Goal: Information Seeking & Learning: Learn about a topic

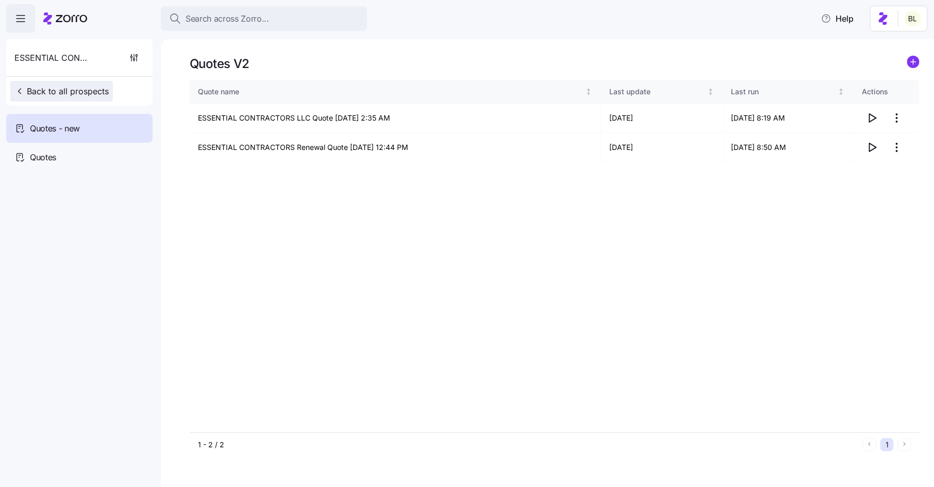
click at [86, 92] on span "Back to all prospects" at bounding box center [61, 91] width 94 height 12
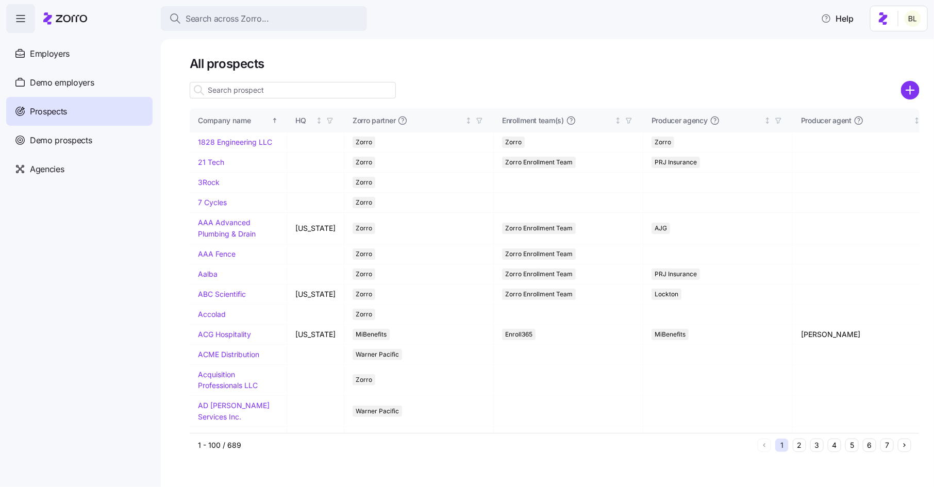
click at [292, 91] on input at bounding box center [293, 90] width 206 height 17
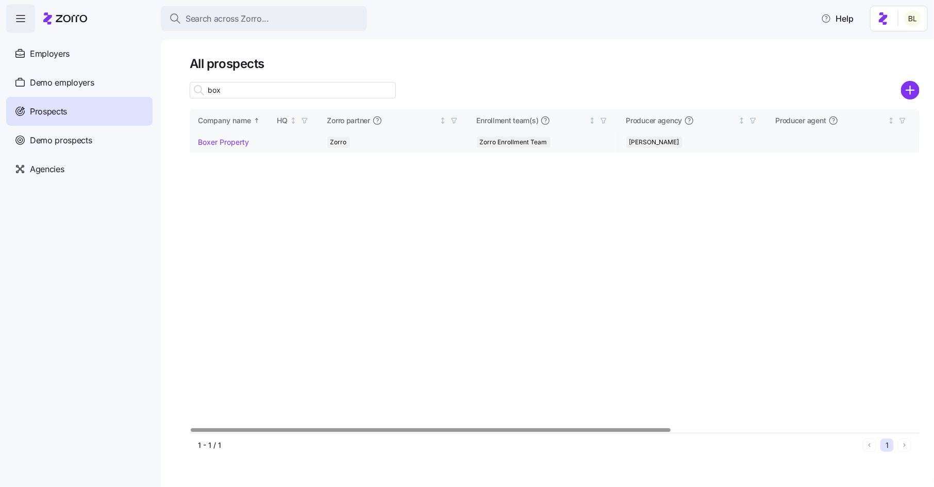
type input "box"
click at [236, 140] on link "Boxer Property" at bounding box center [223, 142] width 51 height 9
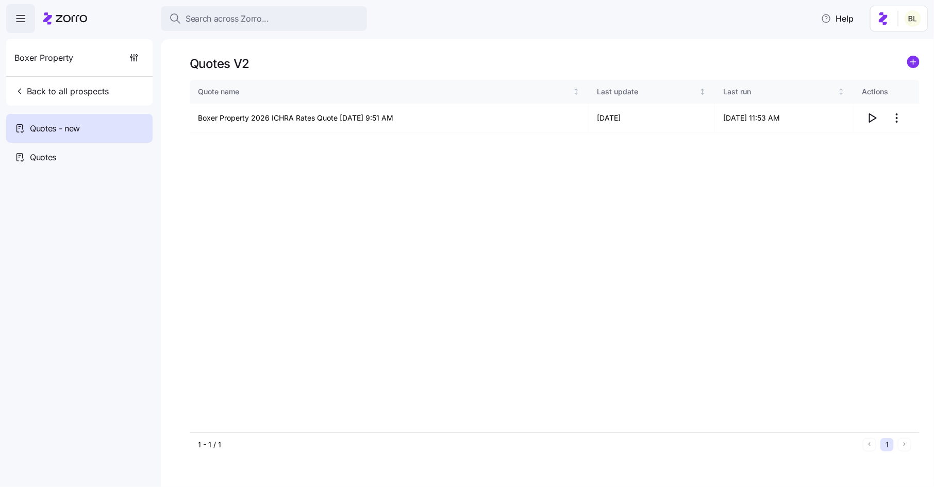
click at [914, 64] on icon "add icon" at bounding box center [914, 61] width 0 height 5
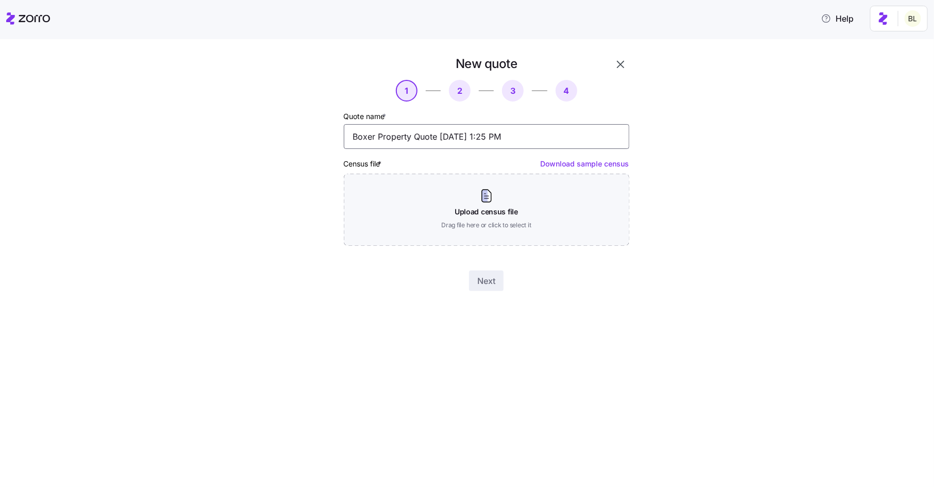
click at [415, 138] on input "Boxer Property Quote [DATE] 1:25 PM" at bounding box center [487, 136] width 286 height 25
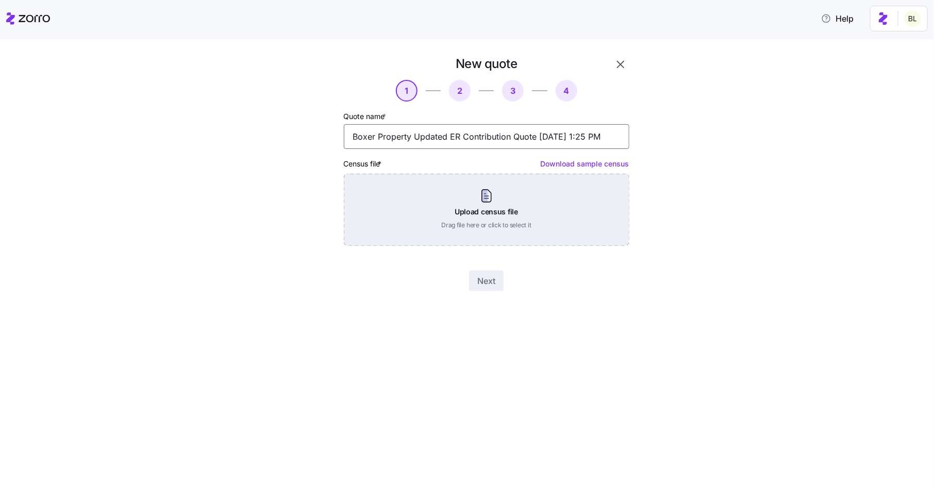
type input "Boxer Property Updated ER Contribution Quote [DATE] 1:25 PM"
click at [492, 207] on div "Upload census file Drag file here or click to select it" at bounding box center [487, 210] width 286 height 72
click at [485, 193] on div "Upload census file Drag file here or click to select it" at bounding box center [487, 210] width 286 height 72
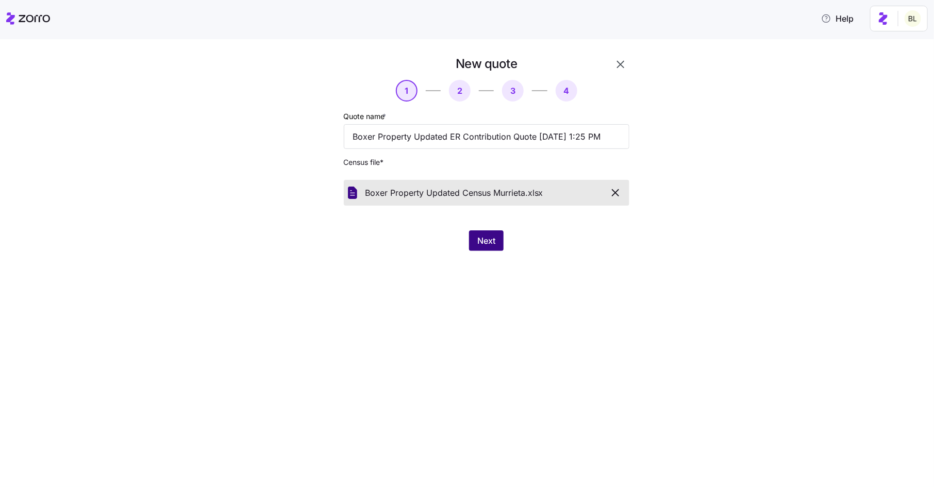
click at [494, 240] on span "Next" at bounding box center [486, 241] width 18 height 12
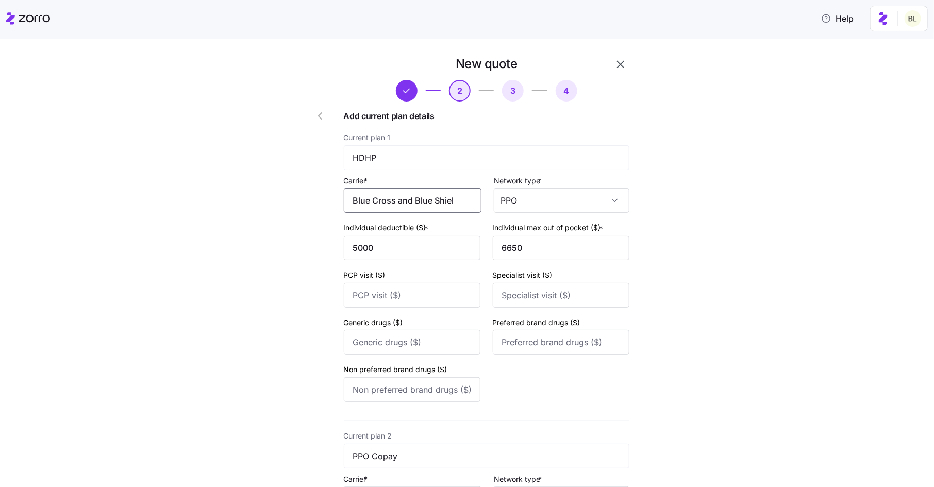
click at [477, 206] on input "Blue Cross and Blue Shield of [US_STATE]" at bounding box center [413, 200] width 138 height 25
click at [448, 232] on span "Blue Cross and Blue Shield of [US_STATE]" at bounding box center [416, 238] width 111 height 26
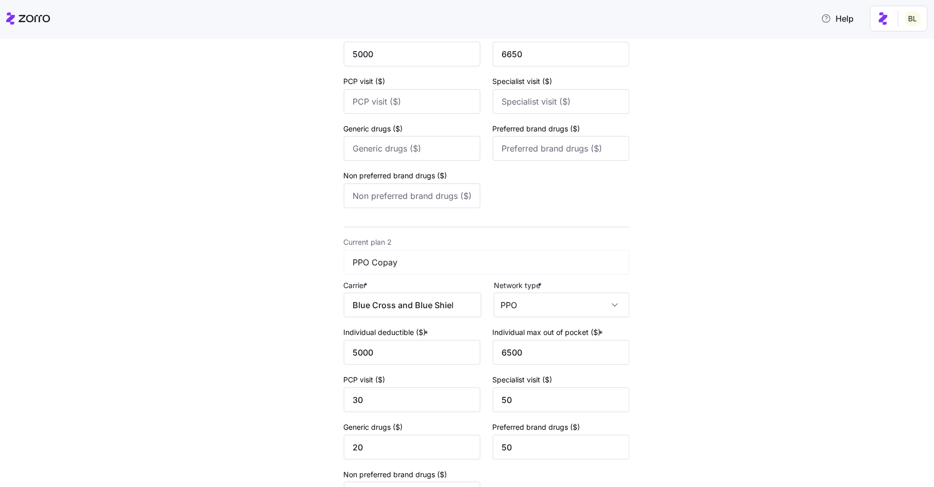
scroll to position [318, 0]
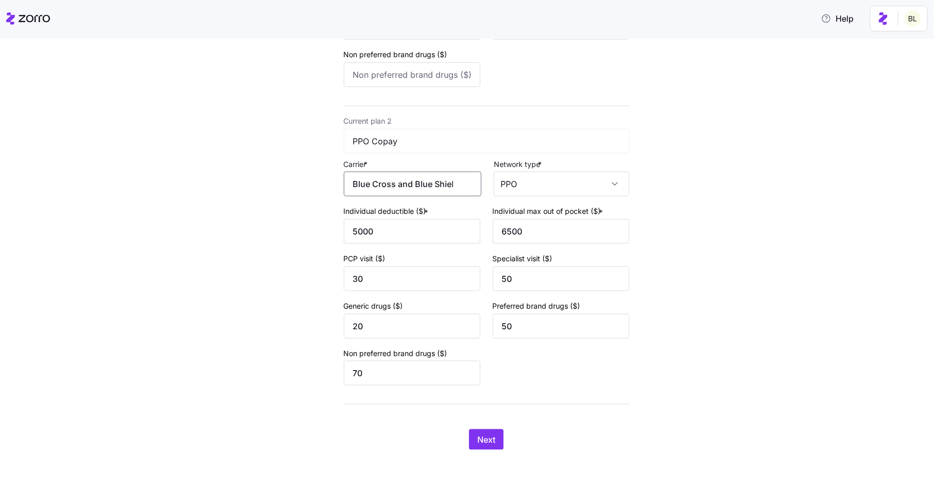
click at [459, 187] on input "Blue Cross and Blue Shield of [US_STATE]" at bounding box center [413, 184] width 138 height 25
click at [452, 207] on div "Blue Cross and Blue Shield of [US_STATE]" at bounding box center [417, 221] width 128 height 36
click at [494, 442] on span "Next" at bounding box center [486, 440] width 18 height 12
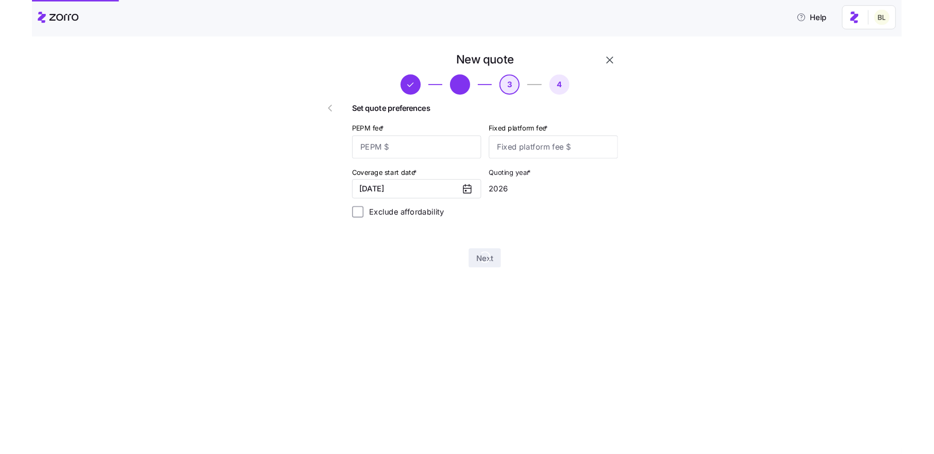
scroll to position [0, 0]
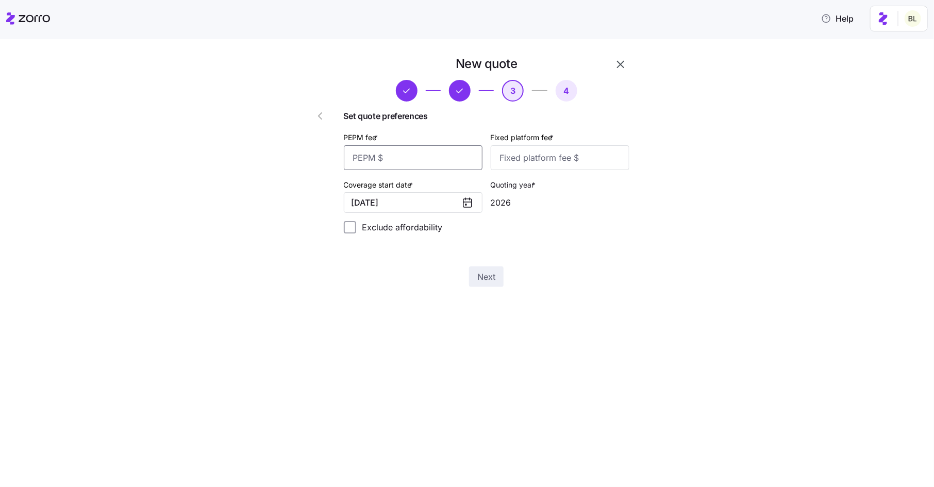
click at [430, 163] on input "PEPM fee *" at bounding box center [413, 157] width 139 height 25
type input "30"
type input "100"
click at [483, 277] on span "Next" at bounding box center [486, 277] width 18 height 12
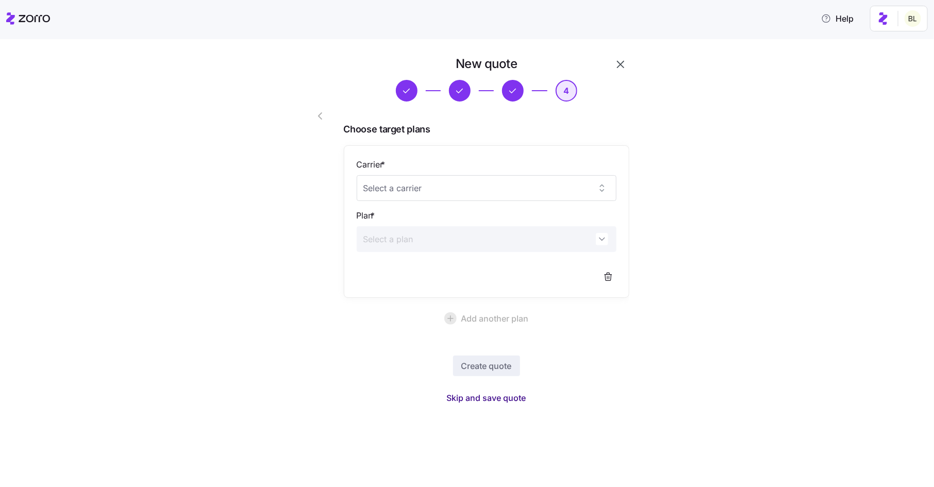
click at [490, 396] on span "Skip and save quote" at bounding box center [486, 398] width 79 height 12
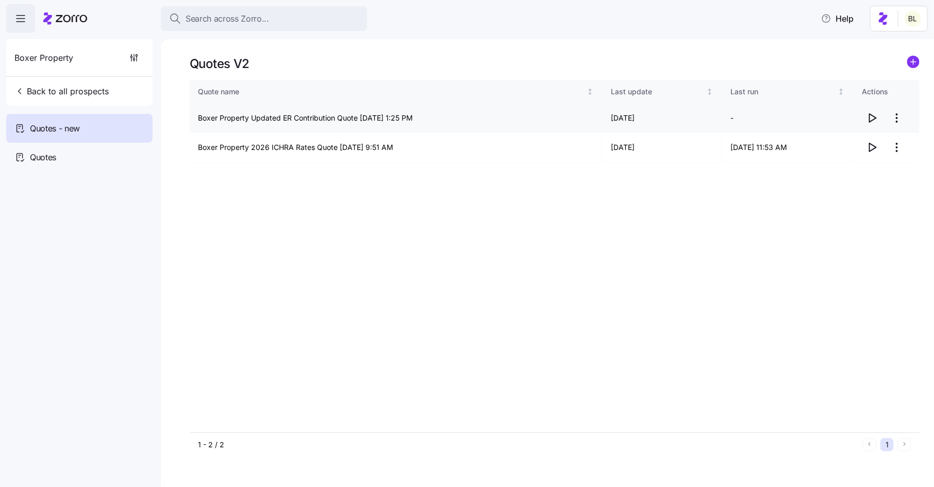
click at [872, 121] on icon "button" at bounding box center [872, 118] width 12 height 12
click at [873, 147] on icon "button" at bounding box center [872, 147] width 12 height 12
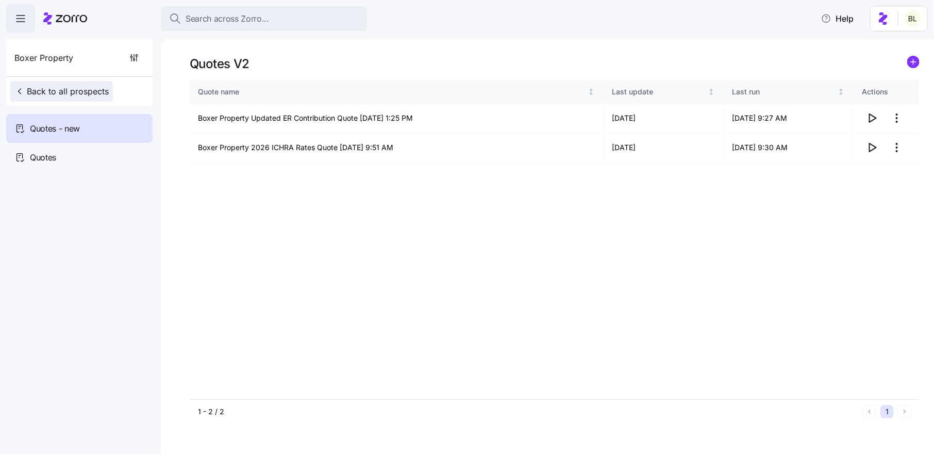
click at [79, 87] on span "Back to all prospects" at bounding box center [61, 91] width 94 height 12
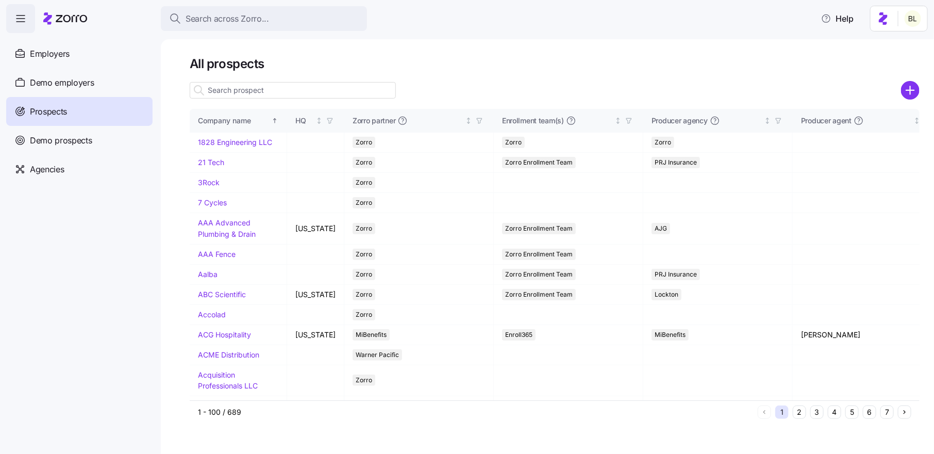
drag, startPoint x: 68, startPoint y: 50, endPoint x: 390, endPoint y: 67, distance: 322.7
click at [67, 50] on span "Employers" at bounding box center [50, 53] width 40 height 13
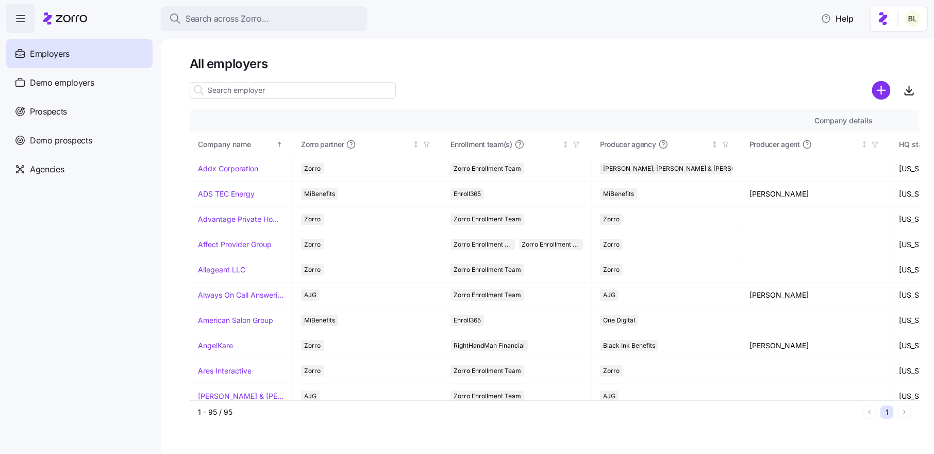
click at [303, 92] on input at bounding box center [293, 90] width 206 height 17
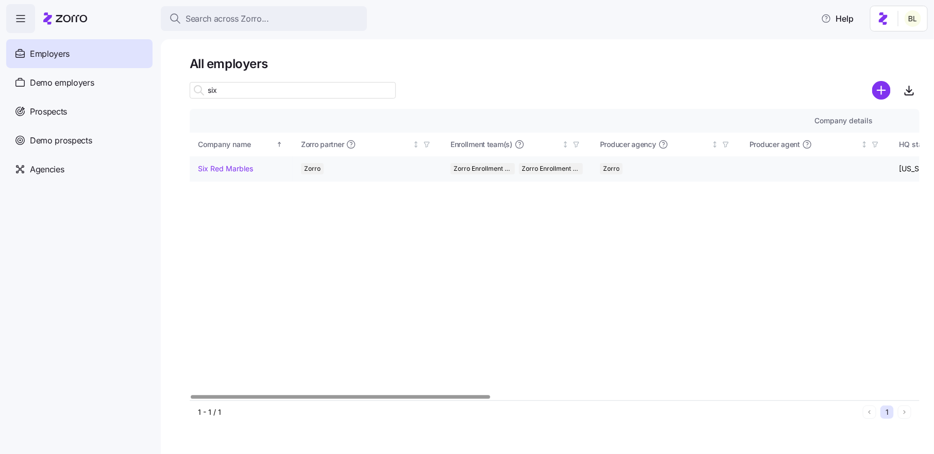
type input "six"
click at [235, 173] on link "Six Red Marbles" at bounding box center [225, 168] width 55 height 10
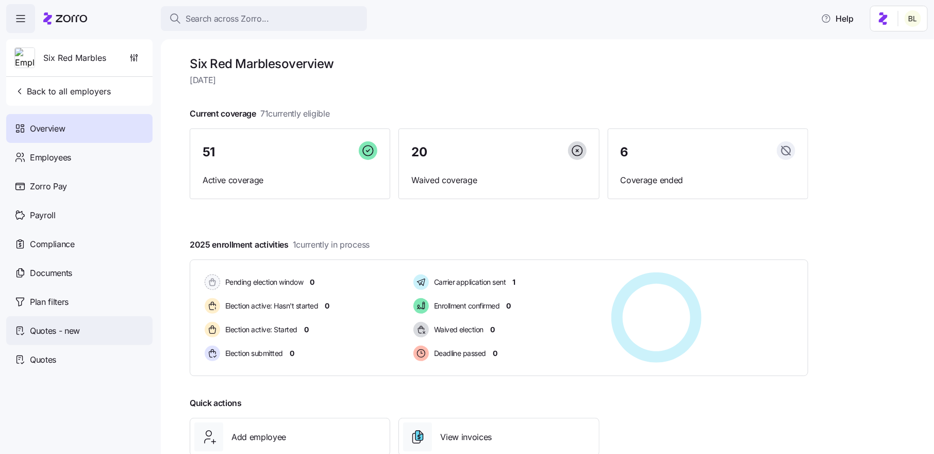
click at [81, 333] on div "Quotes - new" at bounding box center [79, 330] width 146 height 29
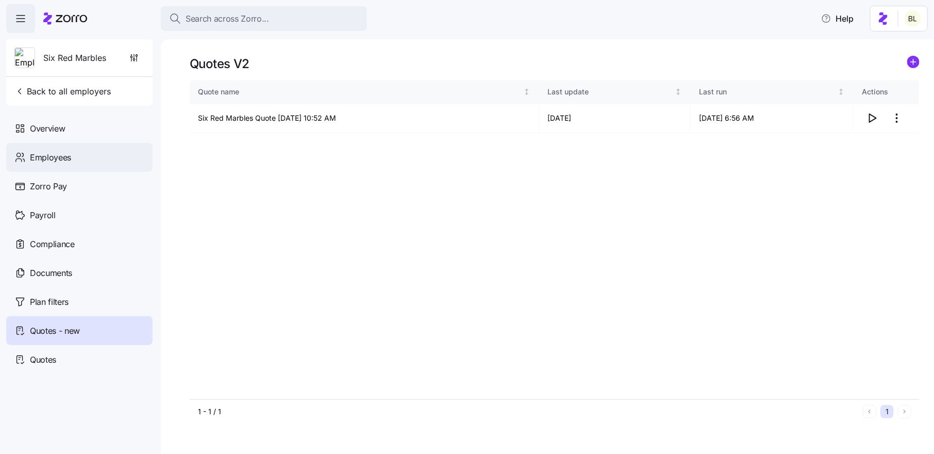
click at [75, 153] on div "Employees" at bounding box center [79, 157] width 146 height 29
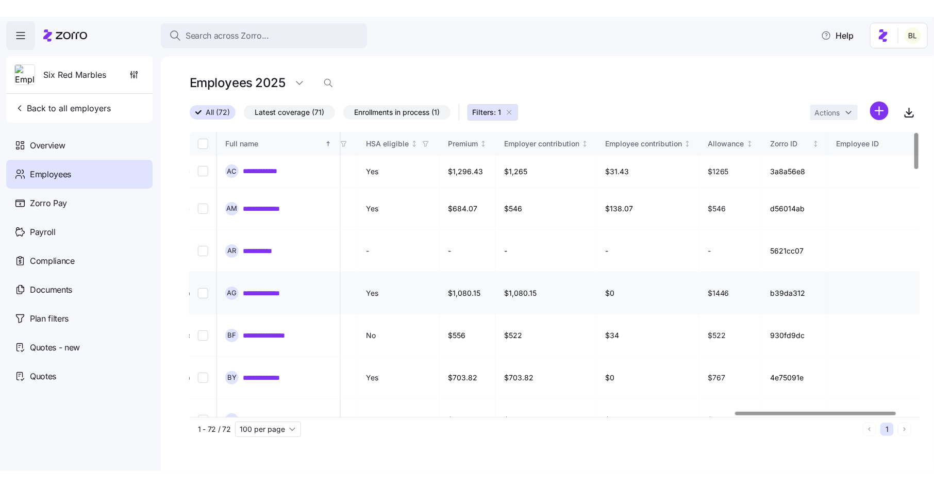
scroll to position [0, 2473]
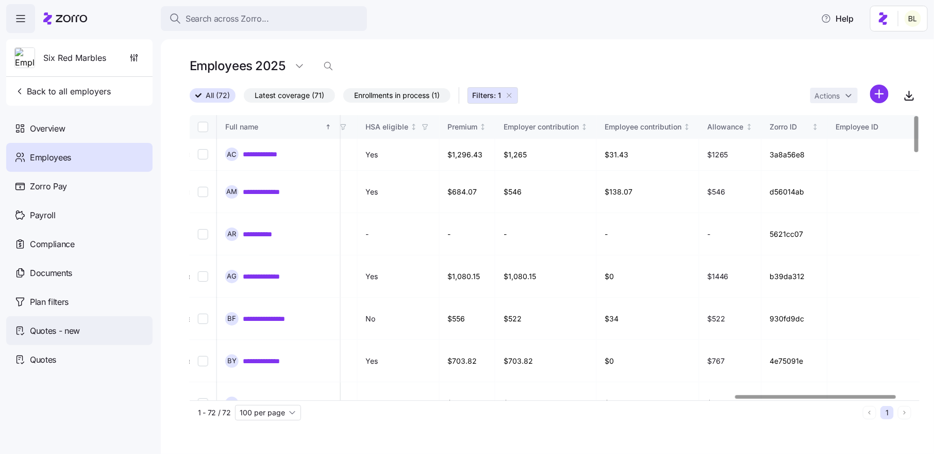
click at [64, 333] on span "Quotes - new" at bounding box center [55, 330] width 50 height 13
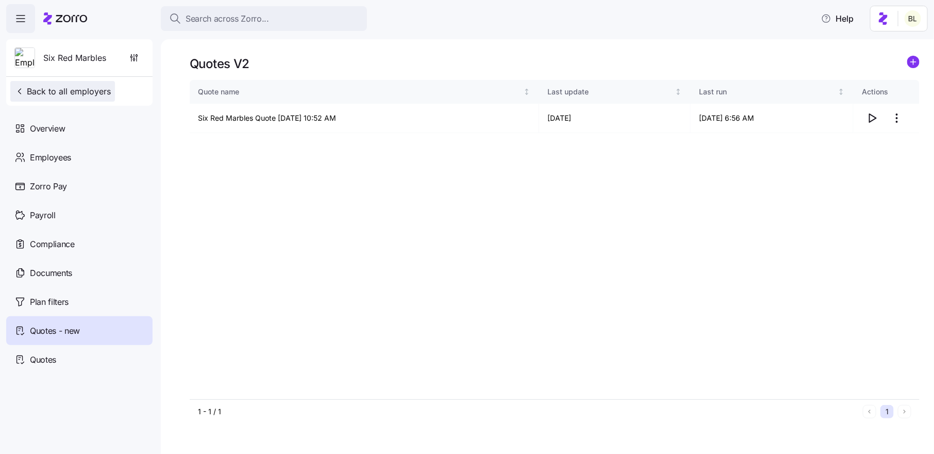
click at [95, 90] on span "Back to all employers" at bounding box center [62, 91] width 96 height 12
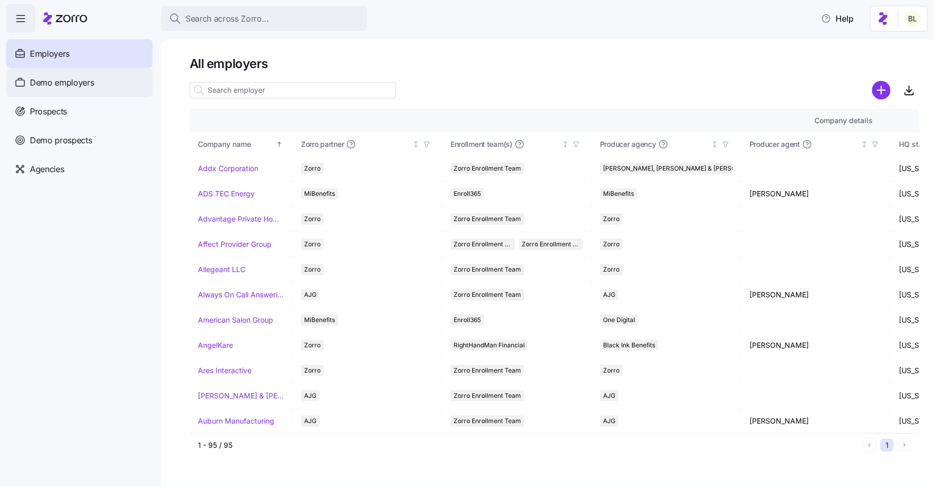
click at [96, 85] on div "Demo employers" at bounding box center [79, 82] width 146 height 29
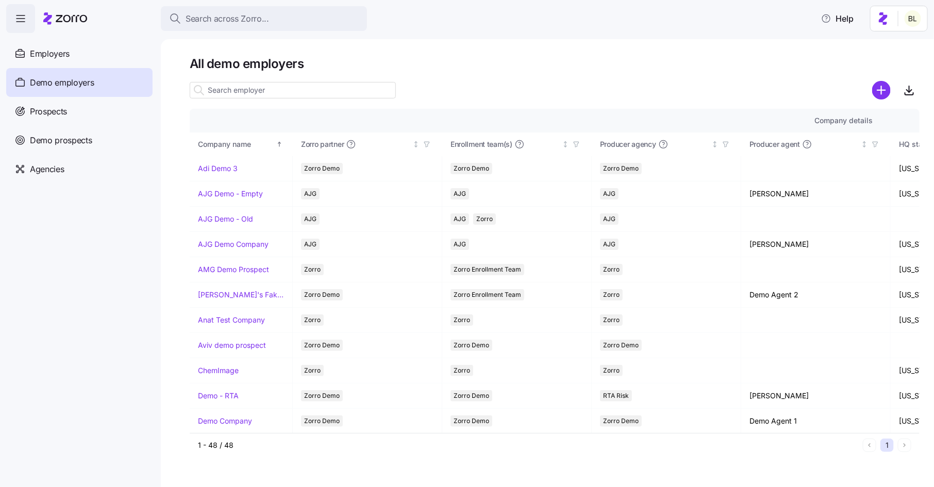
click at [266, 91] on input at bounding box center [293, 90] width 206 height 17
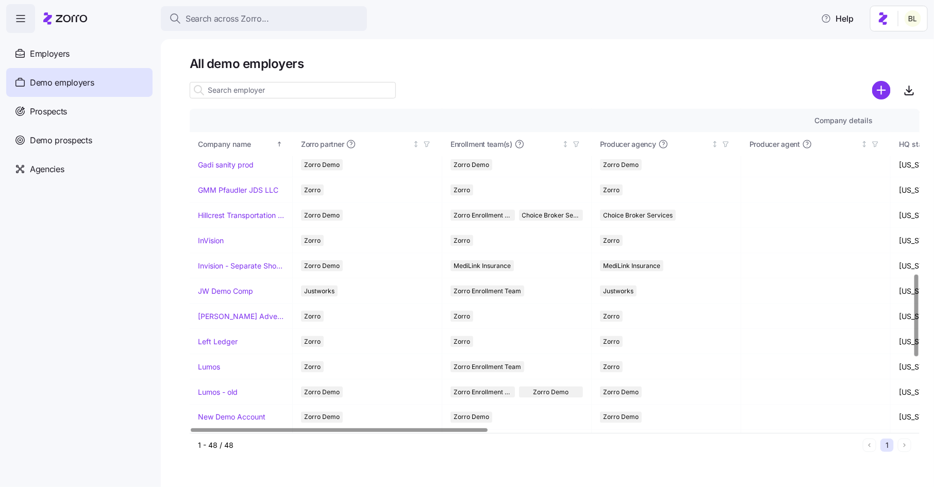
scroll to position [663, 0]
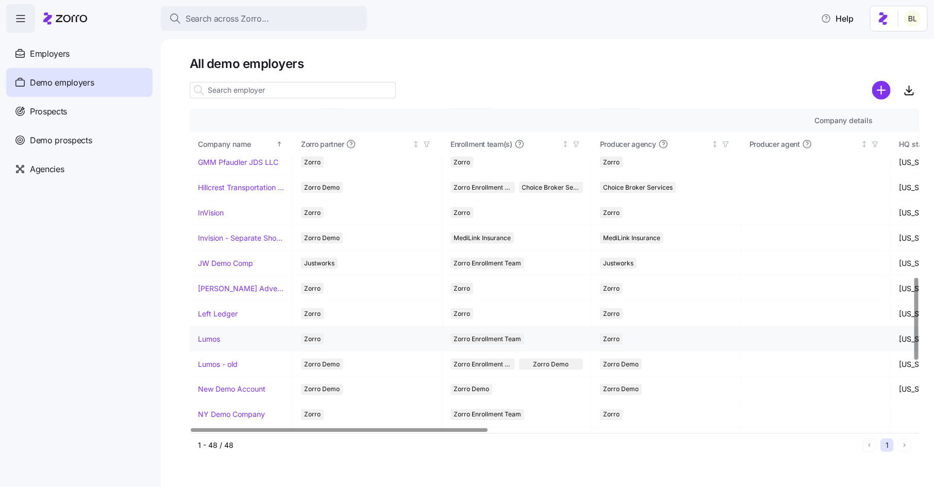
click at [215, 334] on link "Lumos" at bounding box center [209, 339] width 22 height 10
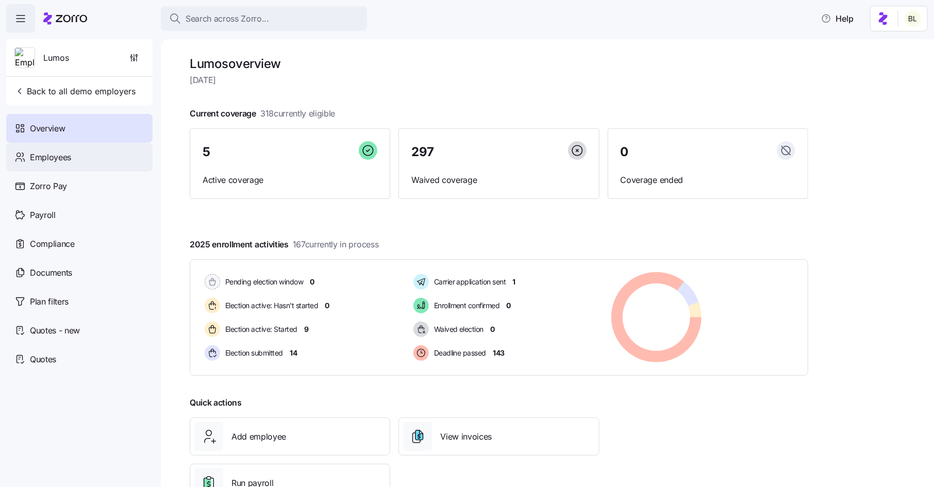
click at [96, 156] on div "Employees" at bounding box center [79, 157] width 146 height 29
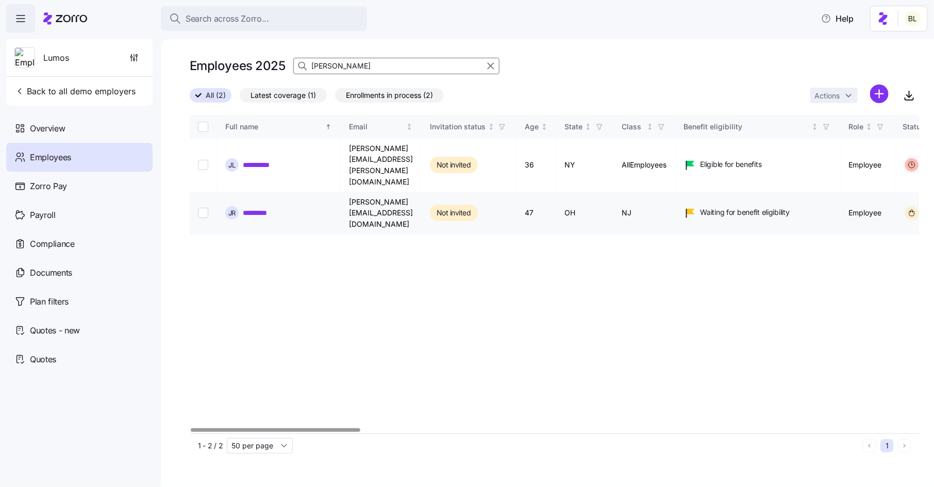
click at [272, 208] on link "*********" at bounding box center [260, 213] width 35 height 10
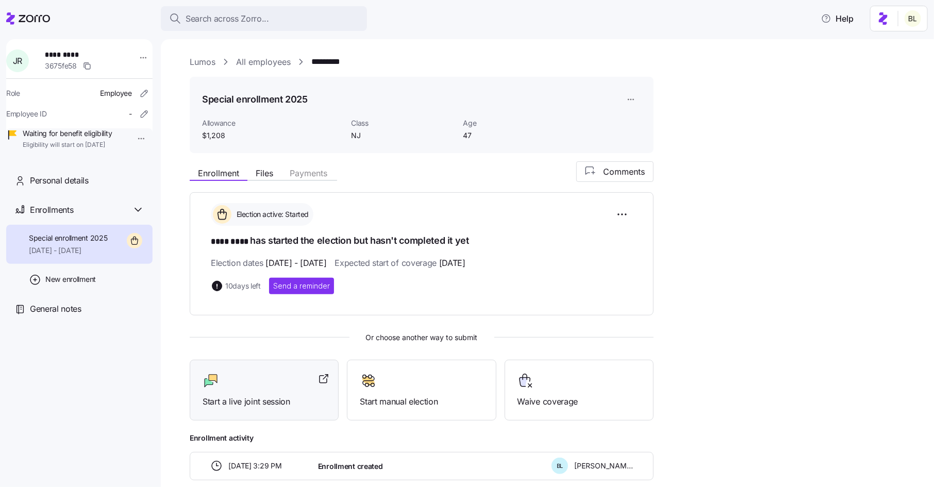
click at [261, 381] on div at bounding box center [264, 381] width 123 height 17
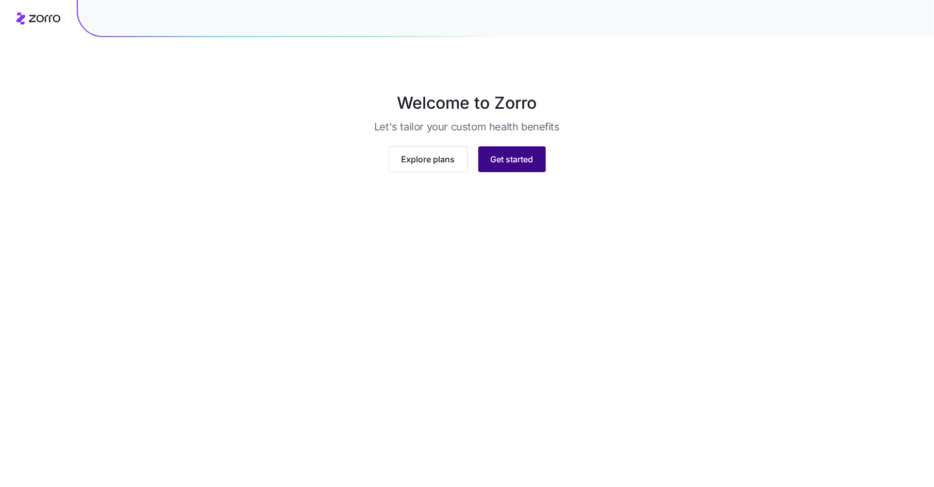
click at [506, 166] on span "Get started" at bounding box center [512, 159] width 43 height 12
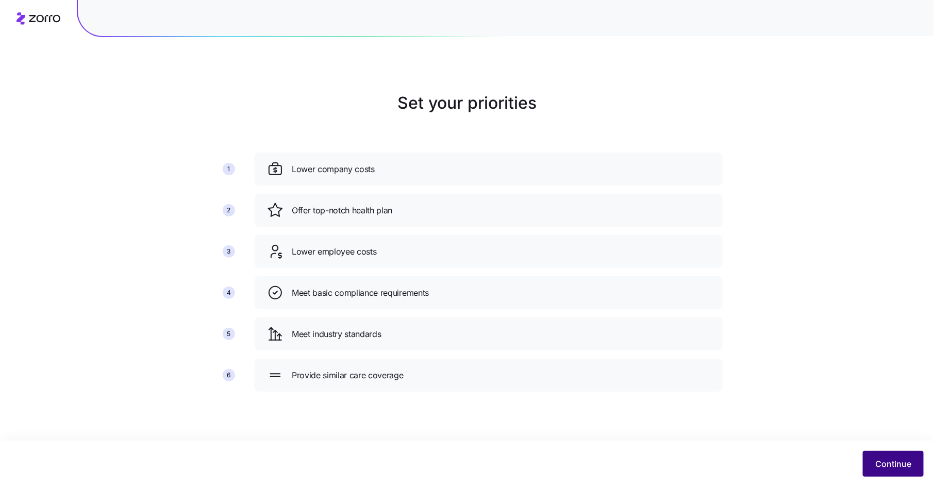
click at [891, 458] on span "Continue" at bounding box center [894, 464] width 36 height 12
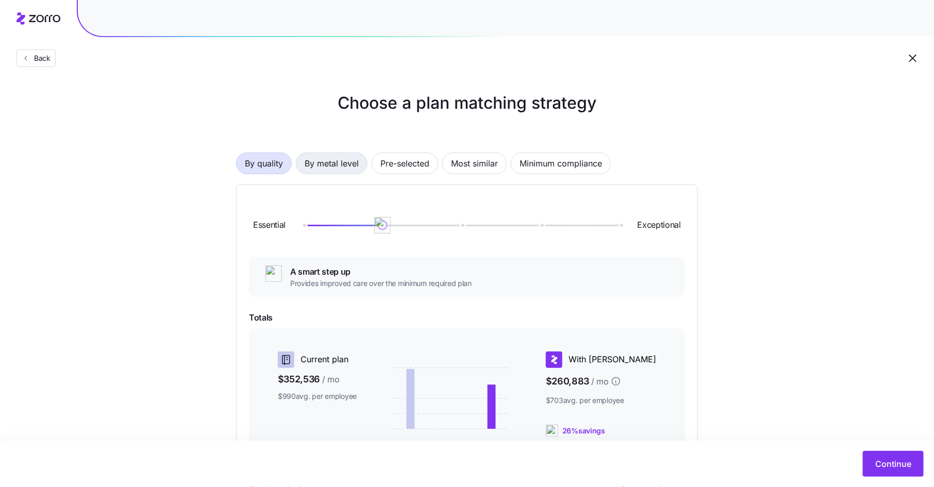
click at [341, 171] on span "By metal level" at bounding box center [332, 163] width 54 height 21
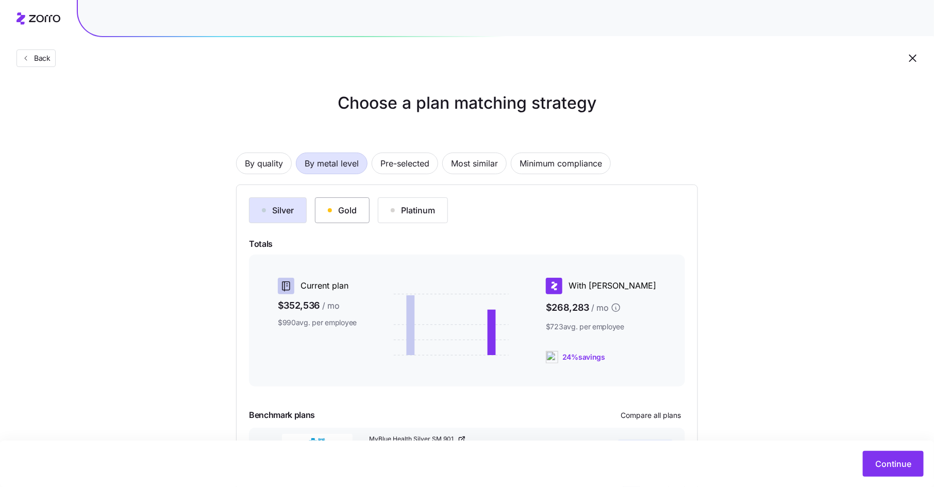
click at [356, 208] on div "Gold" at bounding box center [342, 210] width 29 height 12
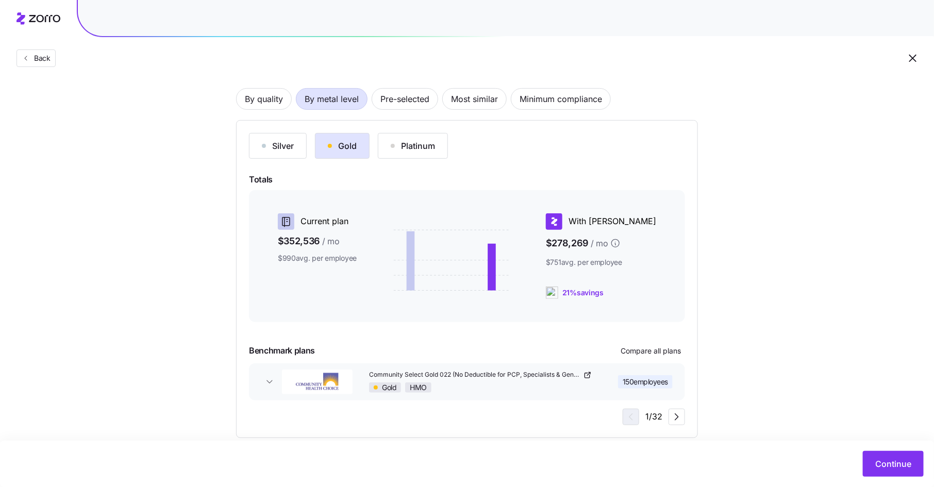
scroll to position [57, 0]
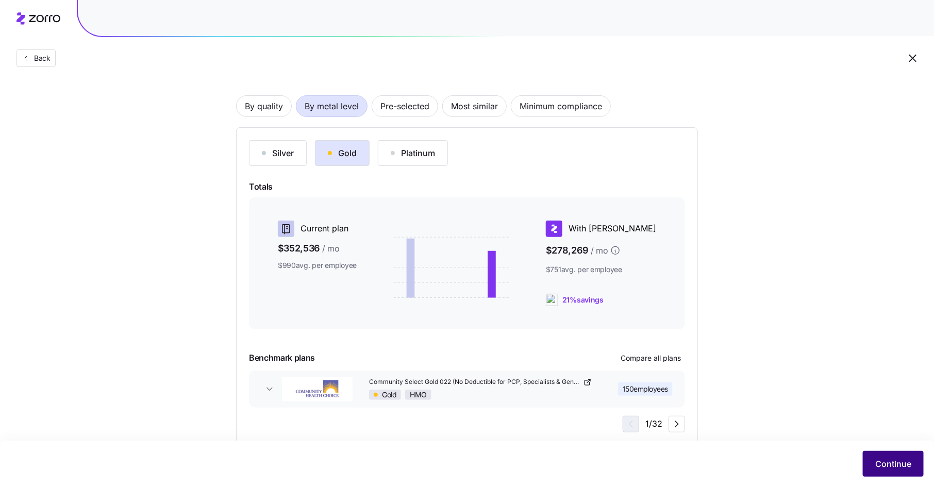
click at [886, 466] on span "Continue" at bounding box center [894, 464] width 36 height 12
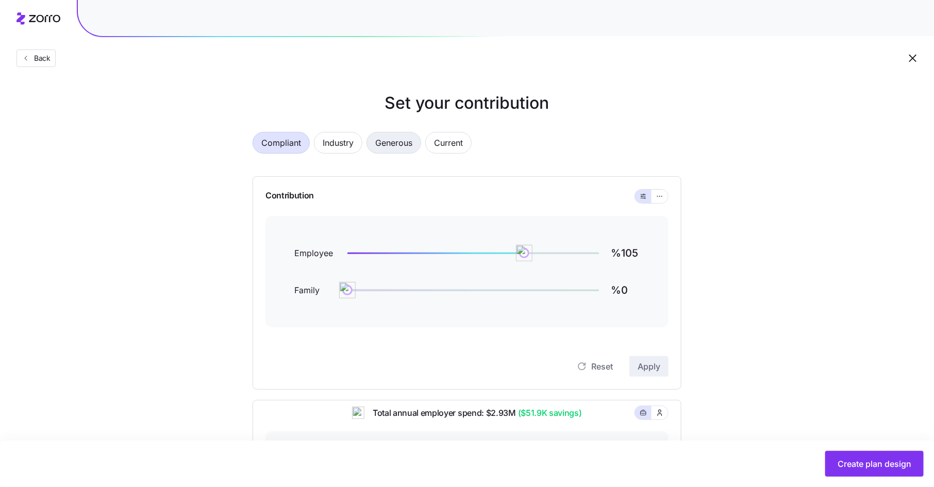
click at [389, 142] on span "Generous" at bounding box center [393, 143] width 37 height 21
type input "%132"
type input "%79"
click at [658, 196] on icon "button" at bounding box center [659, 196] width 7 height 12
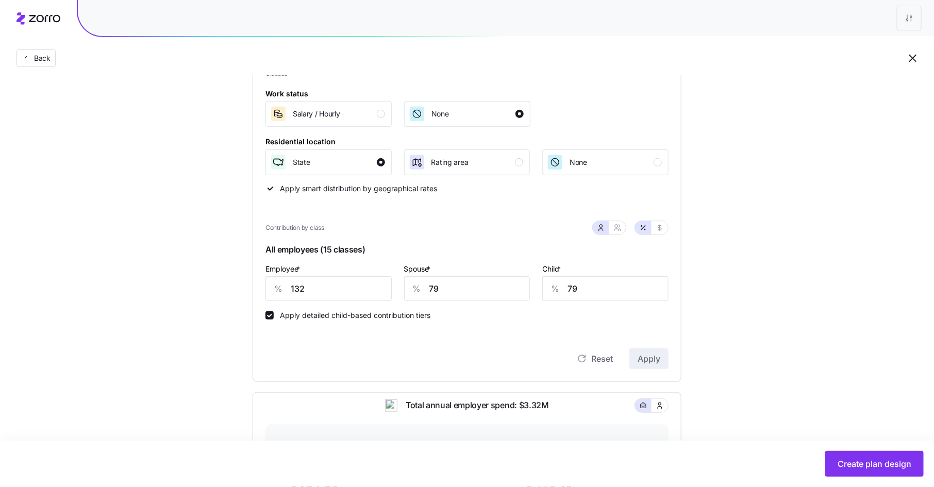
scroll to position [155, 0]
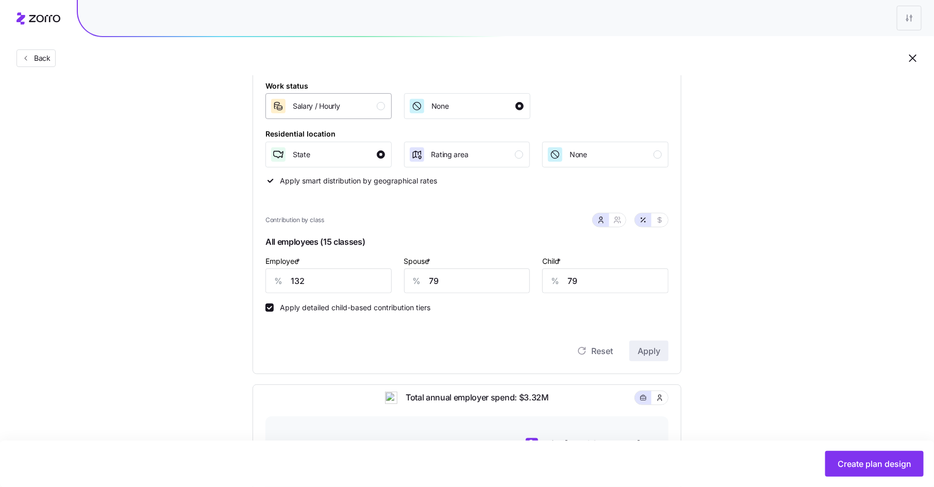
click at [373, 109] on div "Salary / Hourly" at bounding box center [327, 106] width 115 height 17
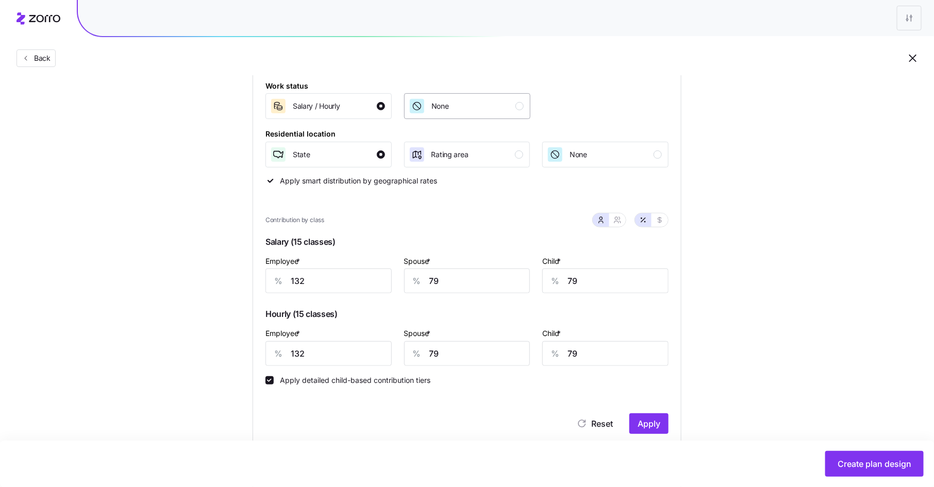
click at [474, 108] on div "None" at bounding box center [466, 106] width 115 height 17
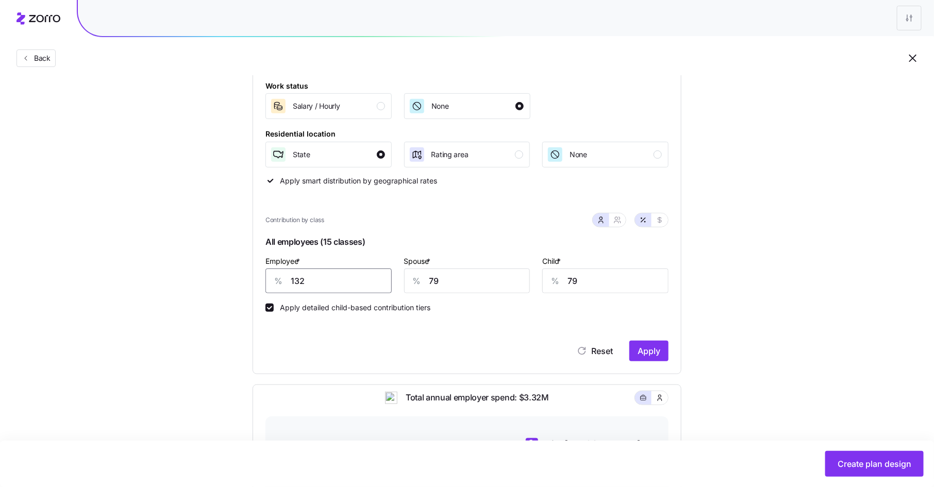
drag, startPoint x: 310, startPoint y: 282, endPoint x: 283, endPoint y: 282, distance: 26.8
click at [283, 282] on div "% 132" at bounding box center [329, 281] width 126 height 25
type input "80"
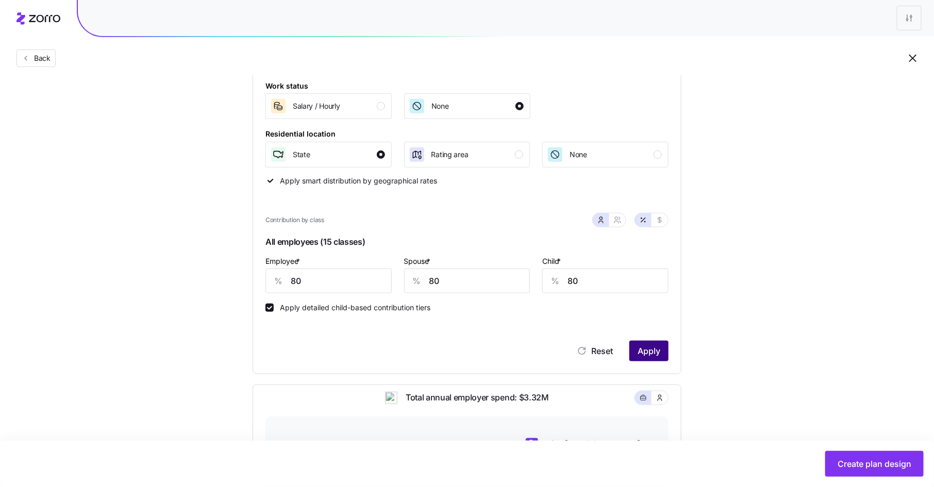
click at [652, 348] on span "Apply" at bounding box center [649, 351] width 23 height 12
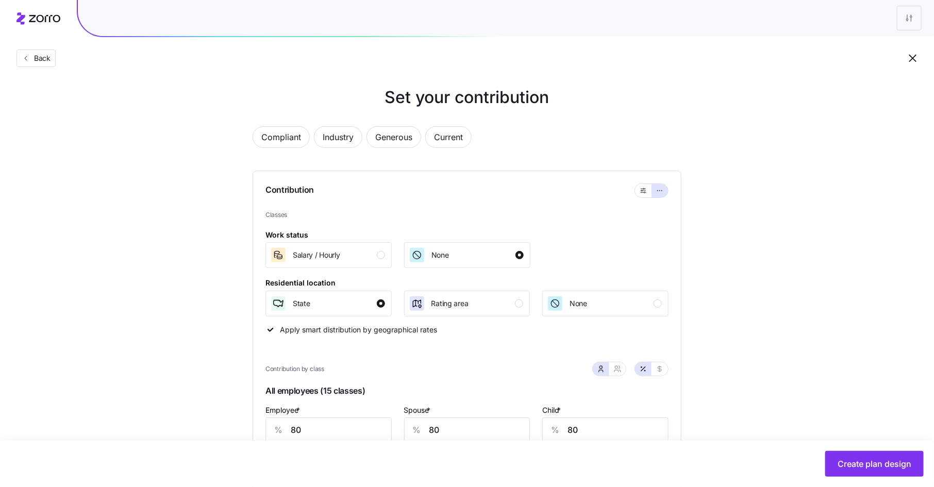
scroll to position [0, 0]
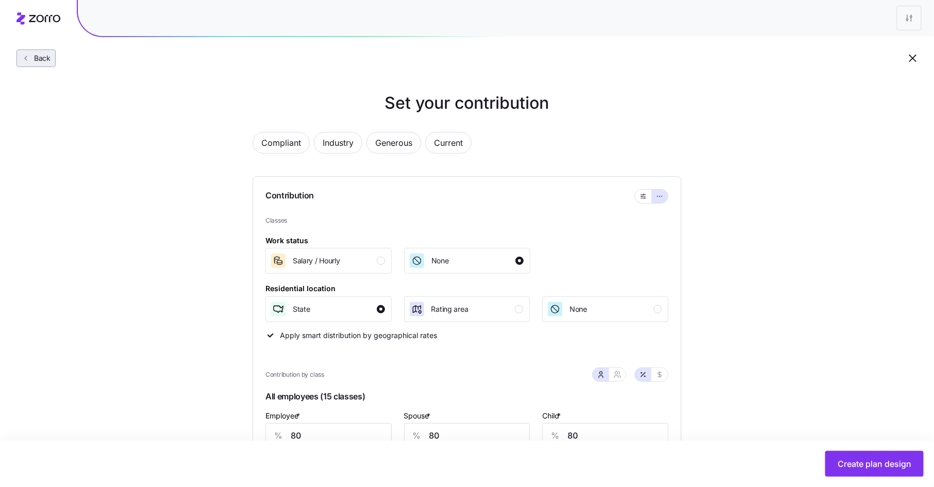
click at [46, 59] on span "Back" at bounding box center [40, 58] width 21 height 10
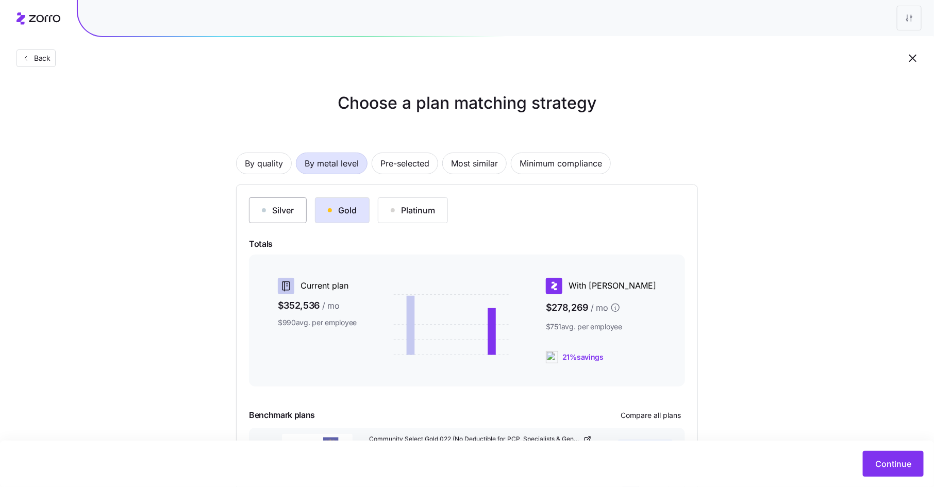
click at [271, 203] on button "Silver" at bounding box center [278, 210] width 58 height 26
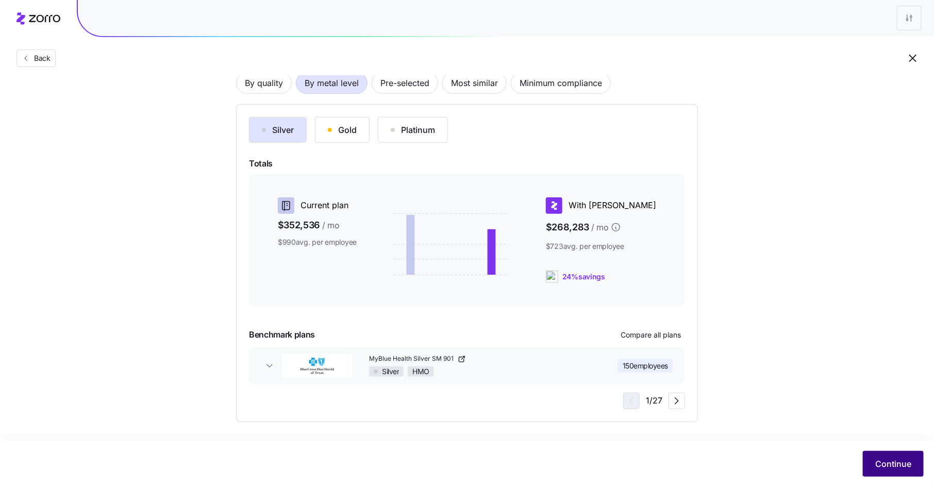
click at [882, 458] on span "Continue" at bounding box center [894, 464] width 36 height 12
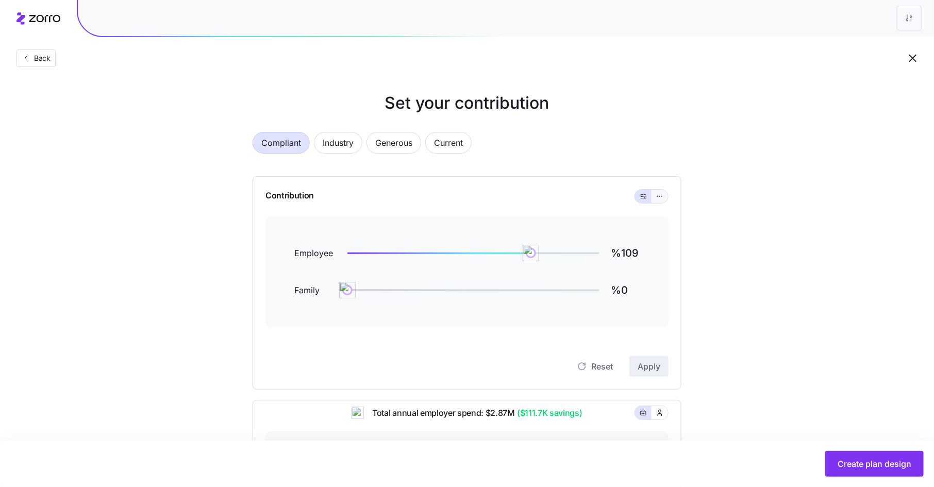
click at [664, 196] on icon "button" at bounding box center [659, 196] width 7 height 12
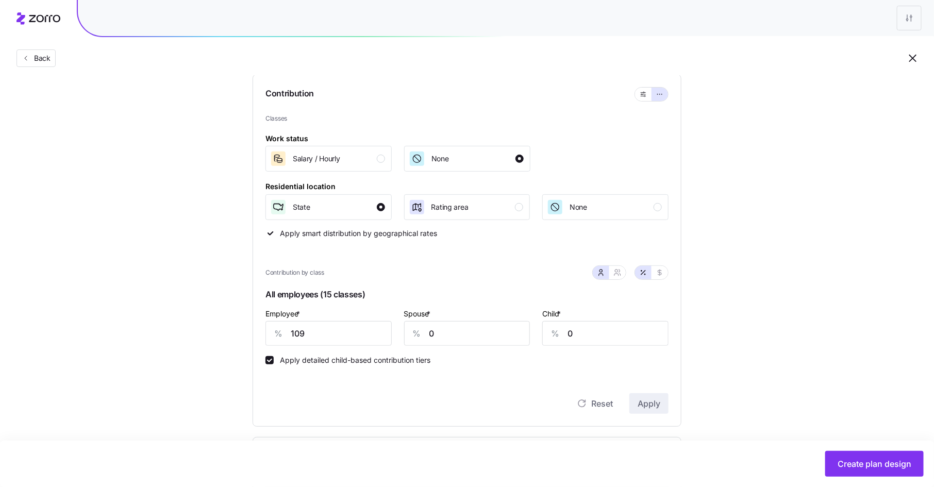
scroll to position [168, 0]
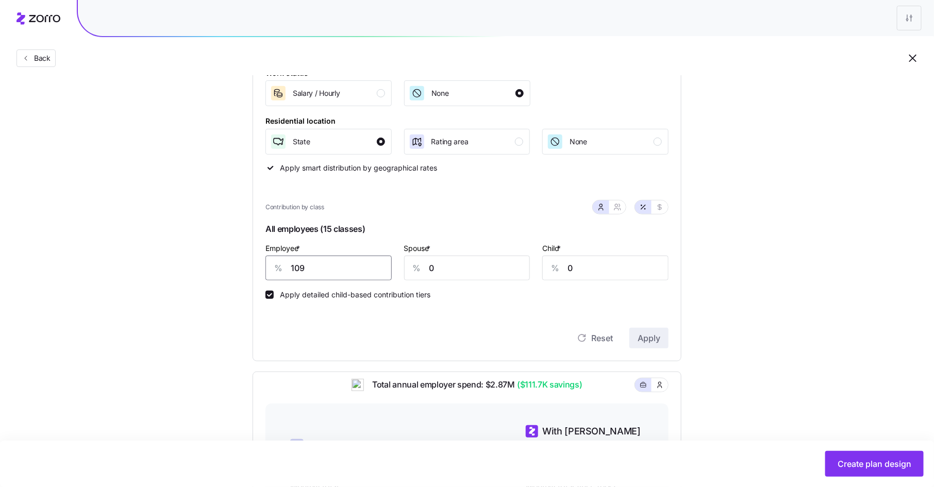
drag, startPoint x: 308, startPoint y: 268, endPoint x: 279, endPoint y: 266, distance: 29.0
click at [279, 266] on div "% 109" at bounding box center [329, 268] width 126 height 25
type input "77"
type input "50"
click at [647, 337] on span "Apply" at bounding box center [649, 338] width 23 height 12
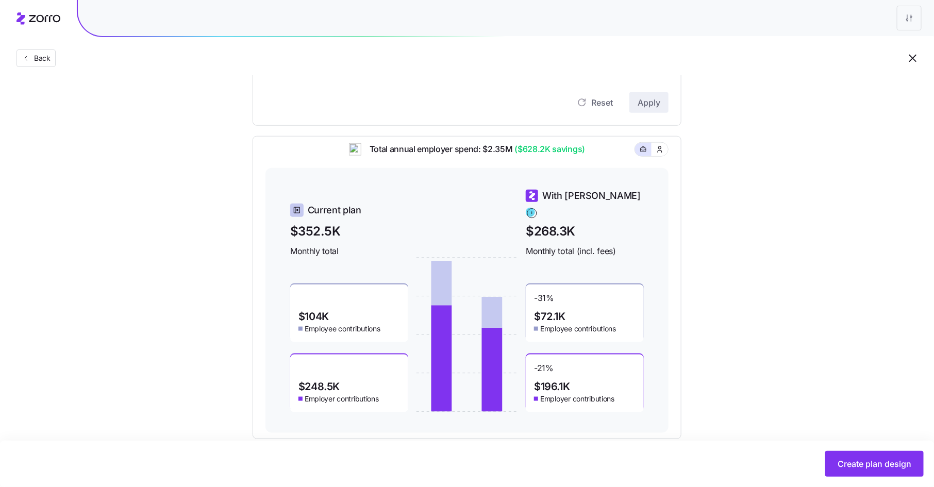
scroll to position [421, 0]
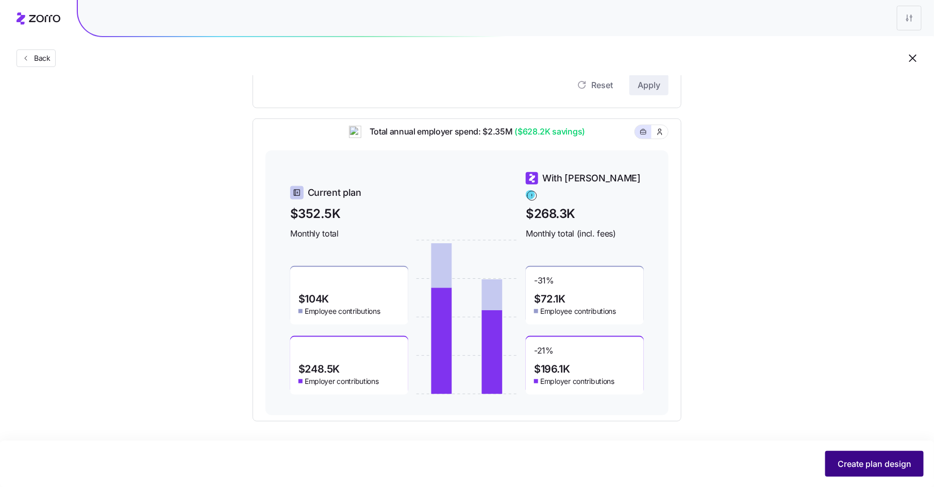
click at [852, 460] on span "Create plan design" at bounding box center [875, 464] width 74 height 12
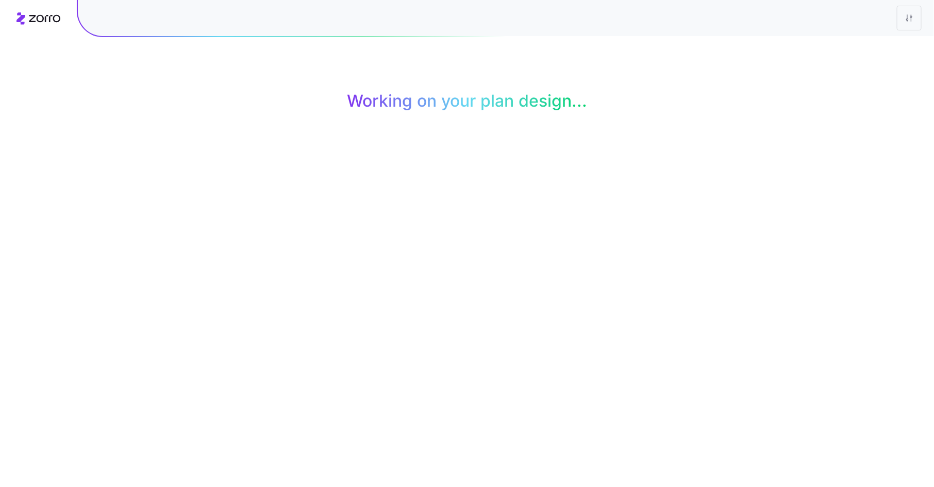
scroll to position [0, 0]
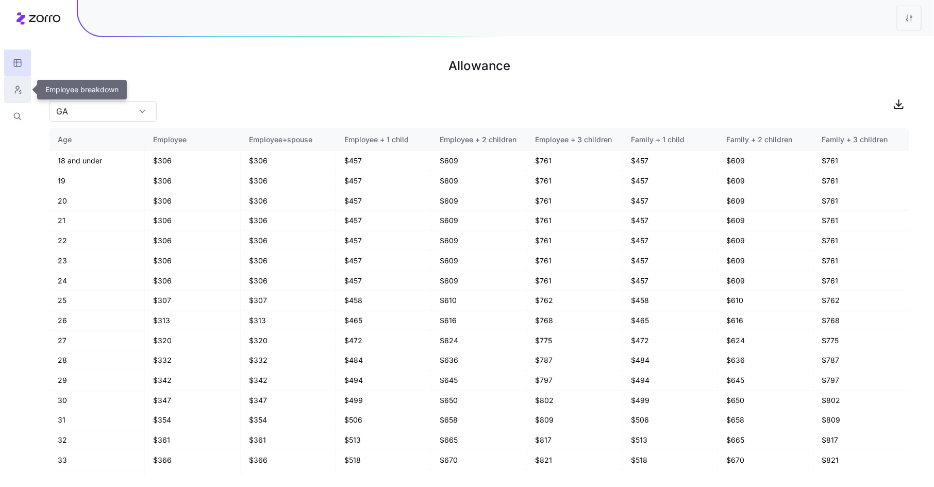
click at [18, 89] on icon "button" at bounding box center [17, 90] width 9 height 10
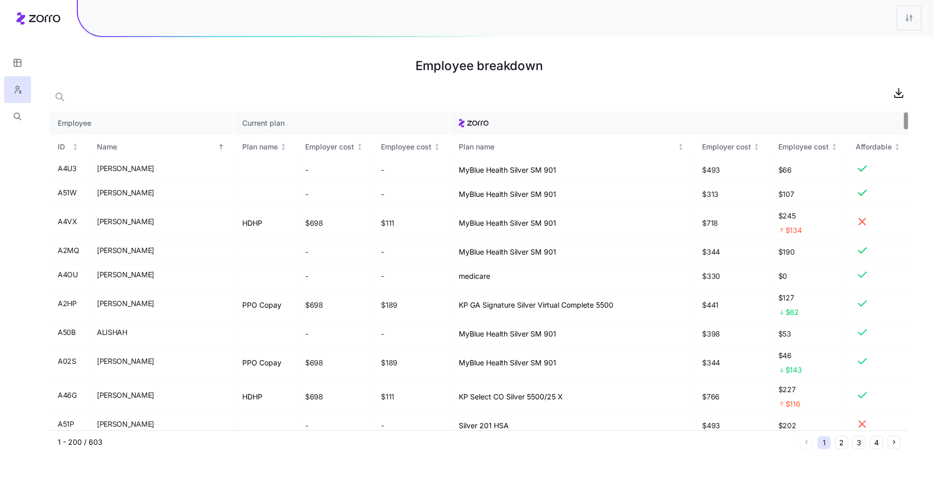
click at [235, 127] on th "Current plan" at bounding box center [343, 123] width 217 height 24
click at [243, 142] on div "Plan name" at bounding box center [261, 146] width 36 height 11
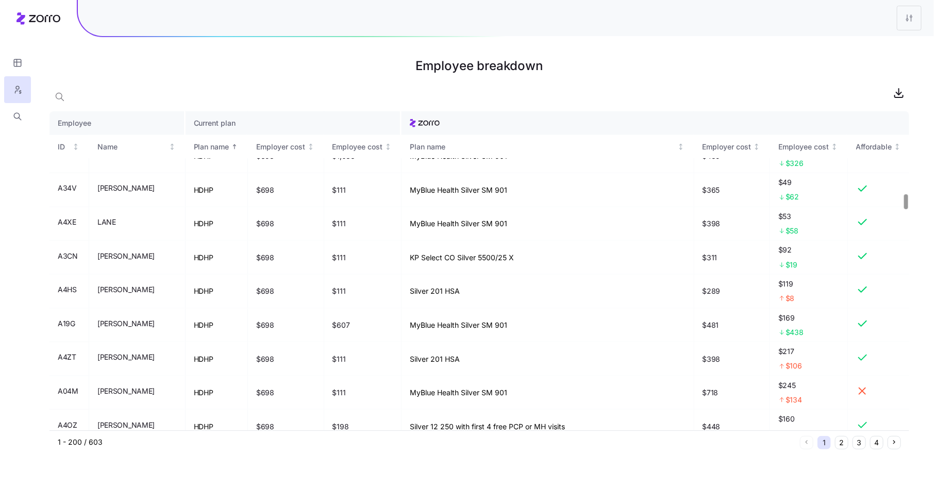
scroll to position [536, 0]
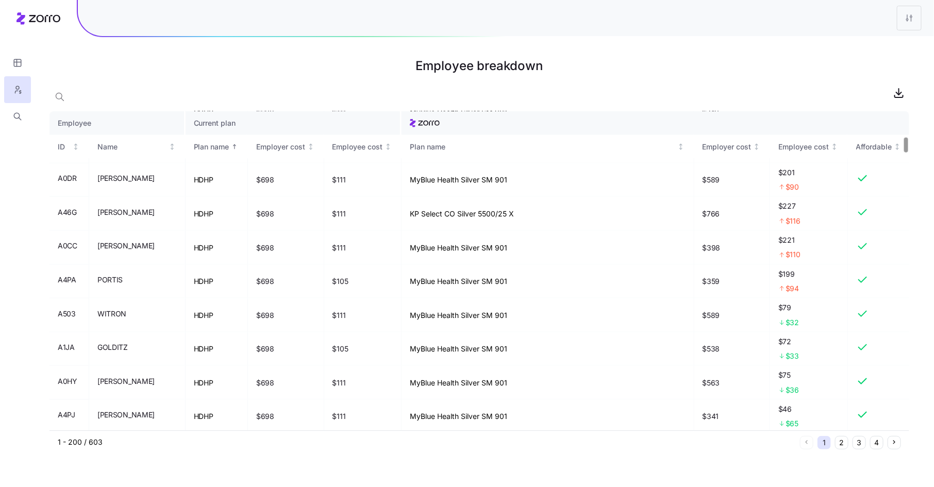
click at [908, 145] on div at bounding box center [906, 145] width 4 height 15
click at [14, 64] on icon "button" at bounding box center [17, 63] width 9 height 10
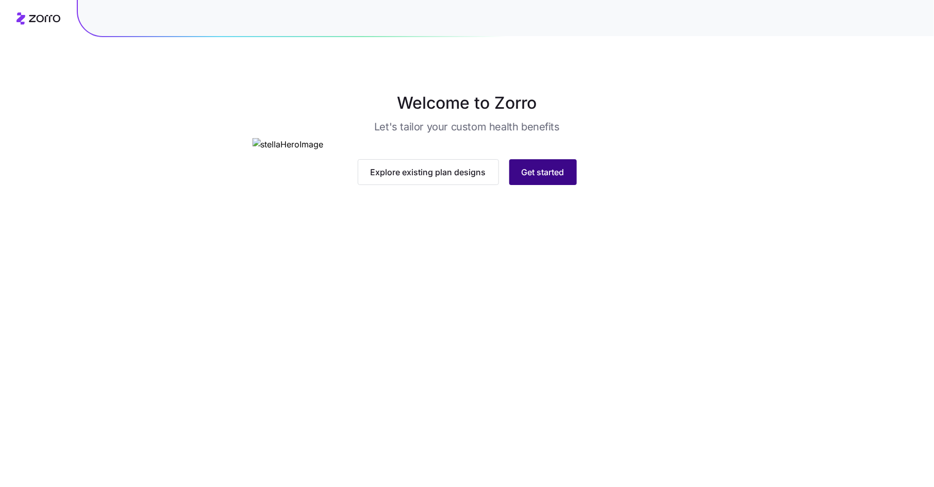
click at [557, 178] on span "Get started" at bounding box center [543, 172] width 43 height 12
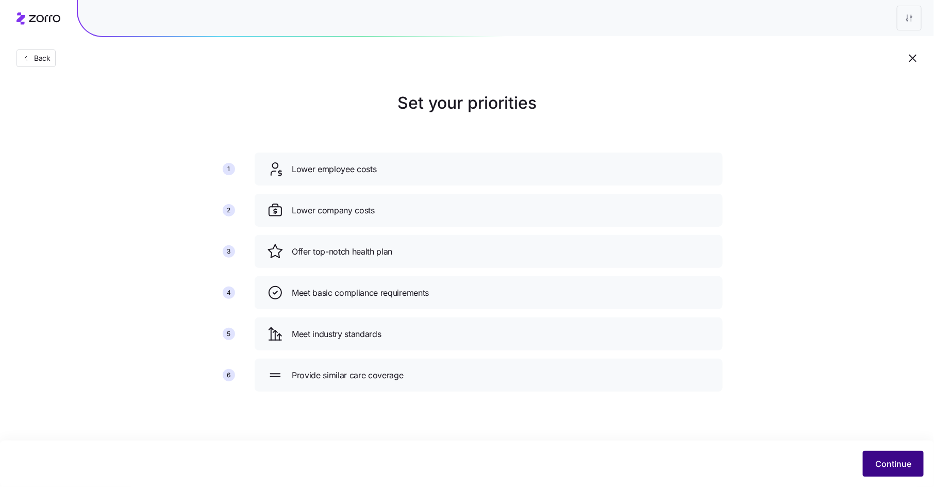
click at [889, 460] on span "Continue" at bounding box center [894, 464] width 36 height 12
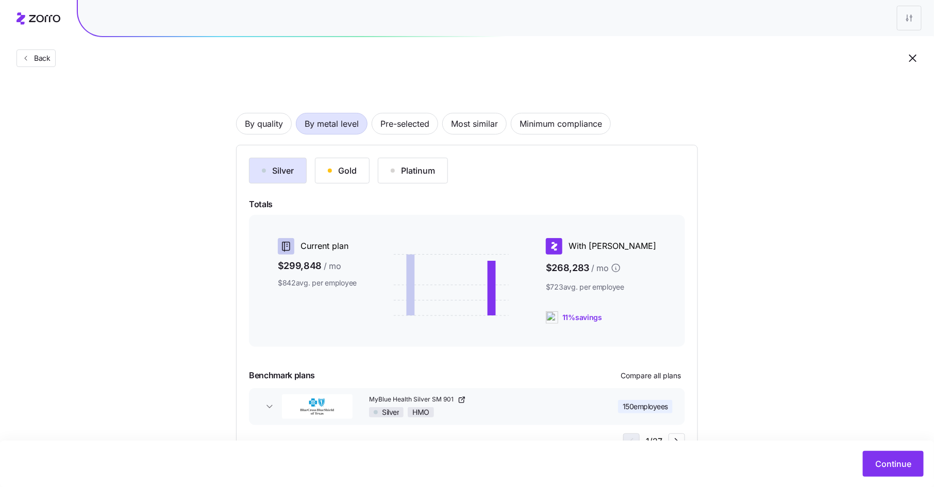
scroll to position [80, 0]
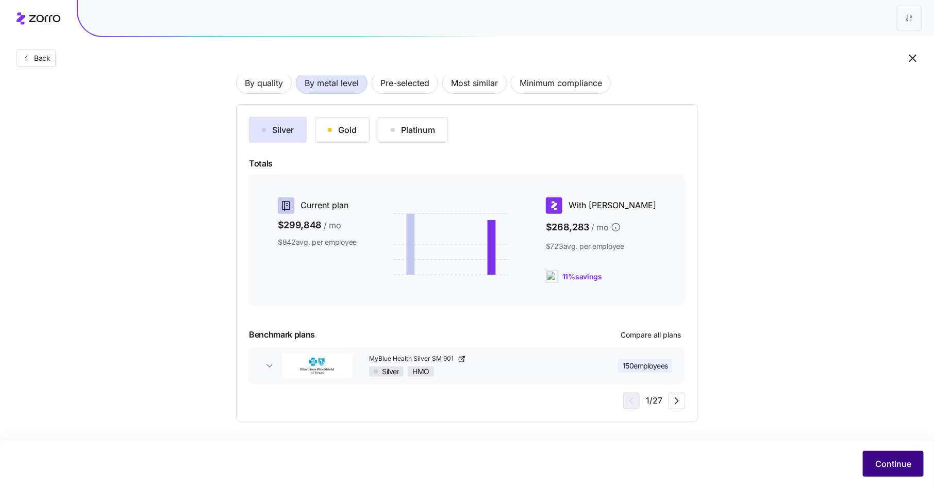
click at [883, 463] on span "Continue" at bounding box center [894, 464] width 36 height 12
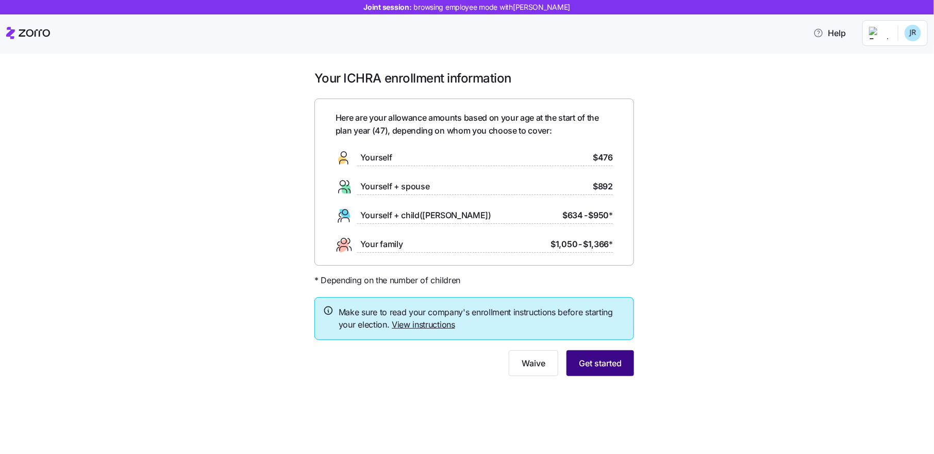
click at [590, 364] on span "Get started" at bounding box center [600, 363] width 43 height 12
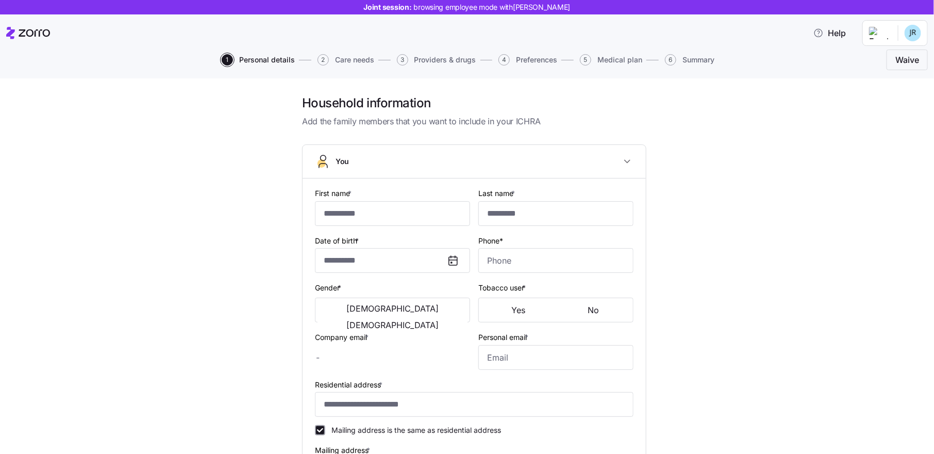
type input "****"
type input "jake.r@myzorro.co"
type input "jakeisgreat@email.com"
type input "**********"
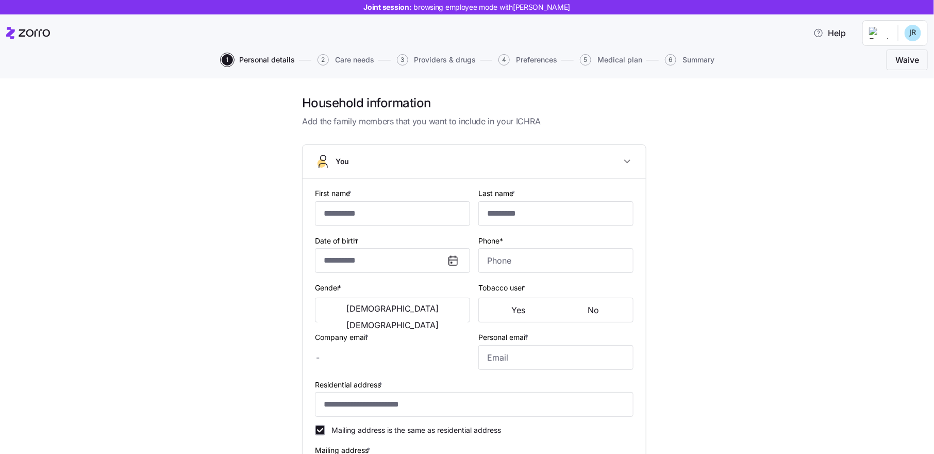
checkbox input "true"
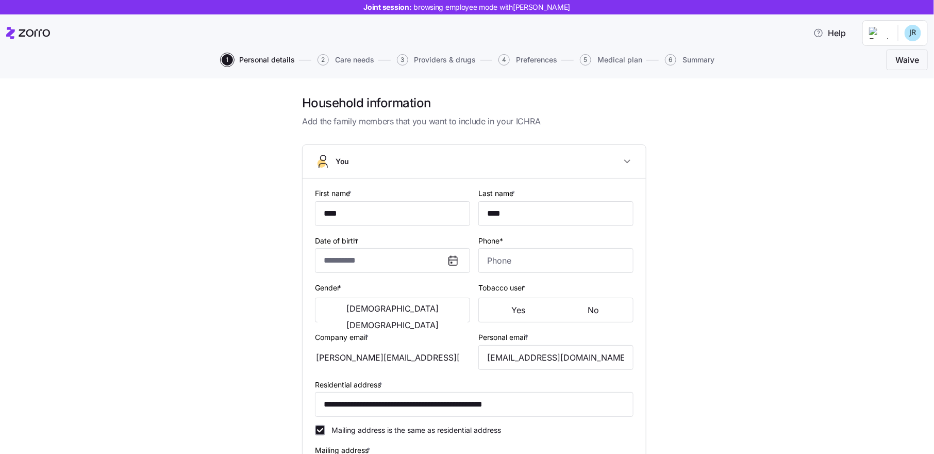
type input "**********"
type input "(907) 348-7652"
type input "US citizen"
type input "Married"
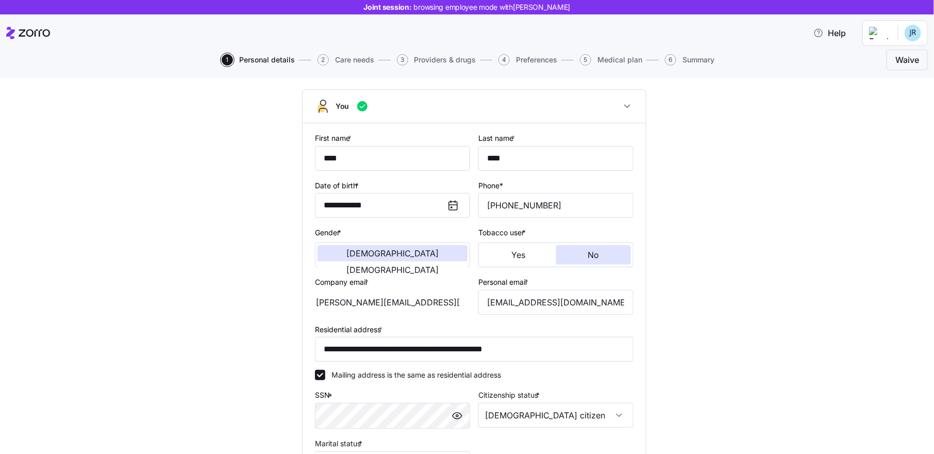
scroll to position [43, 0]
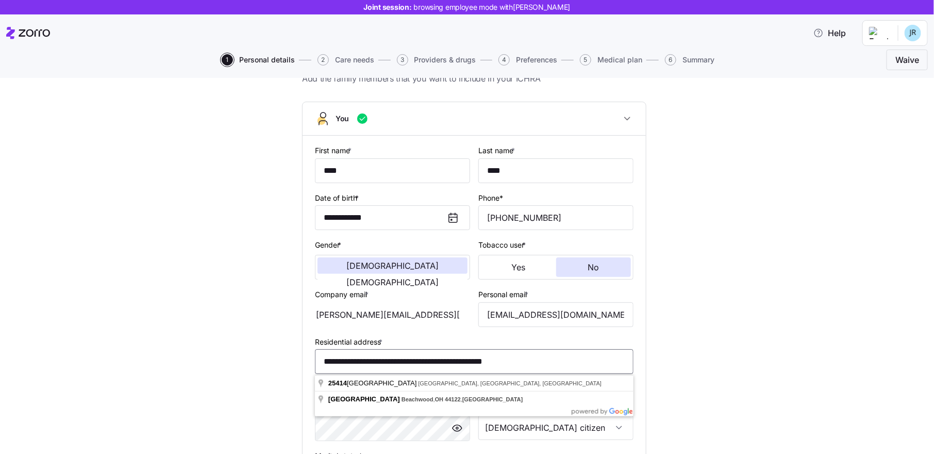
drag, startPoint x: 562, startPoint y: 363, endPoint x: 310, endPoint y: 352, distance: 251.4
click at [310, 352] on div "**********" at bounding box center [474, 316] width 343 height 361
click at [564, 362] on input "**********" at bounding box center [474, 361] width 319 height 25
drag, startPoint x: 564, startPoint y: 362, endPoint x: 322, endPoint y: 366, distance: 242.4
click at [322, 366] on input "**********" at bounding box center [474, 361] width 319 height 25
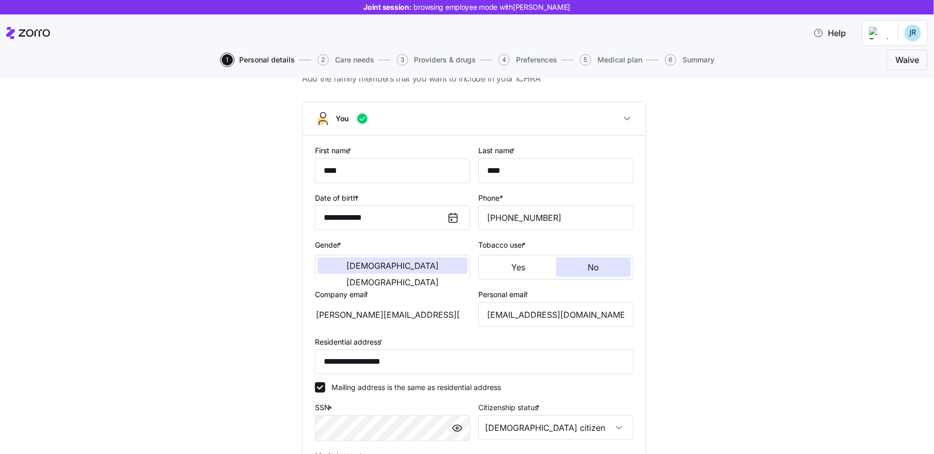
type input "**********"
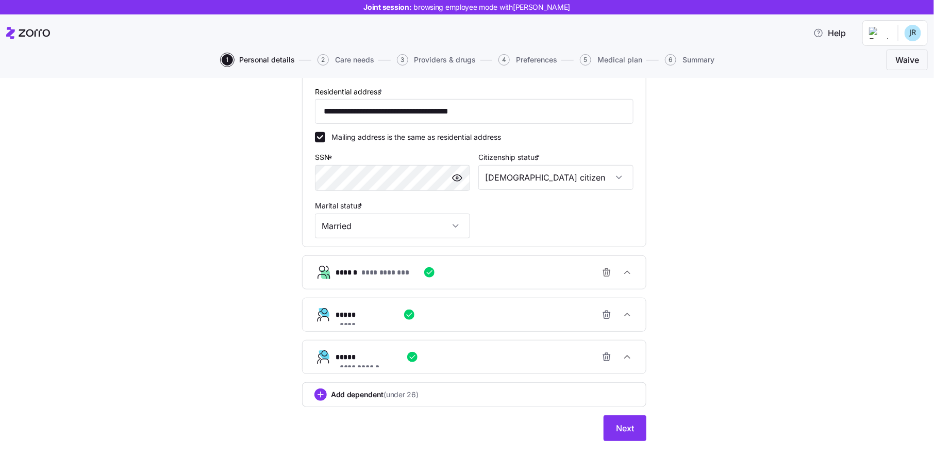
scroll to position [317, 0]
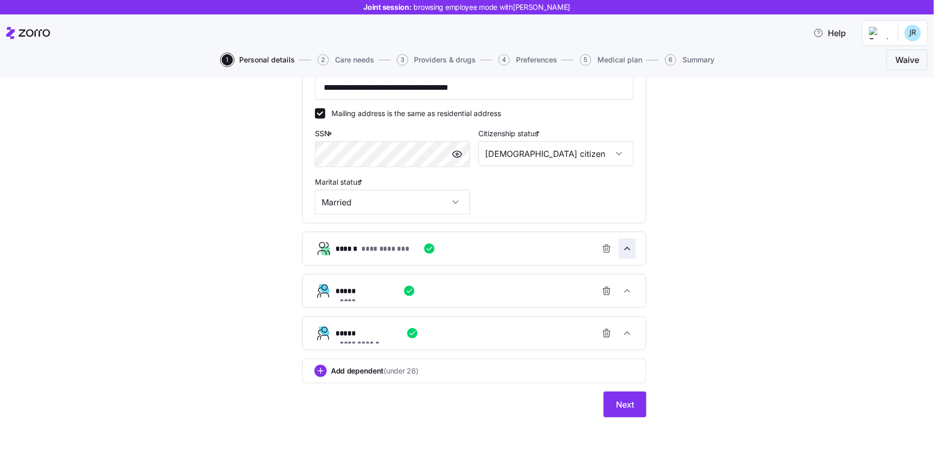
click at [623, 250] on icon "button" at bounding box center [627, 248] width 10 height 10
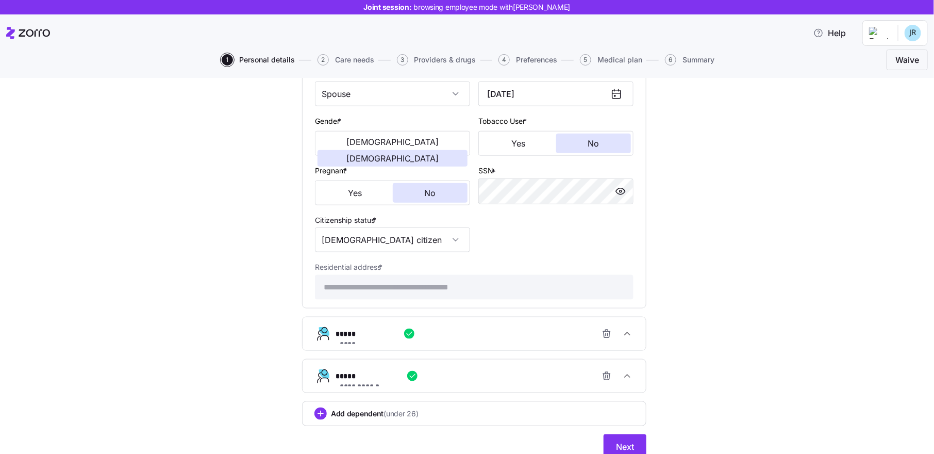
scroll to position [615, 0]
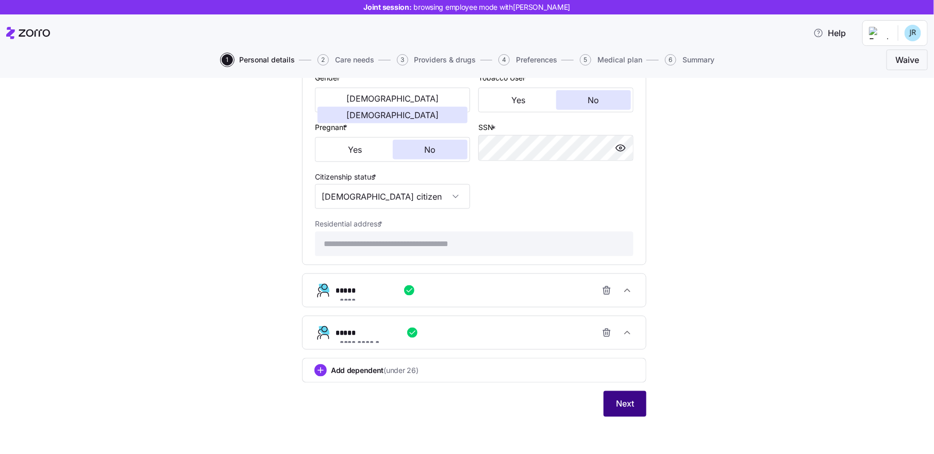
click at [619, 401] on span "Next" at bounding box center [625, 404] width 18 height 12
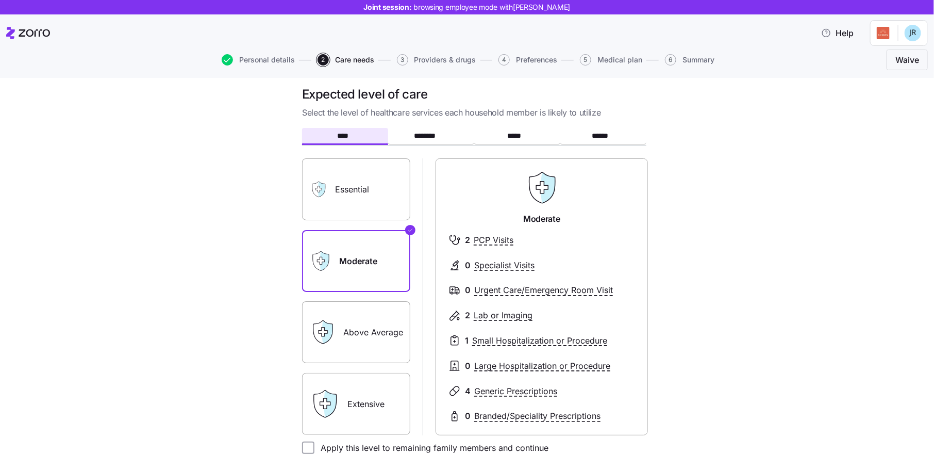
scroll to position [2, 0]
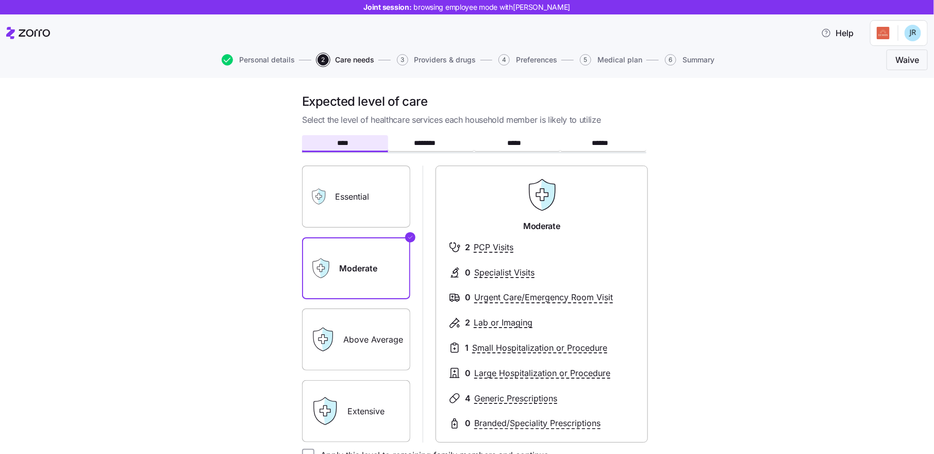
click at [386, 191] on label "Essential" at bounding box center [356, 197] width 108 height 62
click at [0, 0] on input "Essential" at bounding box center [0, 0] width 0 height 0
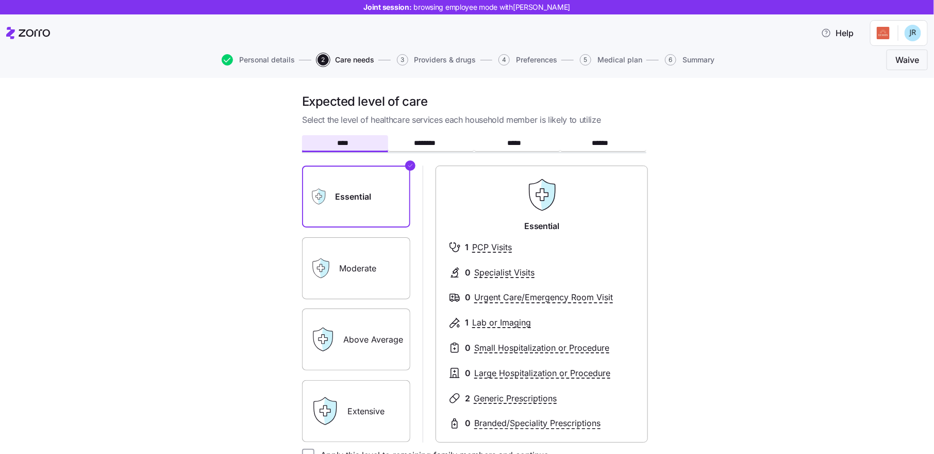
click at [373, 256] on label "Moderate" at bounding box center [356, 268] width 108 height 62
click at [0, 0] on input "Moderate" at bounding box center [0, 0] width 0 height 0
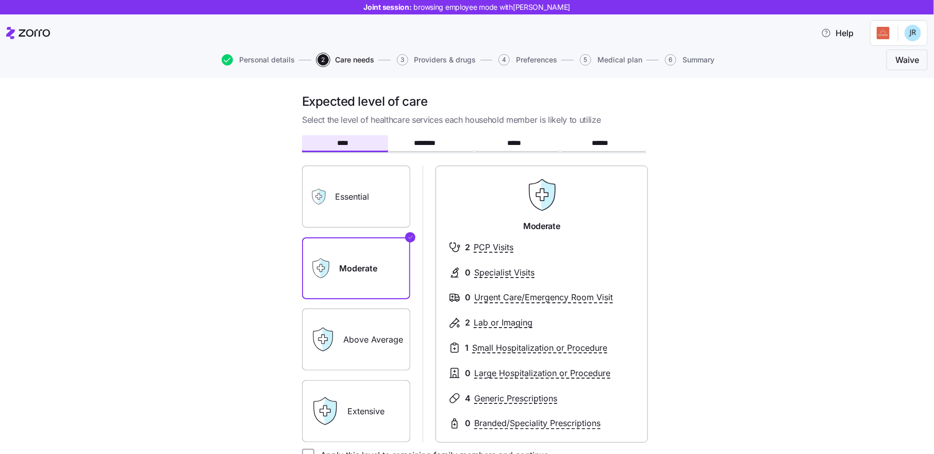
click at [374, 337] on label "Above Average" at bounding box center [356, 339] width 108 height 62
click at [0, 0] on input "Above Average" at bounding box center [0, 0] width 0 height 0
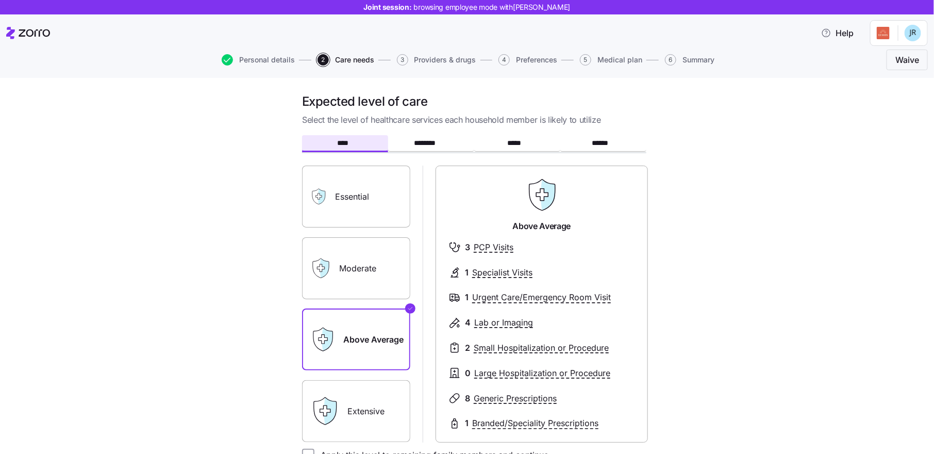
click at [372, 404] on label "Extensive" at bounding box center [356, 411] width 108 height 62
click at [0, 0] on input "Extensive" at bounding box center [0, 0] width 0 height 0
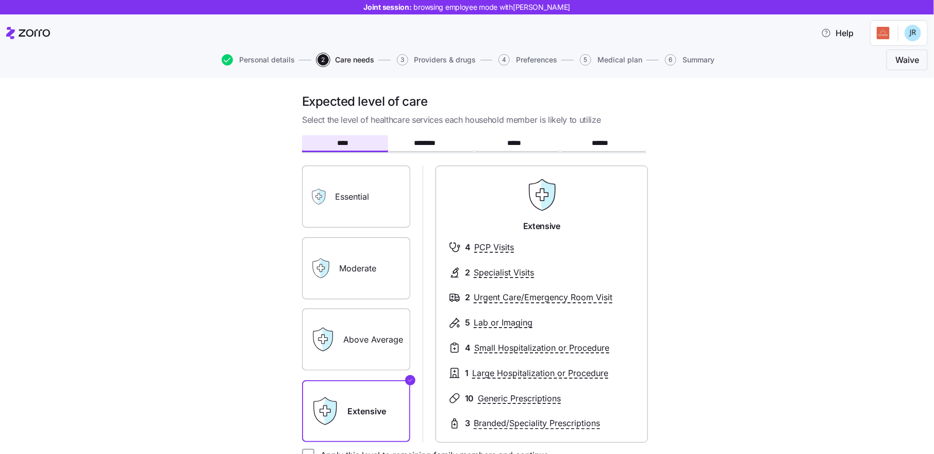
click at [368, 194] on label "Essential" at bounding box center [356, 197] width 108 height 62
click at [0, 0] on input "Essential" at bounding box center [0, 0] width 0 height 0
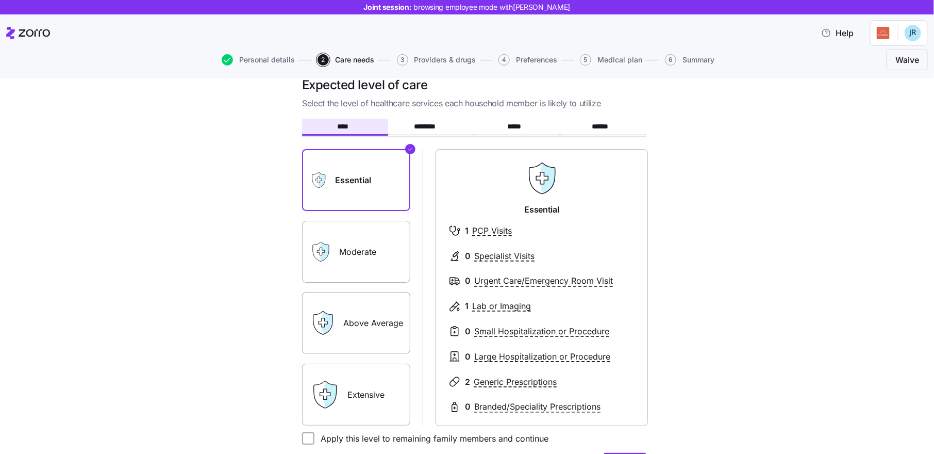
scroll to position [19, 0]
click at [375, 249] on label "Moderate" at bounding box center [356, 251] width 108 height 62
click at [0, 0] on input "Moderate" at bounding box center [0, 0] width 0 height 0
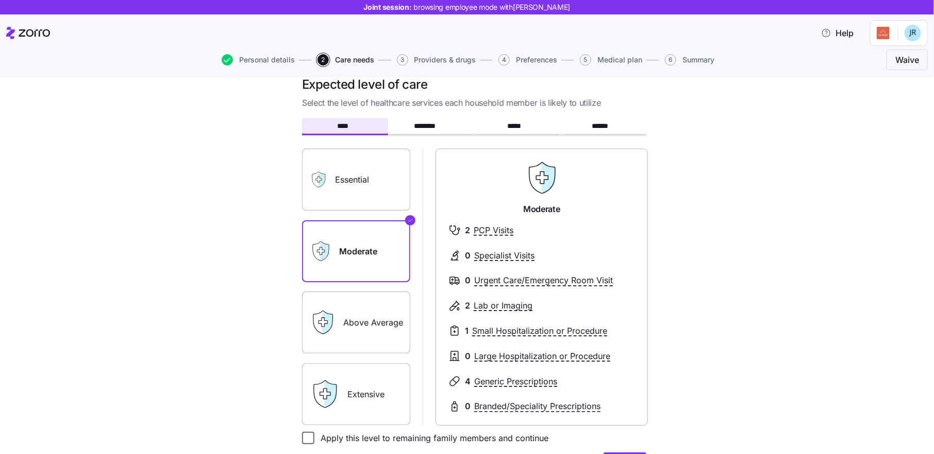
click at [311, 436] on input "Apply this level to remaining family members and continue" at bounding box center [308, 438] width 12 height 12
checkbox input "true"
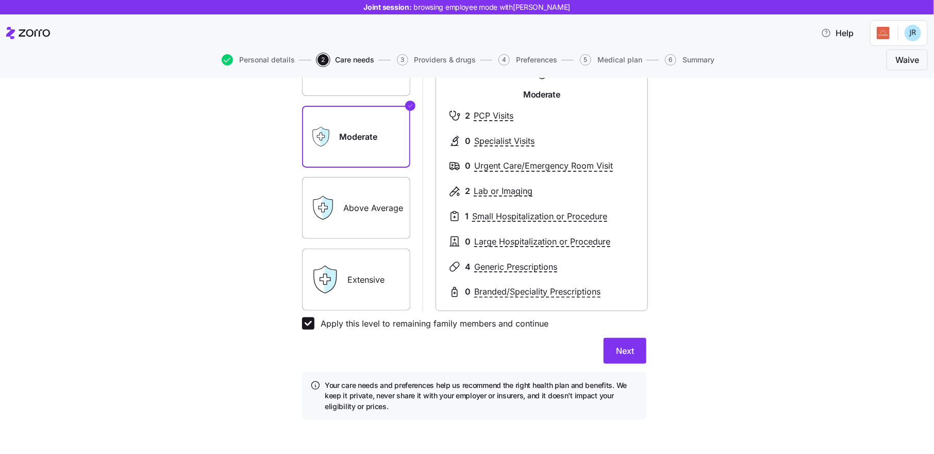
scroll to position [136, 0]
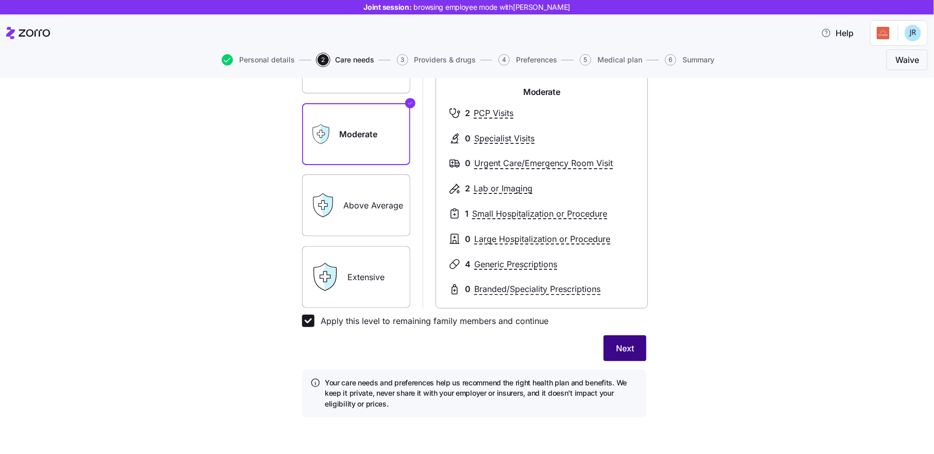
click at [627, 348] on span "Next" at bounding box center [625, 348] width 18 height 12
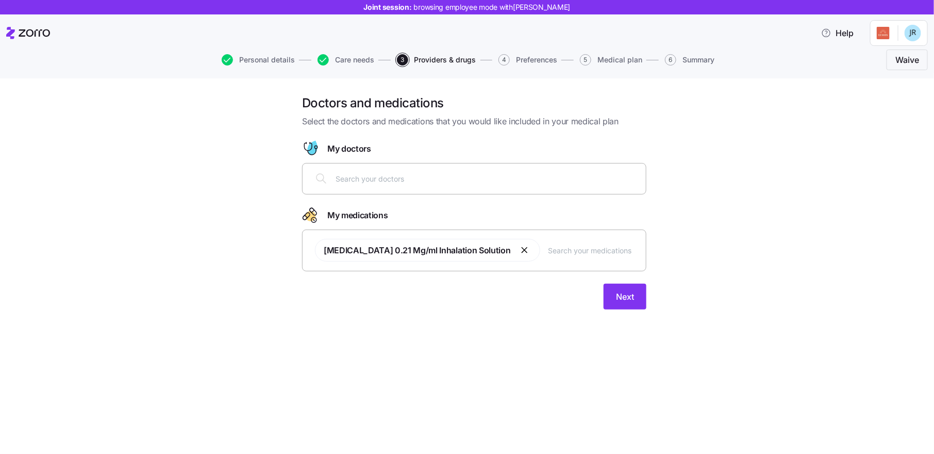
click at [414, 184] on input "text" at bounding box center [488, 178] width 304 height 11
type input "smith"
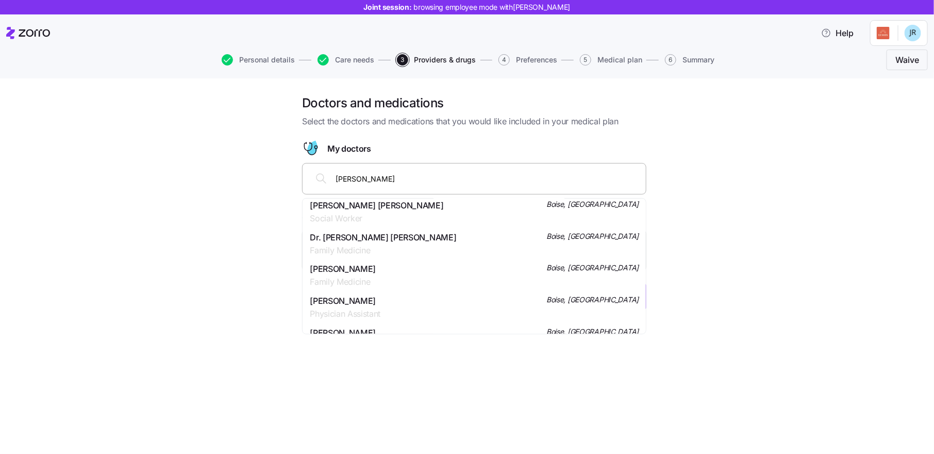
scroll to position [167, 0]
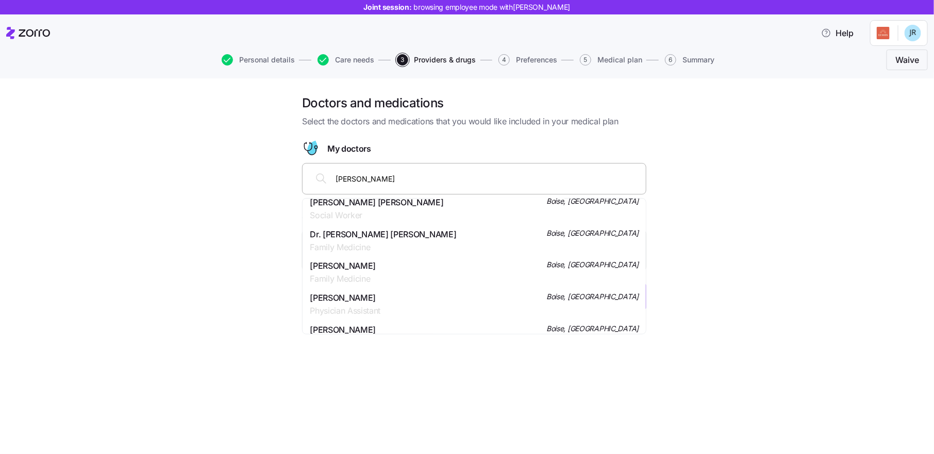
click at [385, 237] on span "Dr. Jennifer Reed Smith" at bounding box center [383, 234] width 146 height 13
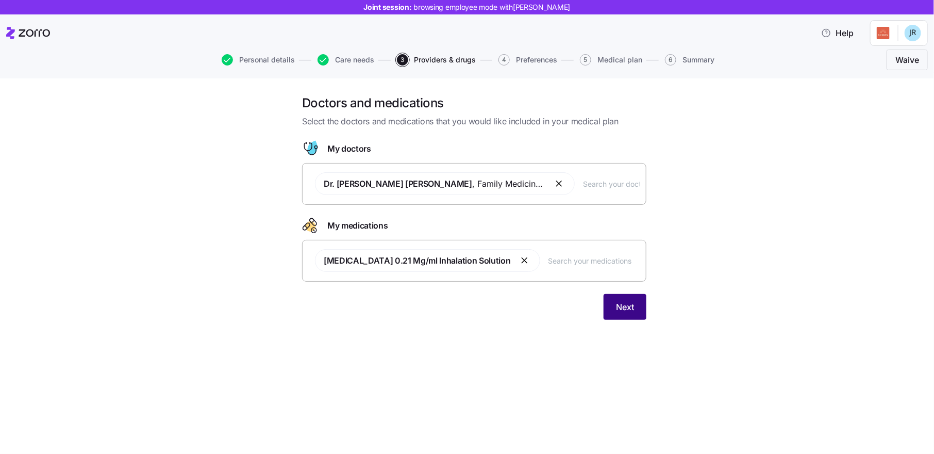
click at [624, 302] on span "Next" at bounding box center [625, 307] width 18 height 12
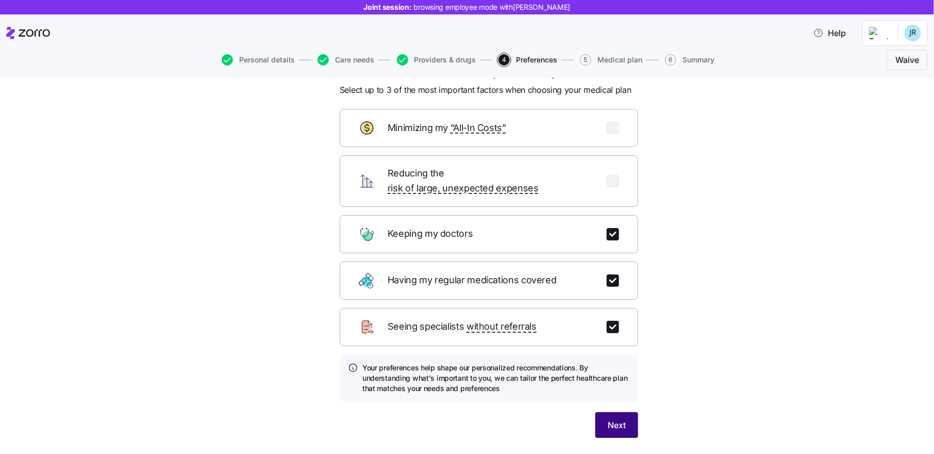
scroll to position [35, 0]
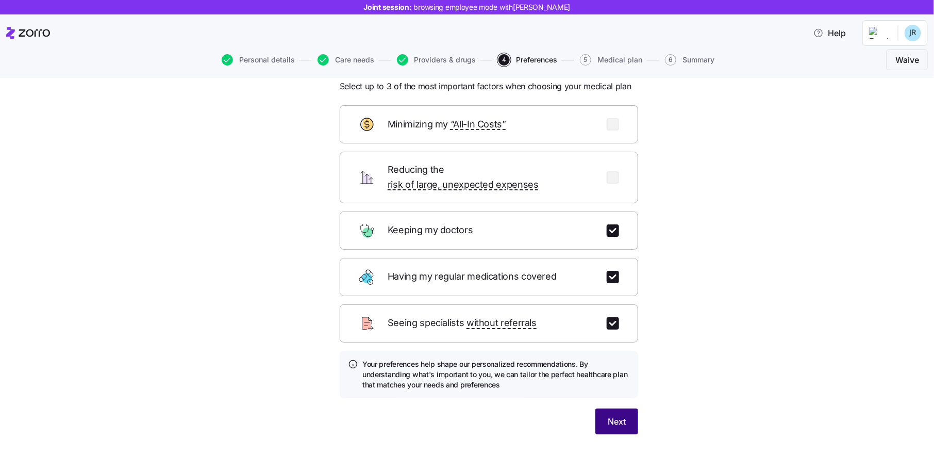
click at [619, 415] on span "Next" at bounding box center [617, 421] width 18 height 12
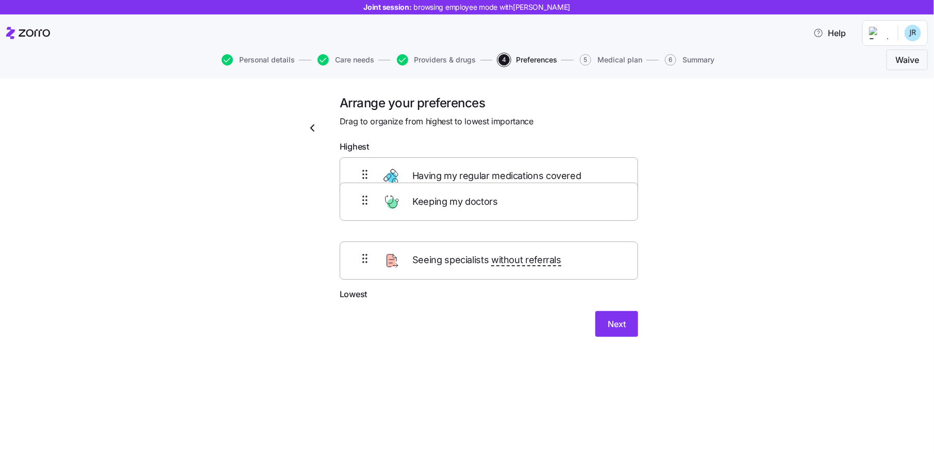
drag, startPoint x: 457, startPoint y: 221, endPoint x: 461, endPoint y: 173, distance: 47.6
click at [461, 173] on div "Having my regular medications covered Keeping my doctors Seeing specialists wit…" at bounding box center [489, 222] width 299 height 130
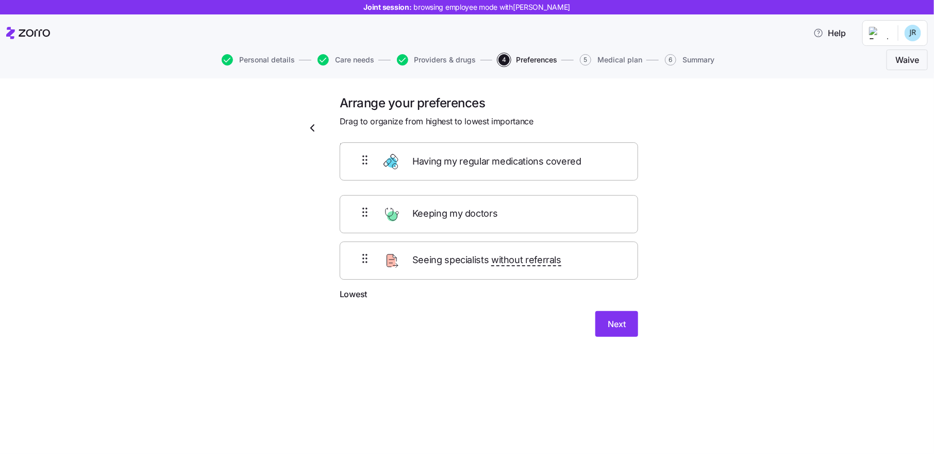
drag, startPoint x: 468, startPoint y: 233, endPoint x: 468, endPoint y: 169, distance: 64.5
click at [468, 169] on div "Keeping my doctors Having my regular medications covered Seeing specialists wit…" at bounding box center [489, 222] width 299 height 130
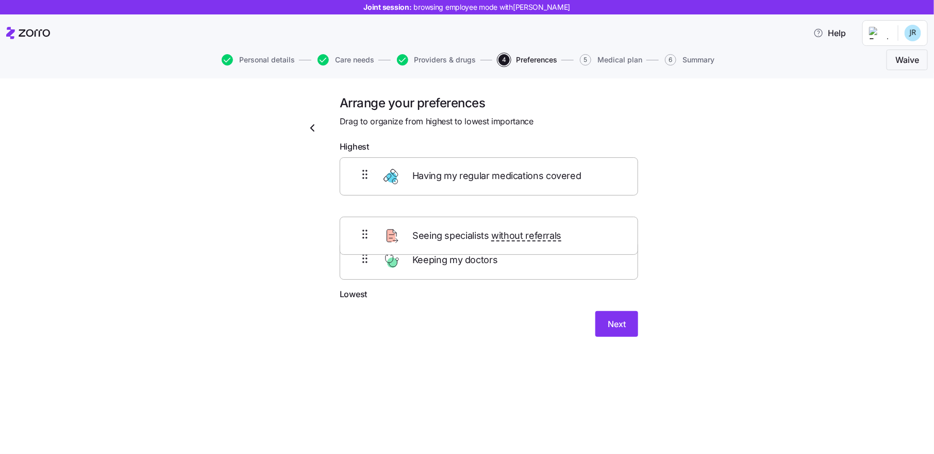
drag, startPoint x: 463, startPoint y: 270, endPoint x: 462, endPoint y: 208, distance: 61.9
click at [462, 208] on div "Having my regular medications covered Keeping my doctors Seeing specialists wit…" at bounding box center [489, 222] width 299 height 130
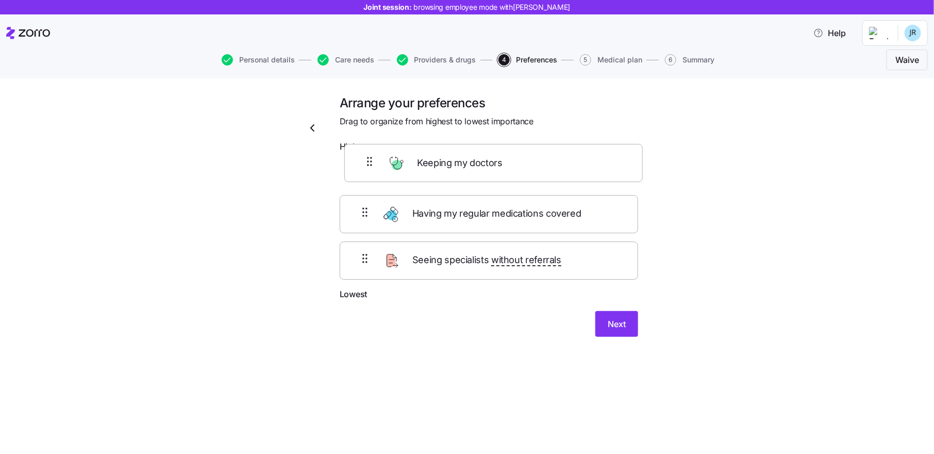
drag, startPoint x: 458, startPoint y: 265, endPoint x: 461, endPoint y: 161, distance: 103.2
click at [461, 161] on div "Having my regular medications covered Seeing specialists without referrals Keep…" at bounding box center [489, 222] width 299 height 130
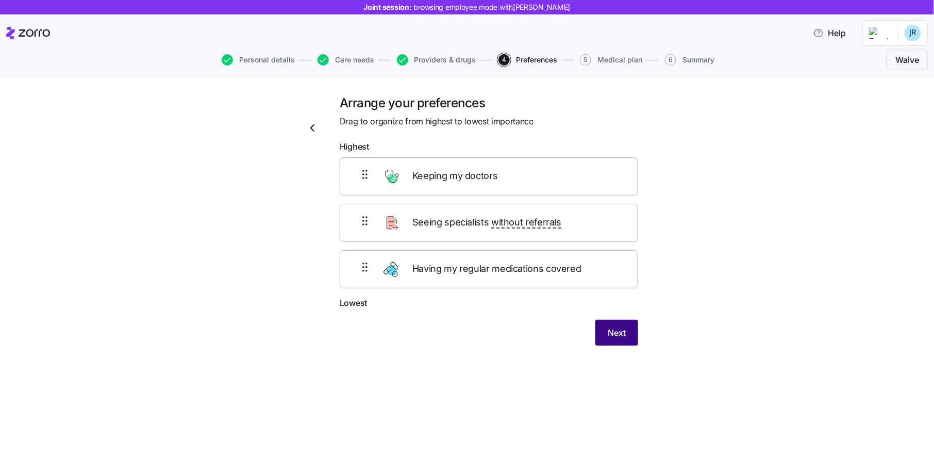
click at [620, 332] on span "Next" at bounding box center [617, 332] width 18 height 12
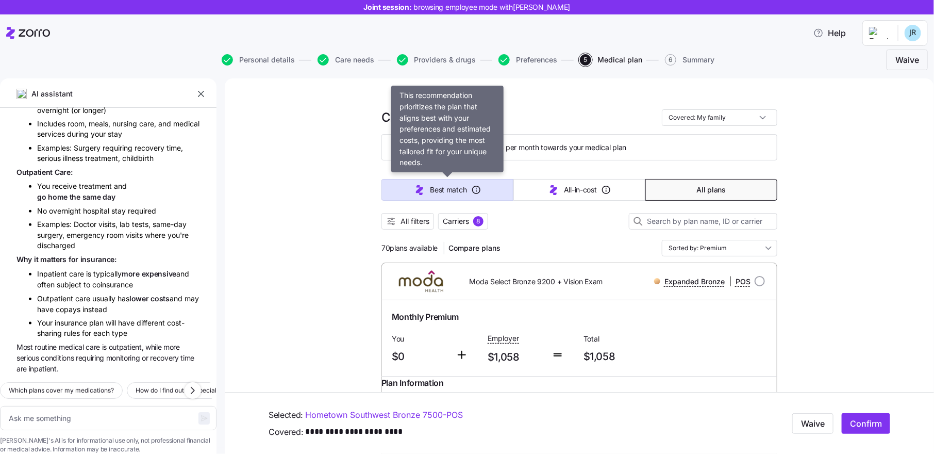
click at [456, 193] on span "Best match" at bounding box center [448, 190] width 37 height 10
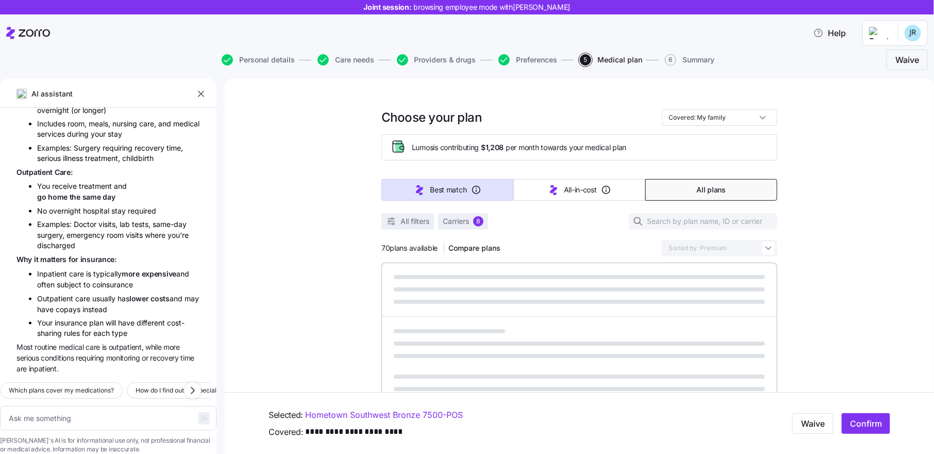
type textarea "x"
type input "Sorted by: Best match"
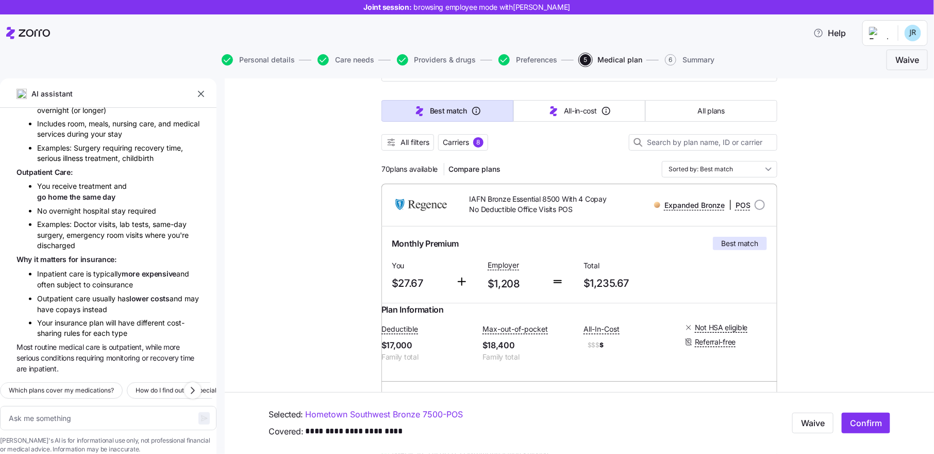
scroll to position [81, 0]
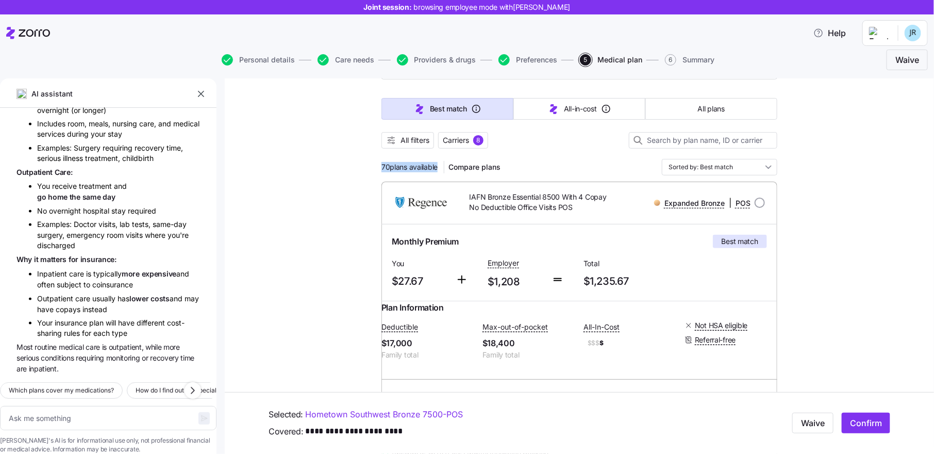
drag, startPoint x: 383, startPoint y: 166, endPoint x: 444, endPoint y: 169, distance: 61.4
click at [444, 169] on div "70 plans available Compare plans" at bounding box center [443, 167] width 123 height 17
click at [534, 160] on div "70 plans available Compare plans Sorted by: Best match" at bounding box center [580, 167] width 396 height 17
click at [717, 104] on span "All plans" at bounding box center [711, 109] width 27 height 10
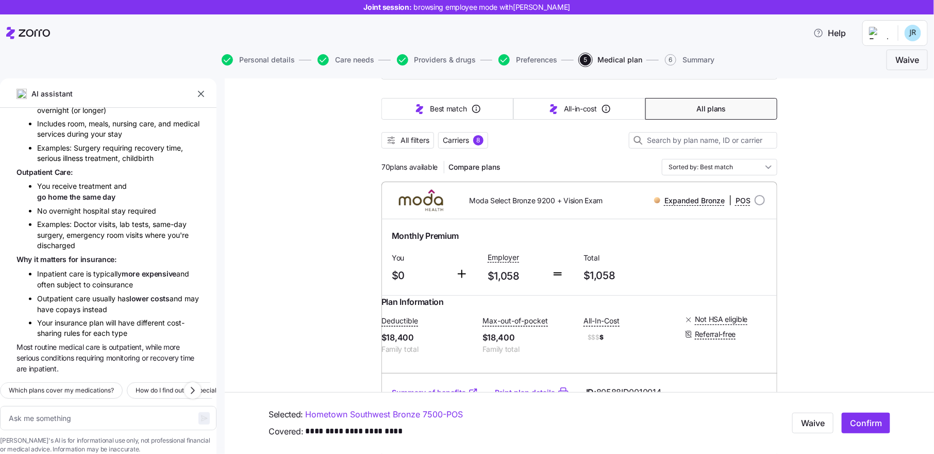
type textarea "x"
type input "Sorted by: Premium"
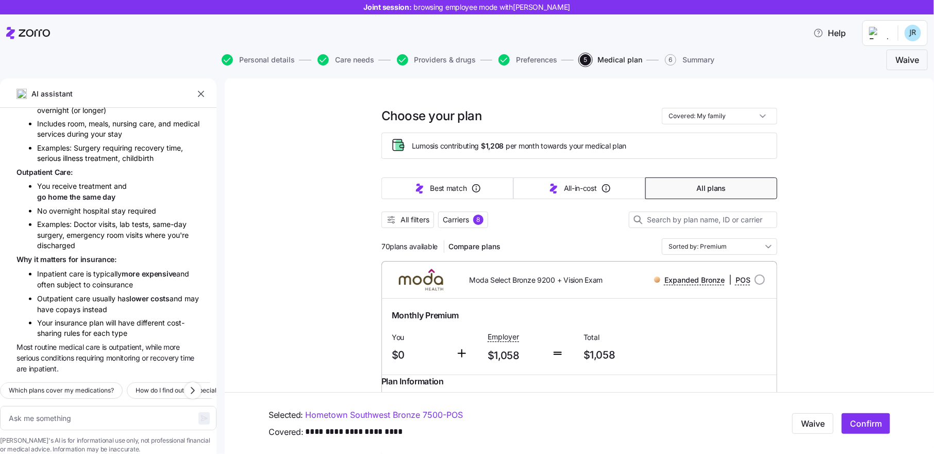
scroll to position [0, 0]
click at [414, 222] on span "All filters" at bounding box center [415, 221] width 29 height 10
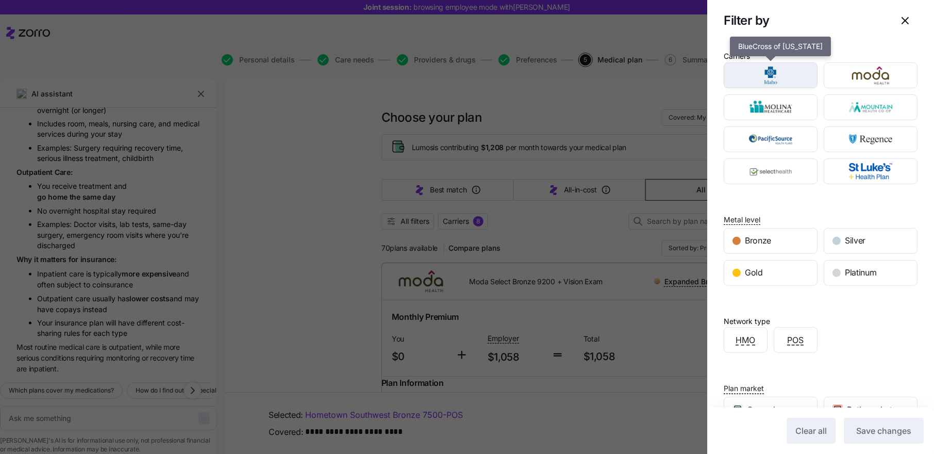
click at [790, 76] on img "button" at bounding box center [771, 75] width 76 height 21
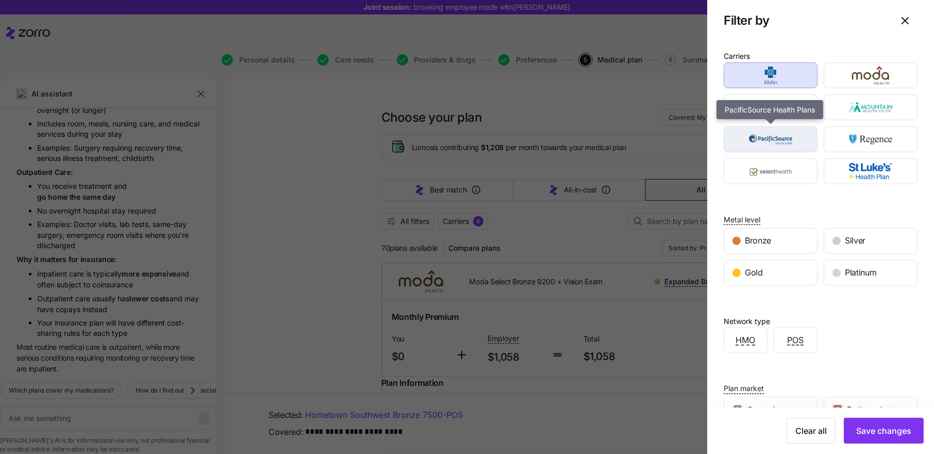
click at [791, 136] on img "button" at bounding box center [771, 139] width 76 height 21
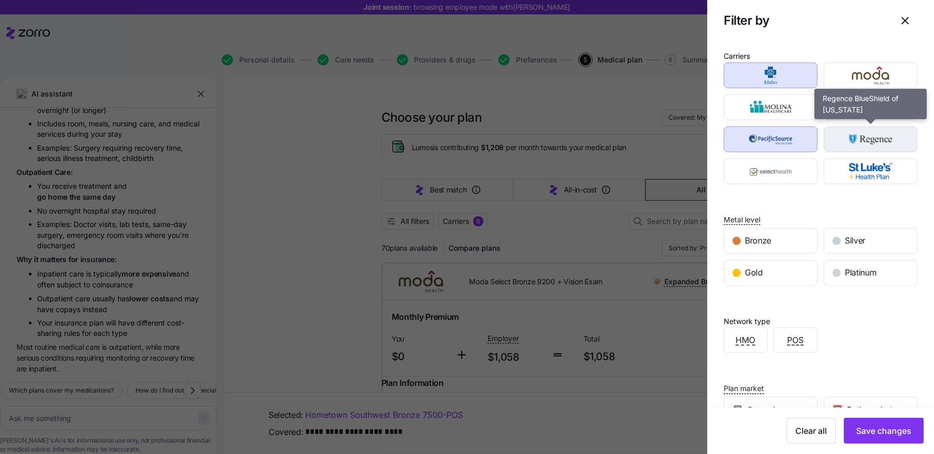
click at [862, 131] on img "button" at bounding box center [871, 139] width 76 height 21
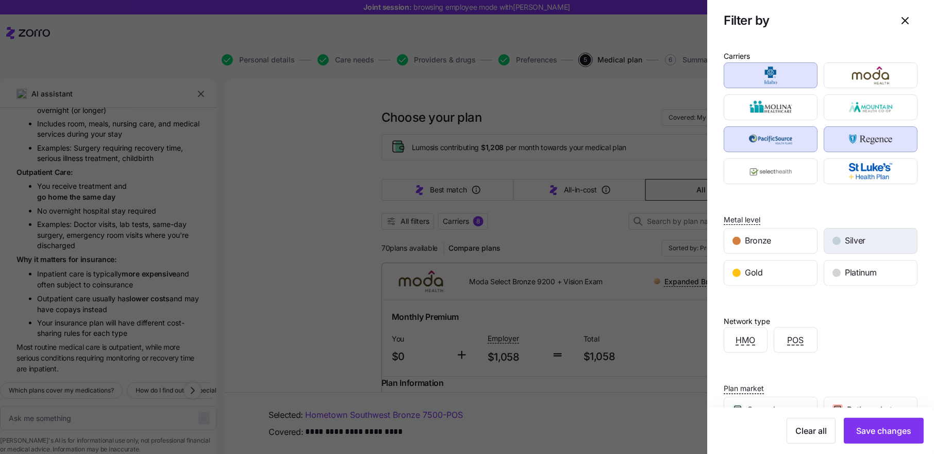
click at [859, 240] on span "Silver" at bounding box center [855, 240] width 21 height 13
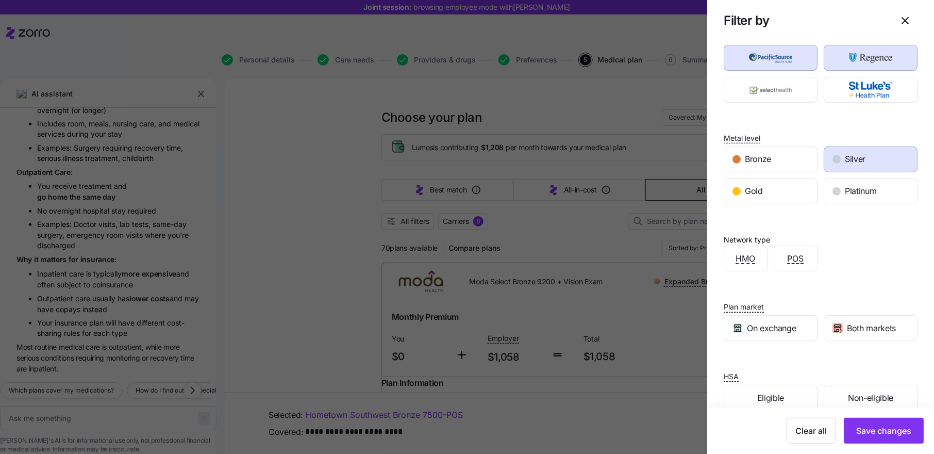
scroll to position [97, 0]
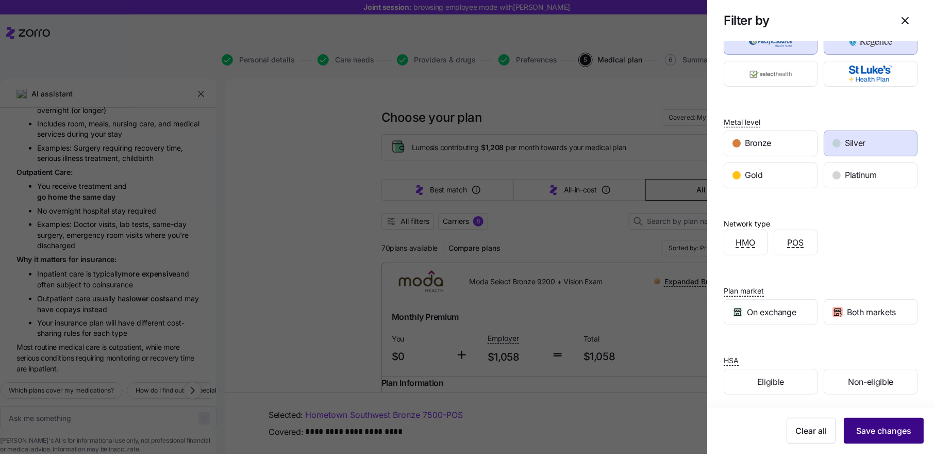
click at [871, 424] on button "Save changes" at bounding box center [884, 431] width 80 height 26
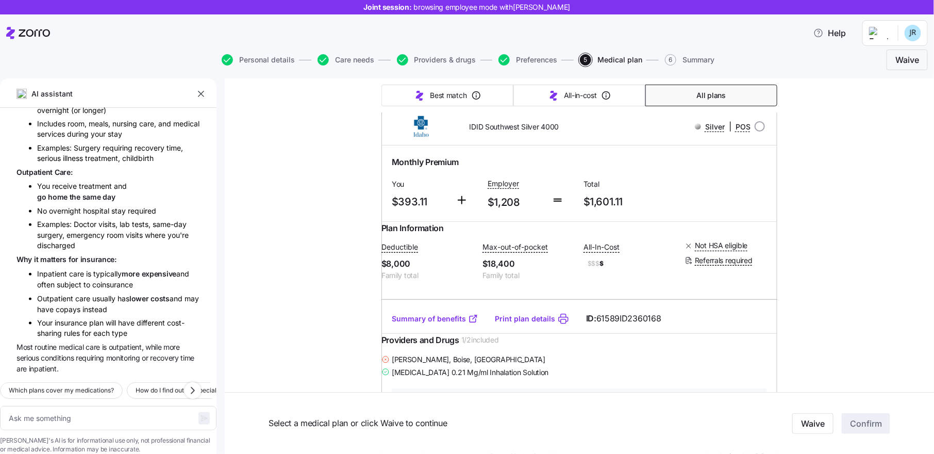
scroll to position [0, 0]
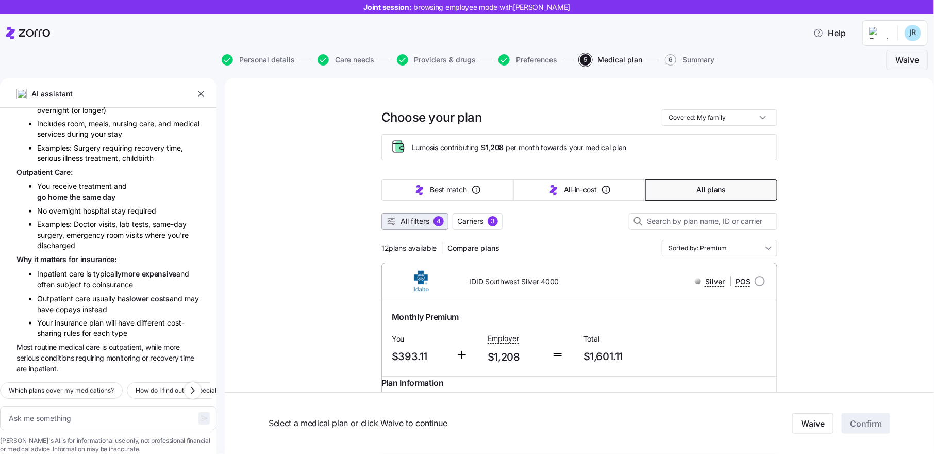
click at [433, 218] on span "All filters 4" at bounding box center [415, 221] width 58 height 10
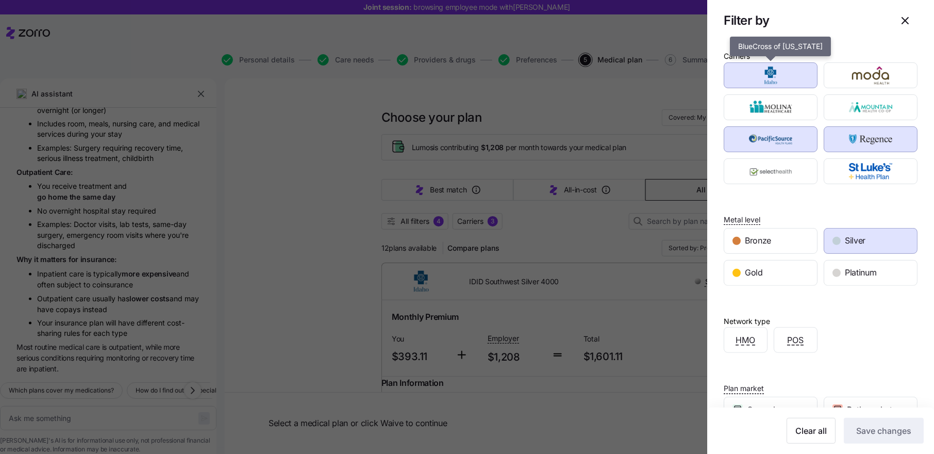
click at [781, 78] on img "button" at bounding box center [771, 75] width 76 height 21
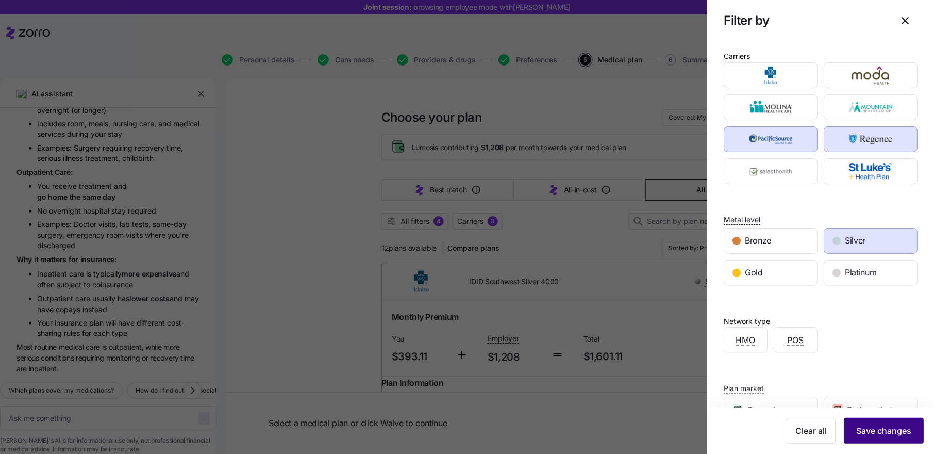
click at [883, 426] on span "Save changes" at bounding box center [883, 430] width 55 height 12
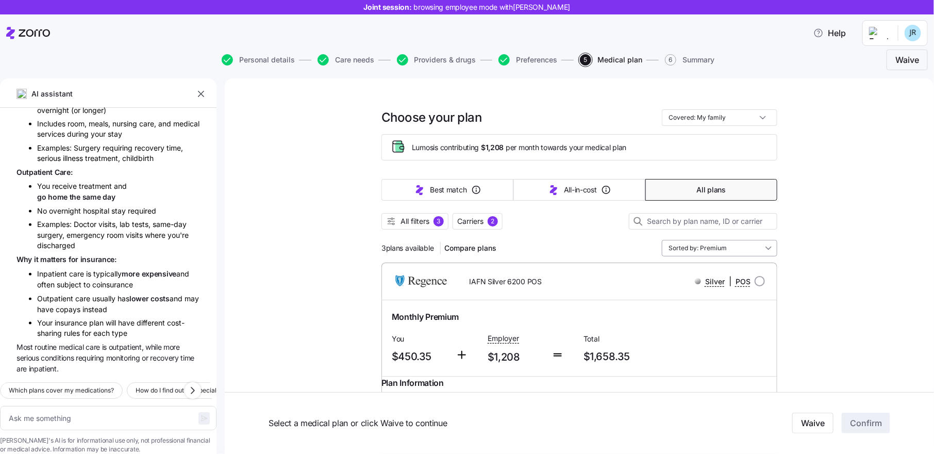
click at [740, 249] on input "Sorted by: Premium" at bounding box center [720, 248] width 116 height 17
click at [717, 322] on div "Deductible" at bounding box center [719, 325] width 107 height 18
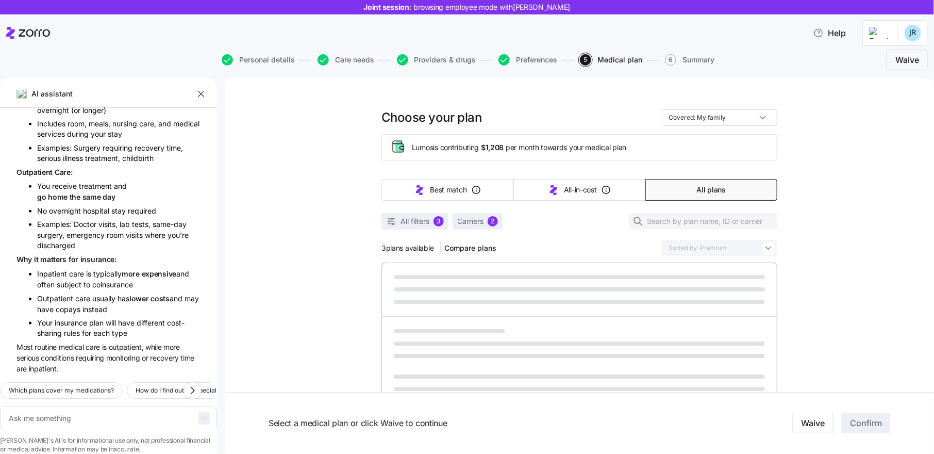
type textarea "x"
type input "Sorted by: Deductible"
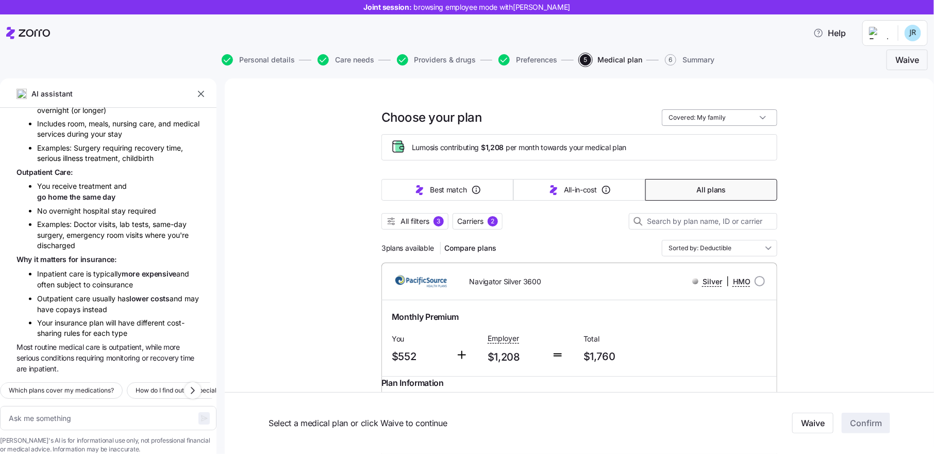
click at [713, 117] on input "Covered: My family" at bounding box center [720, 117] width 116 height 17
click at [703, 140] on div "Just me" at bounding box center [719, 143] width 107 height 18
type textarea "x"
type input "Covered: Just me"
drag, startPoint x: 491, startPoint y: 149, endPoint x: 501, endPoint y: 149, distance: 9.8
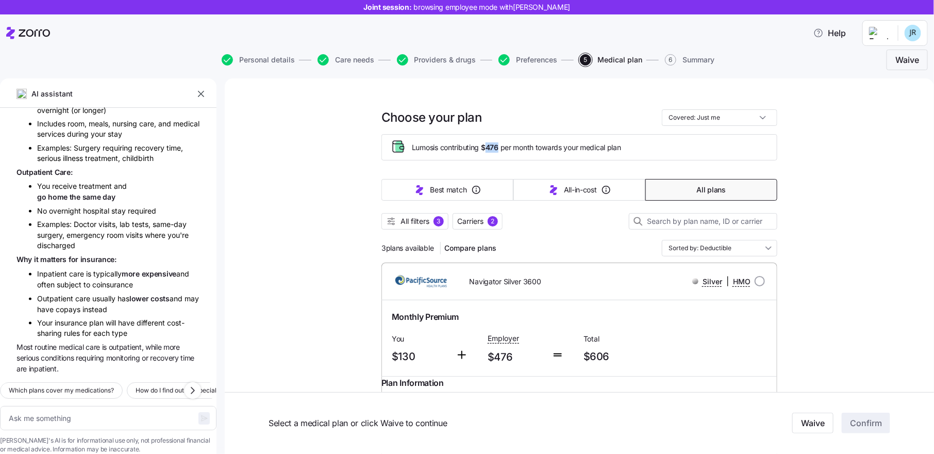
click at [499, 149] on span "$476" at bounding box center [490, 147] width 18 height 10
click at [500, 155] on div "Lumos is contributing $476 per month towards your medical plan" at bounding box center [580, 147] width 396 height 26
click at [711, 120] on input "Covered: Just me" at bounding box center [720, 117] width 116 height 17
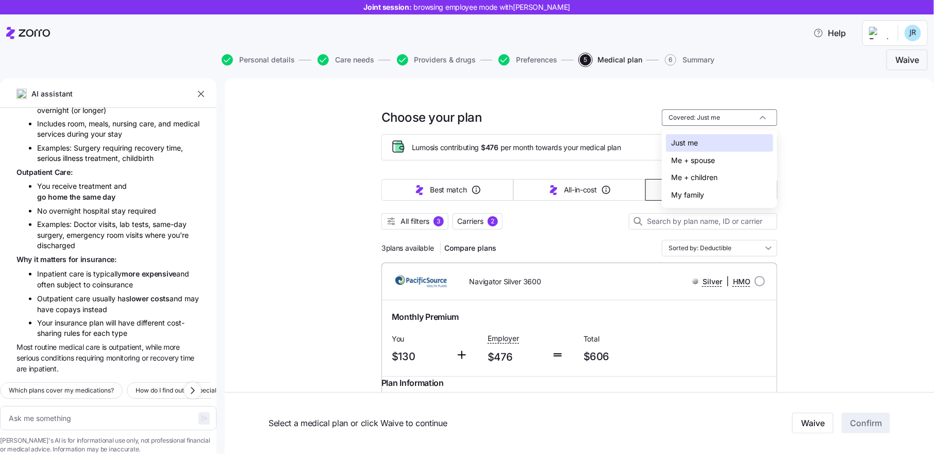
click at [716, 176] on div "Me + children" at bounding box center [719, 178] width 107 height 18
type textarea "x"
type input "Covered: Me + children"
click at [738, 118] on input "Covered: Me + children" at bounding box center [720, 117] width 116 height 17
click at [712, 198] on div "My family" at bounding box center [719, 195] width 107 height 18
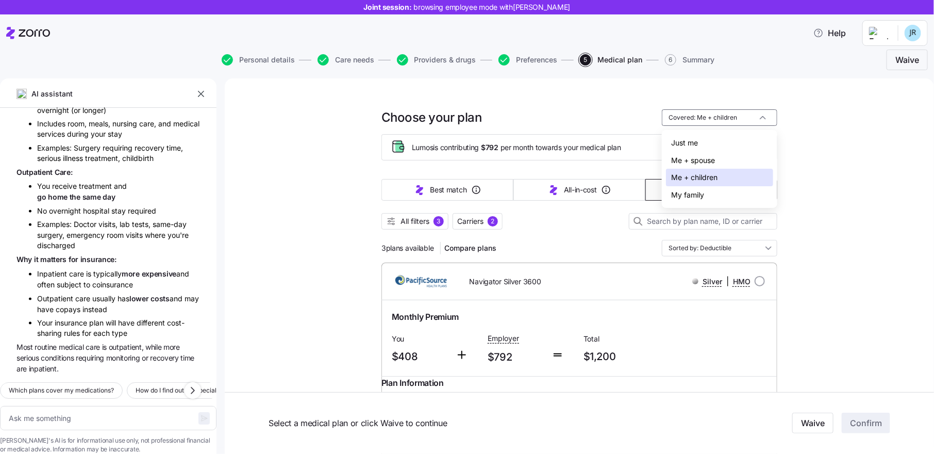
type textarea "x"
type input "Covered: My family"
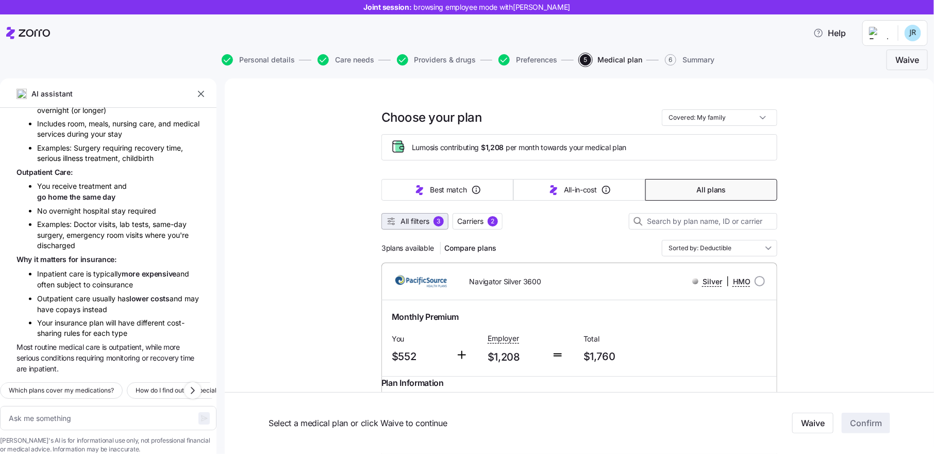
click at [420, 221] on span "All filters" at bounding box center [415, 221] width 29 height 10
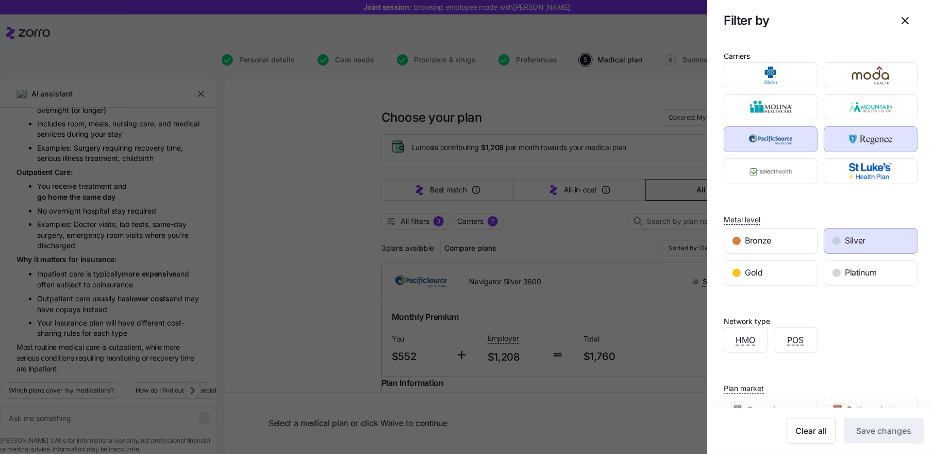
scroll to position [97, 0]
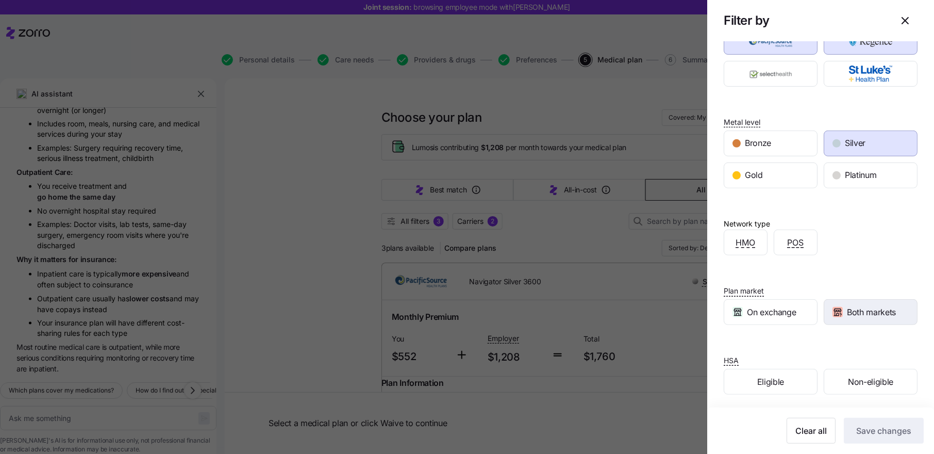
click at [875, 314] on span "Both markets" at bounding box center [871, 312] width 49 height 13
click at [897, 436] on span "Save changes" at bounding box center [883, 430] width 55 height 12
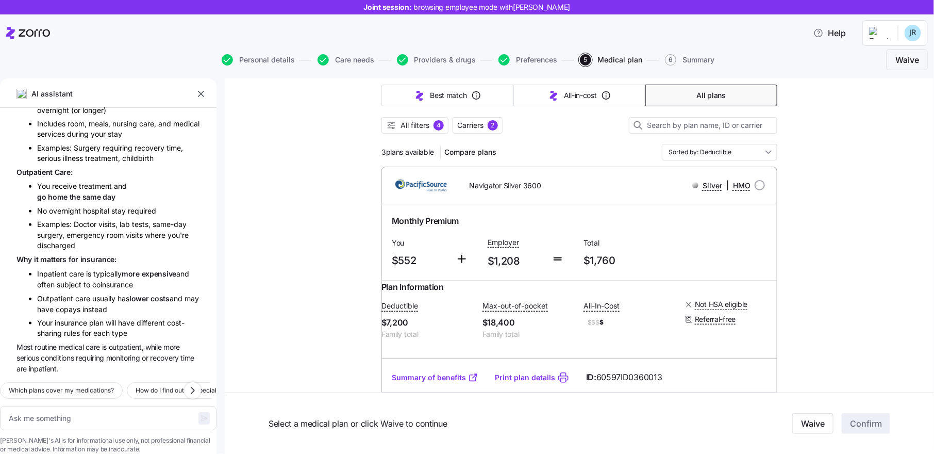
scroll to position [94, 0]
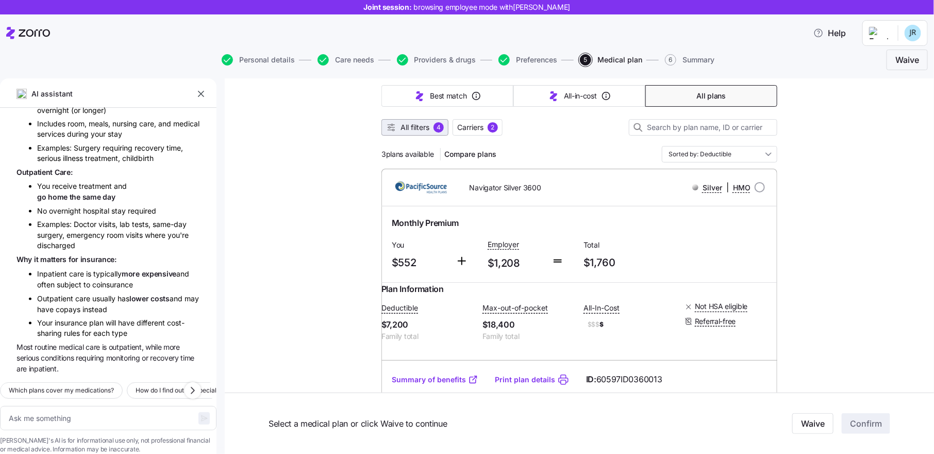
click at [420, 124] on span "All filters" at bounding box center [415, 127] width 29 height 10
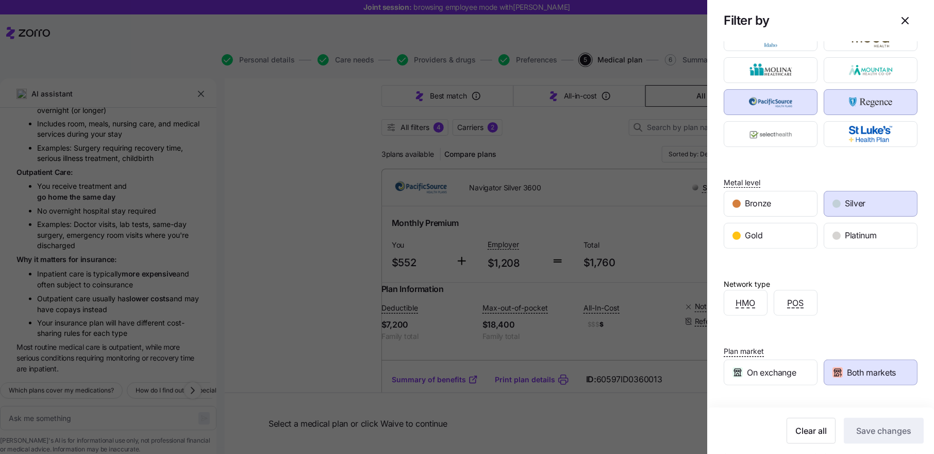
scroll to position [97, 0]
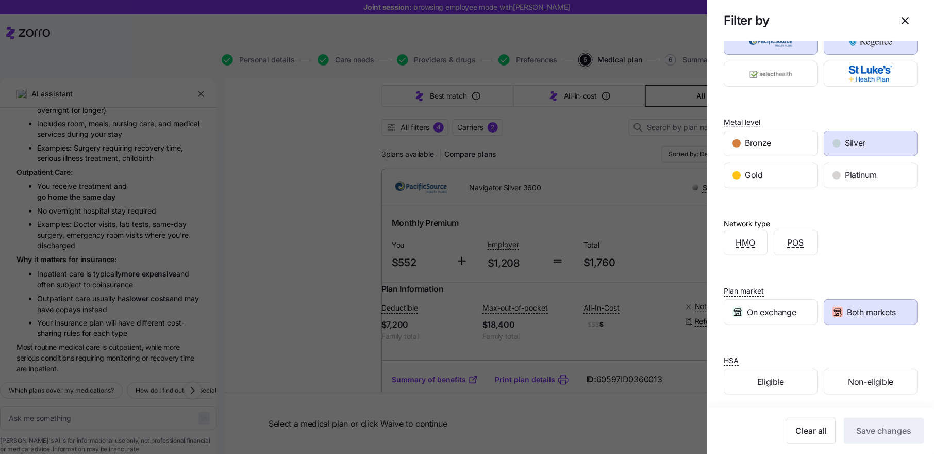
click at [863, 307] on span "Both markets" at bounding box center [871, 312] width 49 height 13
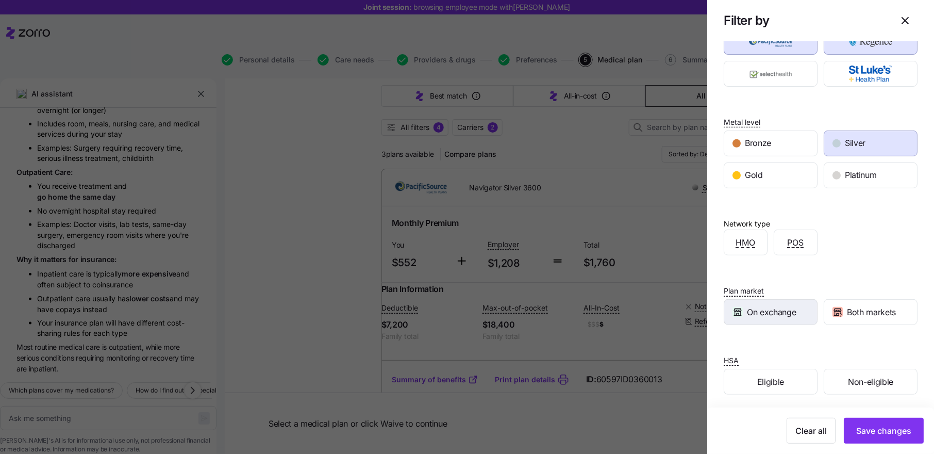
click at [784, 314] on span "On exchange" at bounding box center [771, 312] width 49 height 13
click at [881, 432] on span "Save changes" at bounding box center [883, 430] width 55 height 12
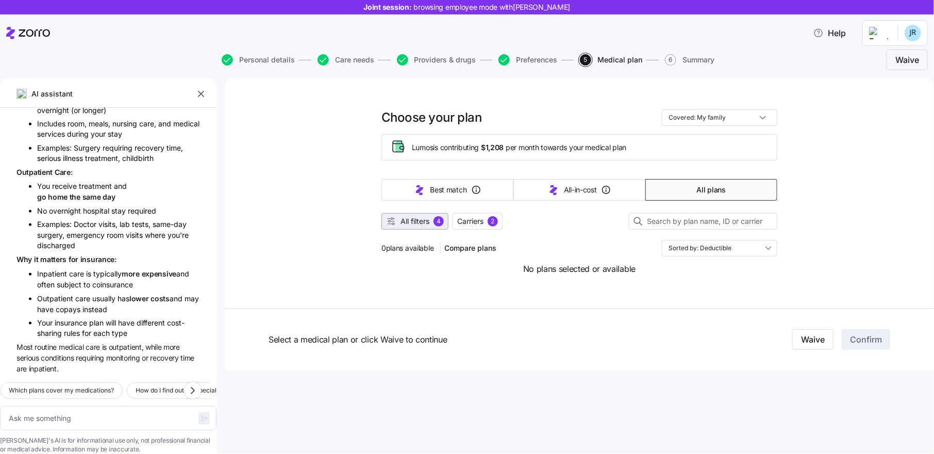
click at [430, 222] on span "All filters" at bounding box center [415, 221] width 29 height 10
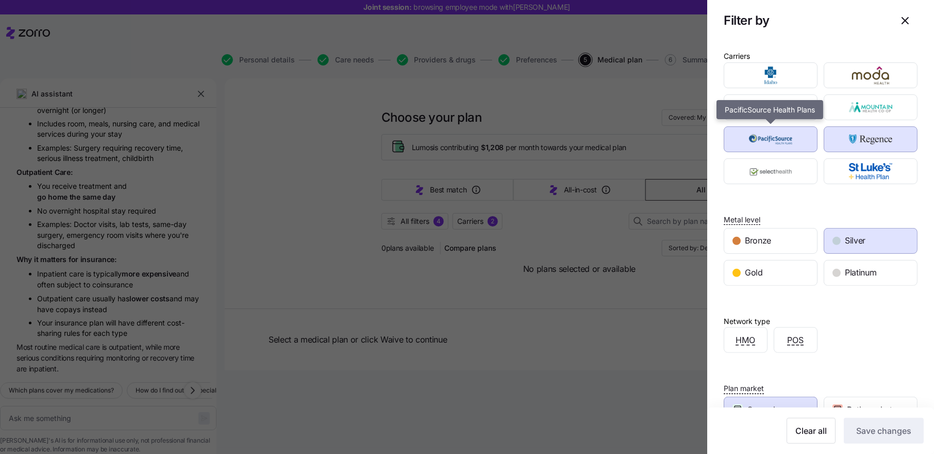
click at [779, 136] on img "button" at bounding box center [771, 139] width 76 height 21
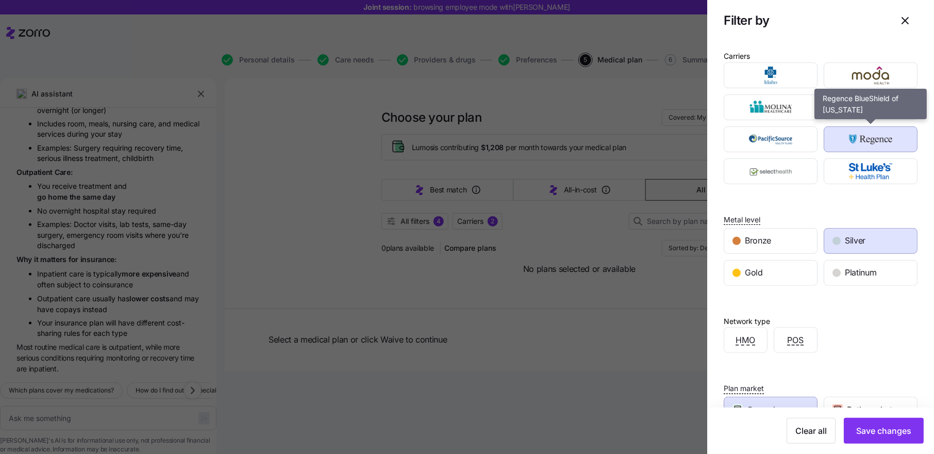
click at [850, 135] on img "button" at bounding box center [871, 139] width 76 height 21
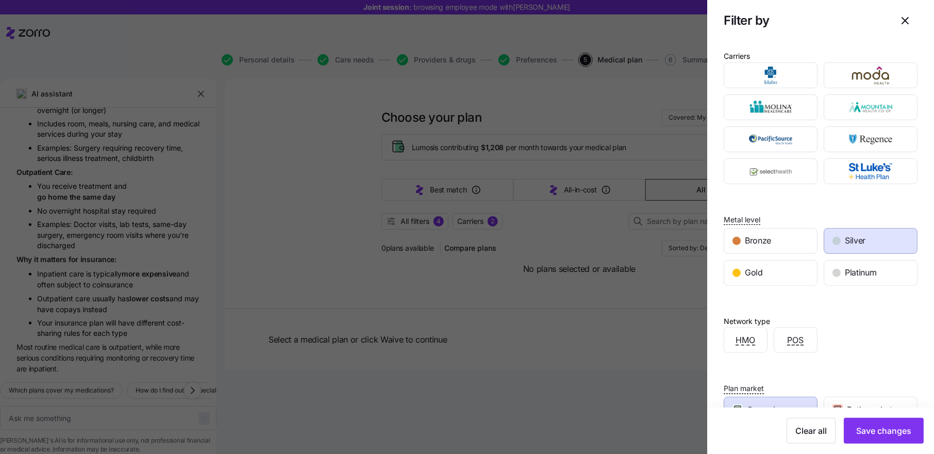
click at [848, 234] on span "Silver" at bounding box center [855, 240] width 21 height 13
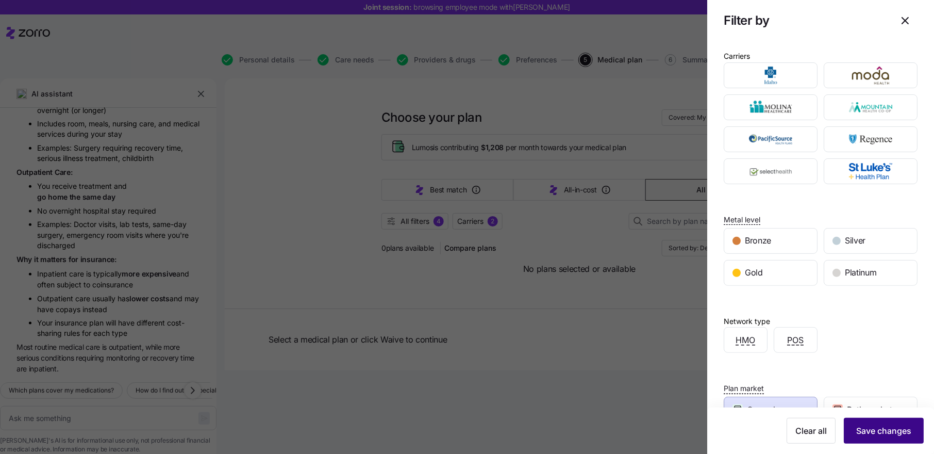
click at [860, 423] on button "Save changes" at bounding box center [884, 431] width 80 height 26
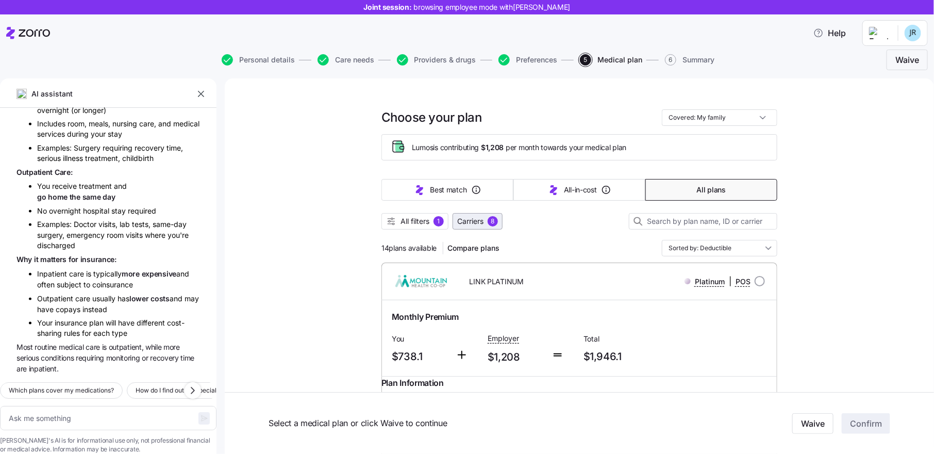
click at [475, 221] on span "Carriers" at bounding box center [470, 221] width 26 height 10
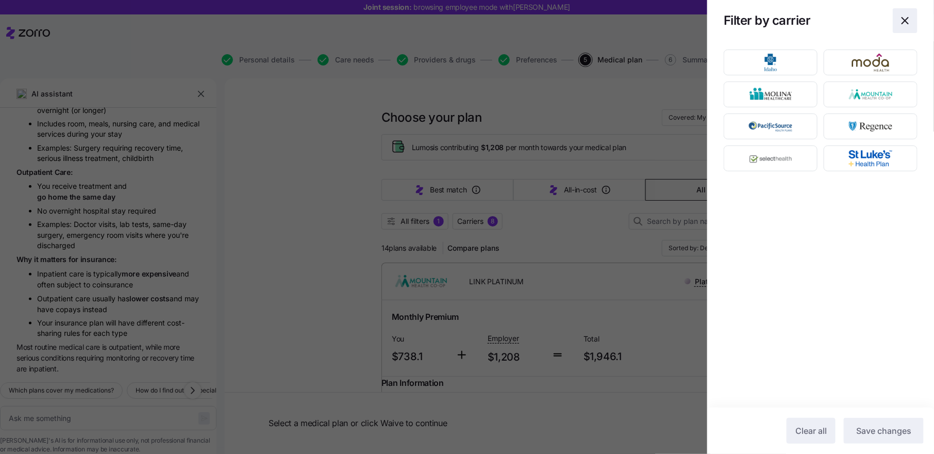
click at [903, 21] on icon "button" at bounding box center [905, 20] width 12 height 12
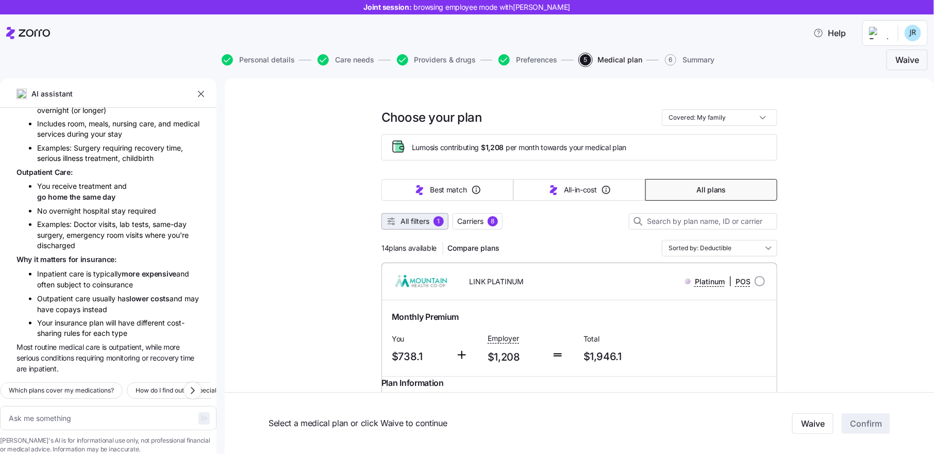
click at [422, 221] on span "All filters" at bounding box center [415, 221] width 29 height 10
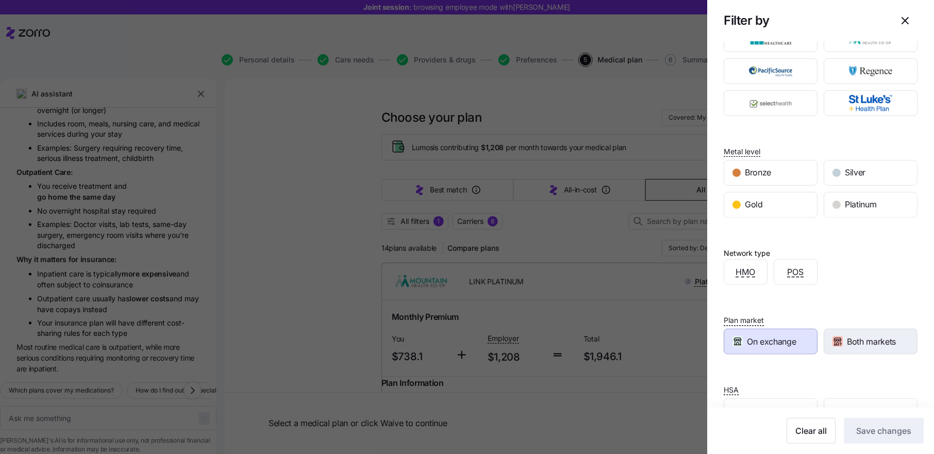
scroll to position [97, 0]
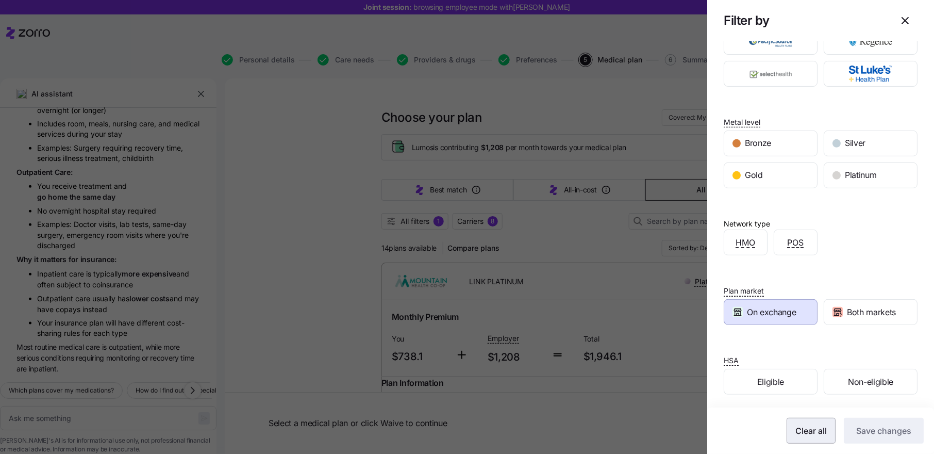
click at [812, 433] on span "Clear all" at bounding box center [811, 430] width 31 height 12
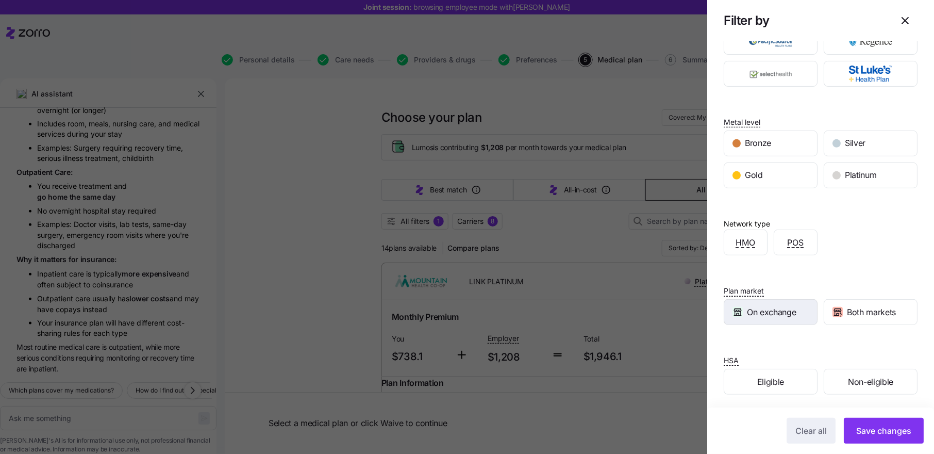
click at [777, 307] on span "On exchange" at bounding box center [771, 312] width 49 height 13
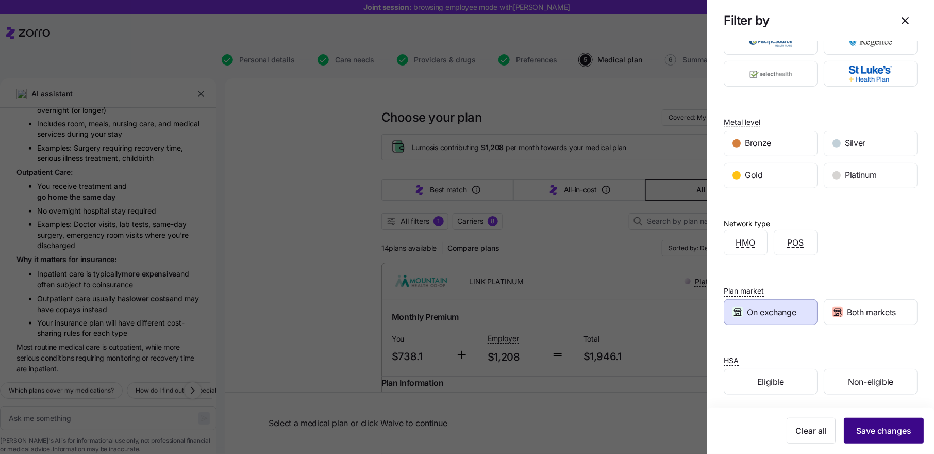
click at [867, 430] on span "Save changes" at bounding box center [883, 430] width 55 height 12
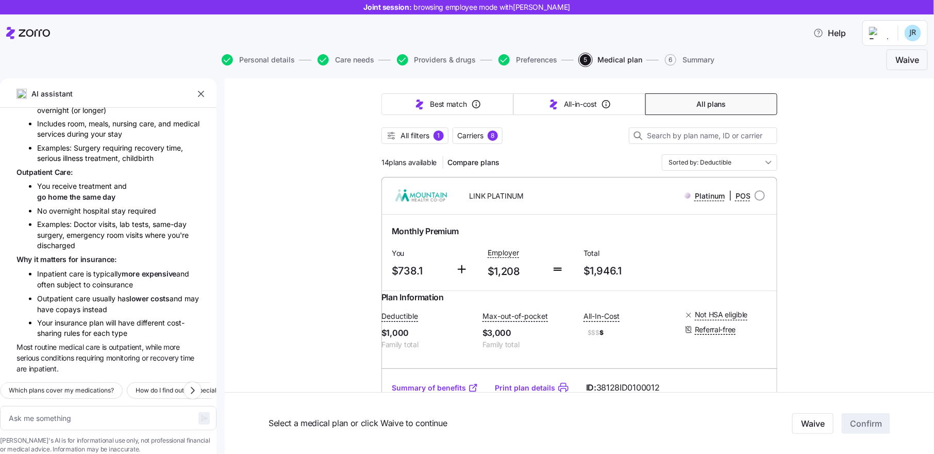
scroll to position [0, 0]
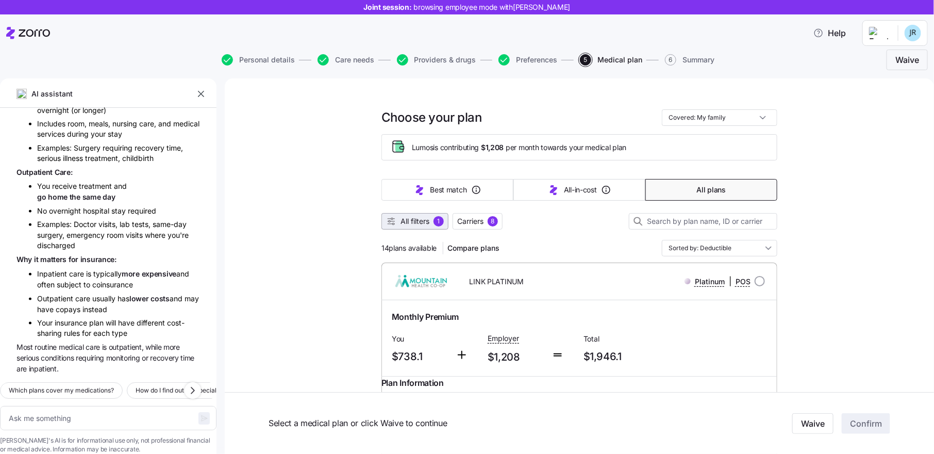
click at [420, 222] on span "All filters" at bounding box center [415, 221] width 29 height 10
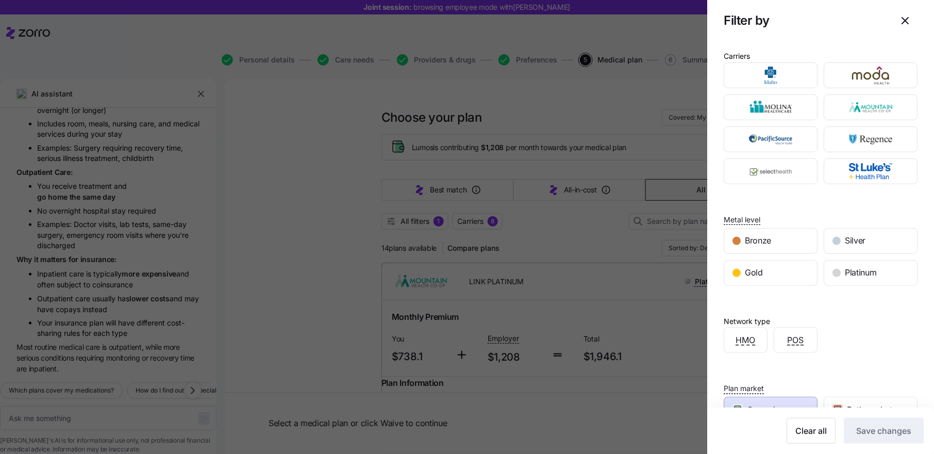
click at [753, 403] on span "On exchange" at bounding box center [771, 409] width 49 height 13
click at [873, 408] on div "Clear all Save changes" at bounding box center [820, 430] width 227 height 46
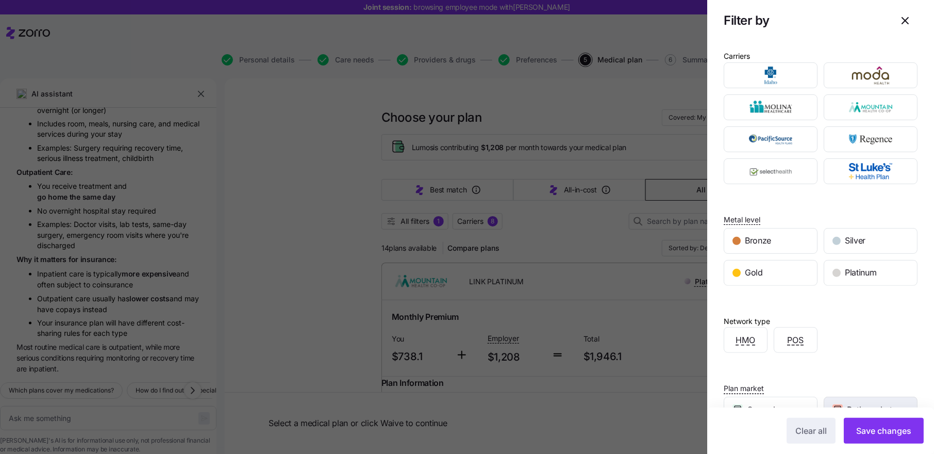
click at [872, 403] on span "Both markets" at bounding box center [871, 409] width 49 height 13
click at [879, 433] on span "Save changes" at bounding box center [883, 430] width 55 height 12
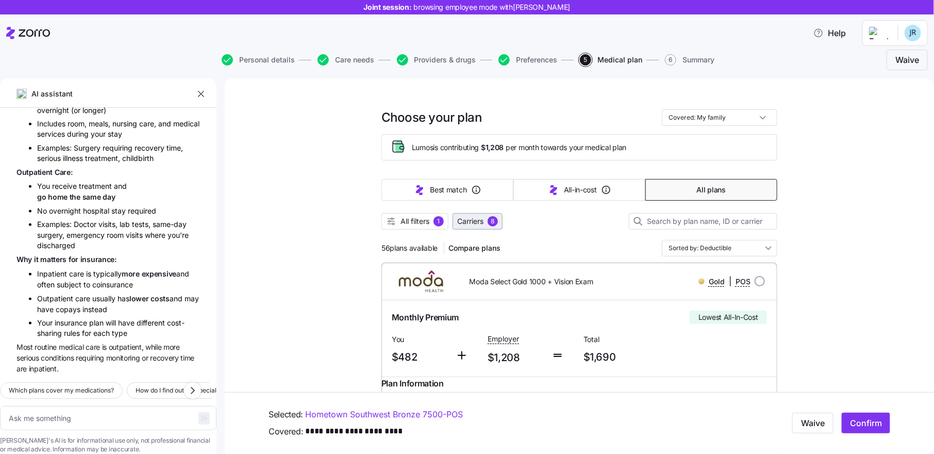
click at [480, 220] on span "Carriers" at bounding box center [470, 221] width 26 height 10
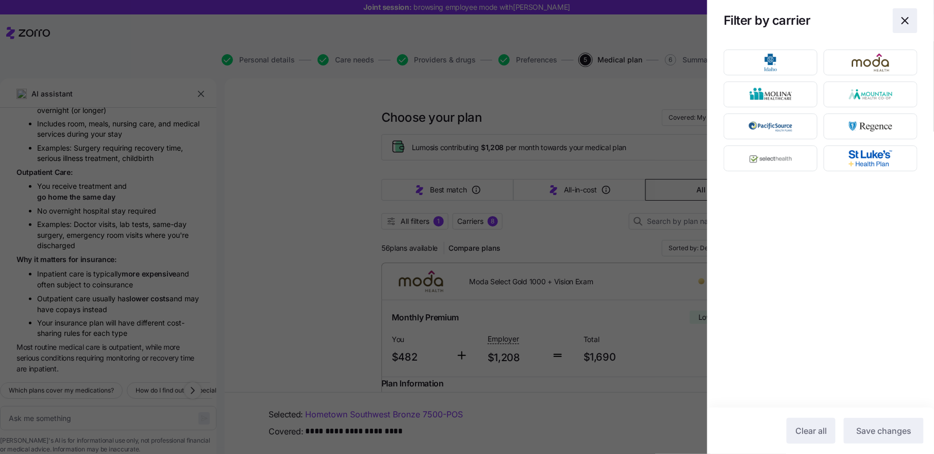
click at [911, 23] on icon "button" at bounding box center [905, 20] width 12 height 12
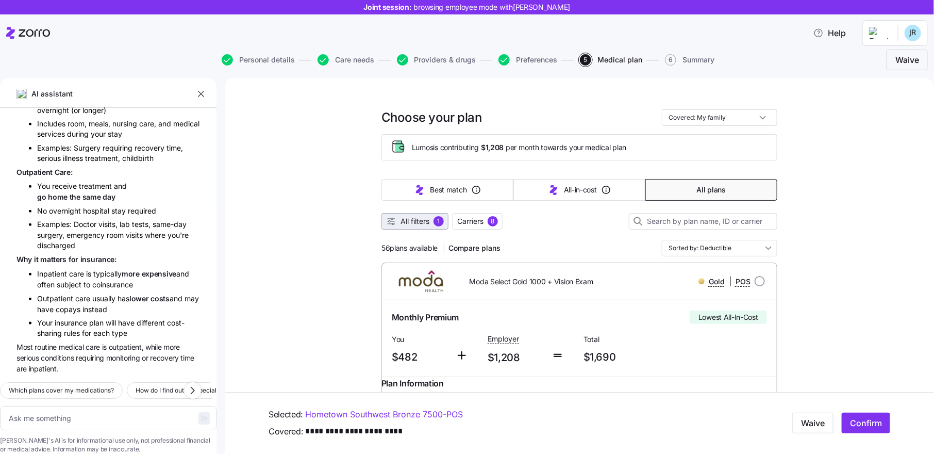
click at [417, 222] on span "All filters" at bounding box center [415, 221] width 29 height 10
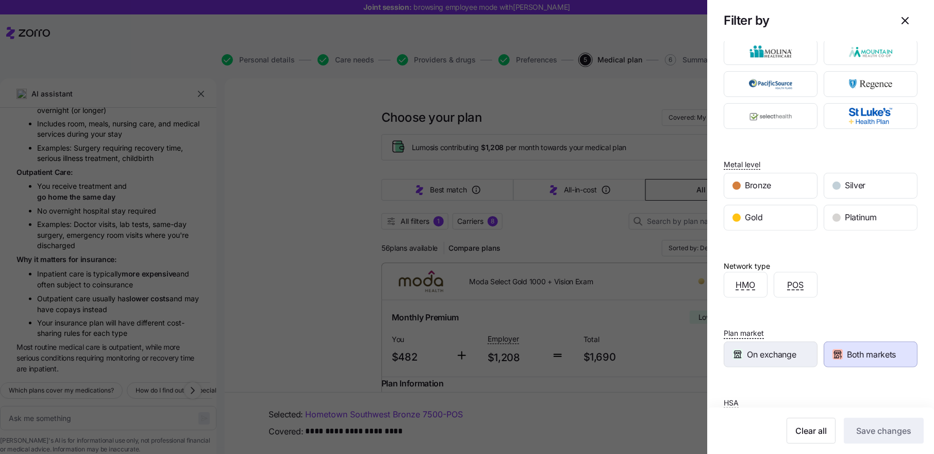
scroll to position [68, 0]
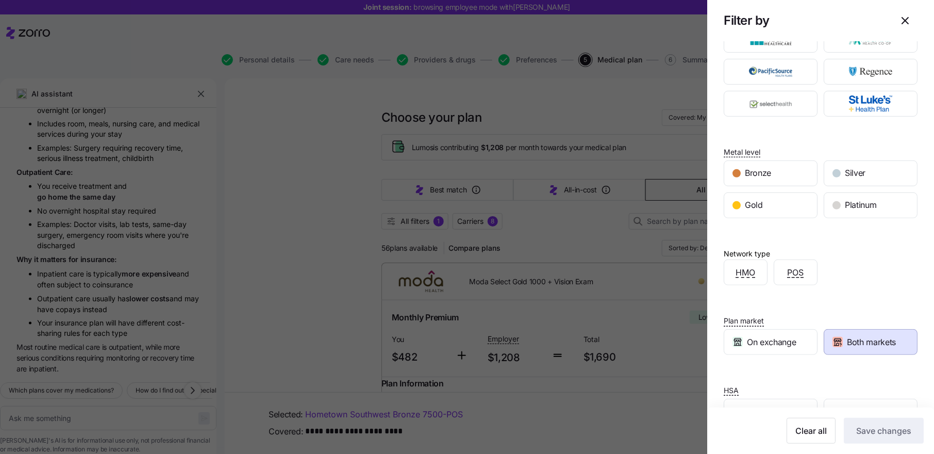
click at [867, 336] on span "Both markets" at bounding box center [871, 342] width 49 height 13
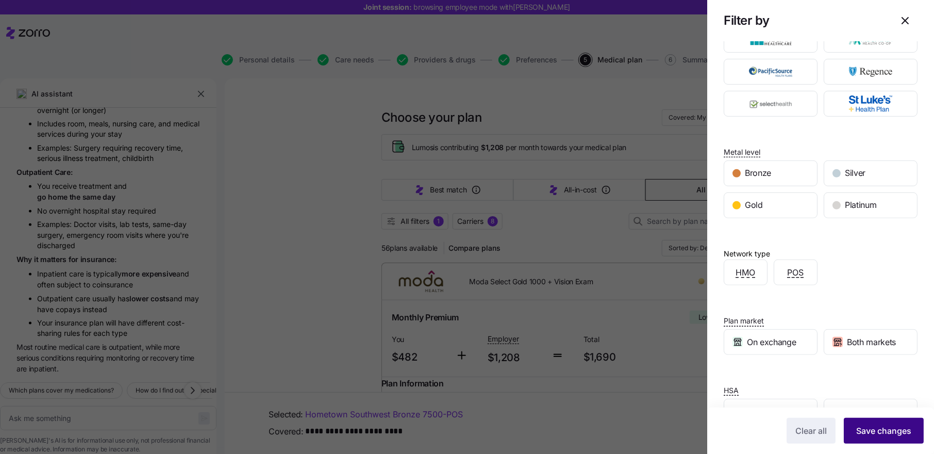
click at [871, 432] on span "Save changes" at bounding box center [883, 430] width 55 height 12
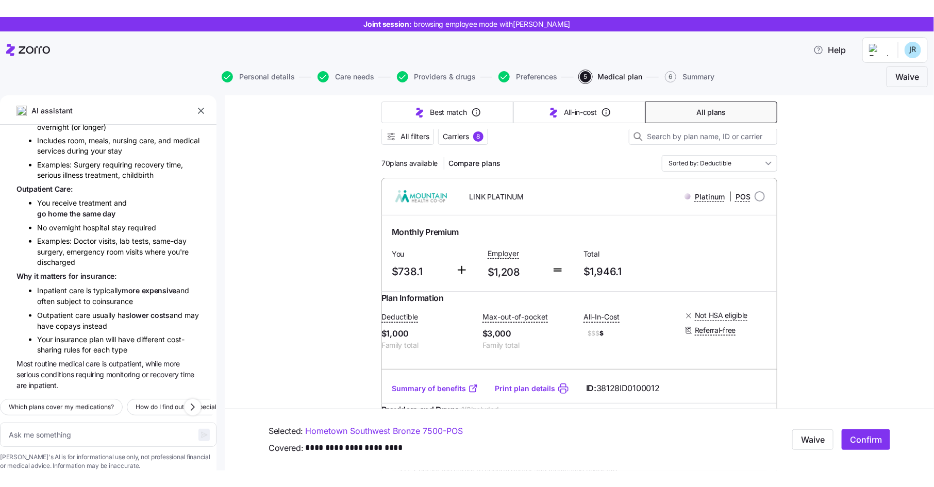
scroll to position [526, 0]
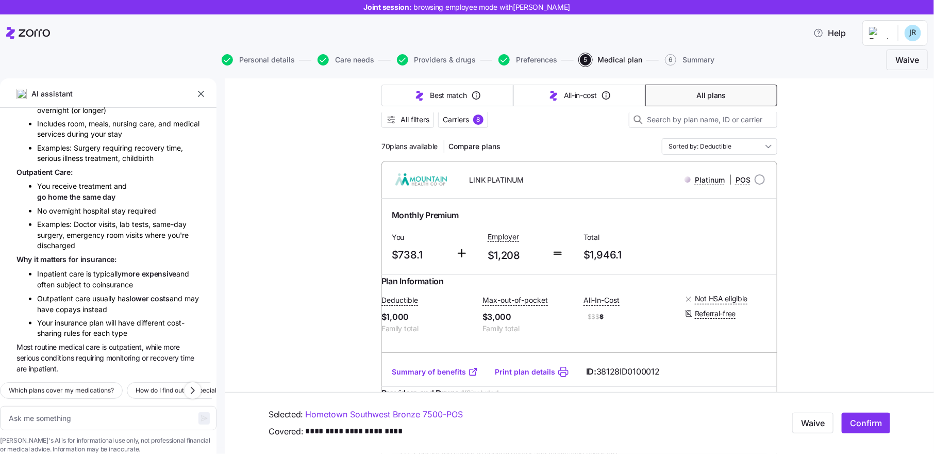
type textarea "x"
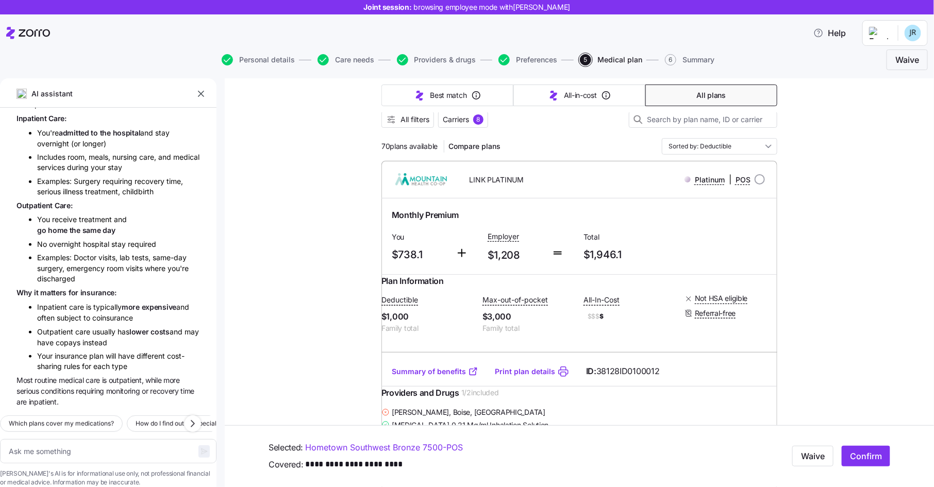
scroll to position [492, 0]
